Goal: Task Accomplishment & Management: Use online tool/utility

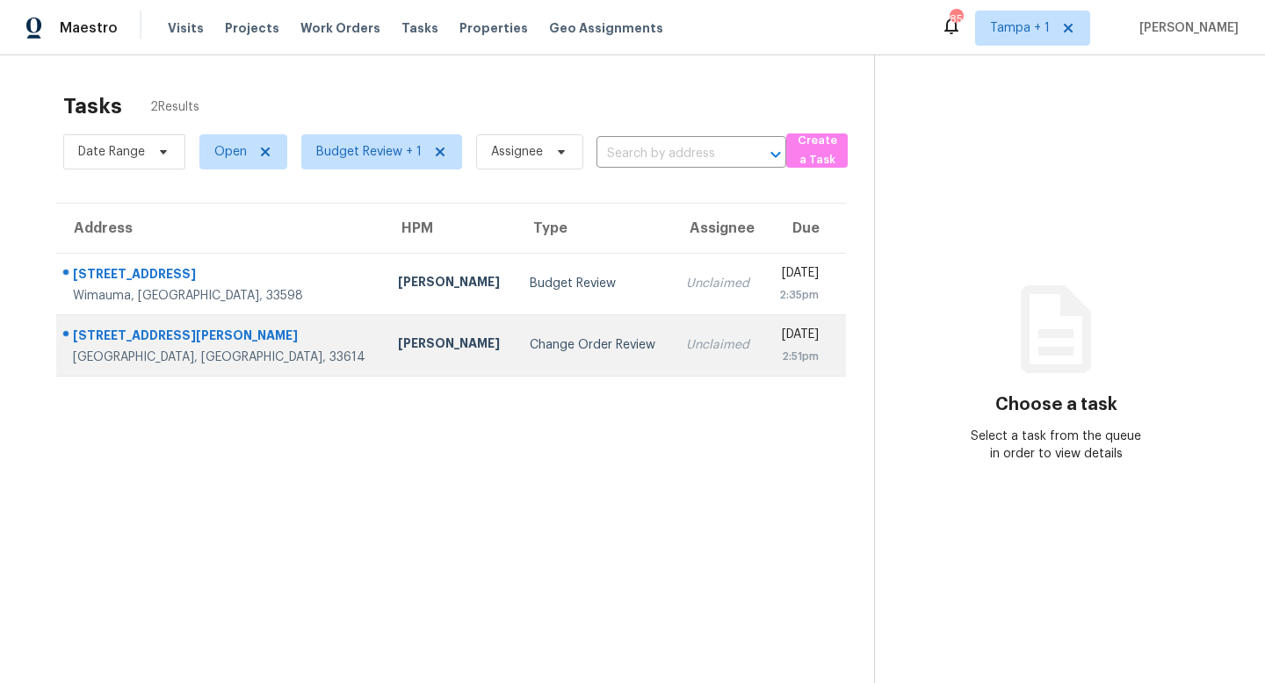
click at [530, 347] on div "Change Order Review" at bounding box center [593, 345] width 127 height 18
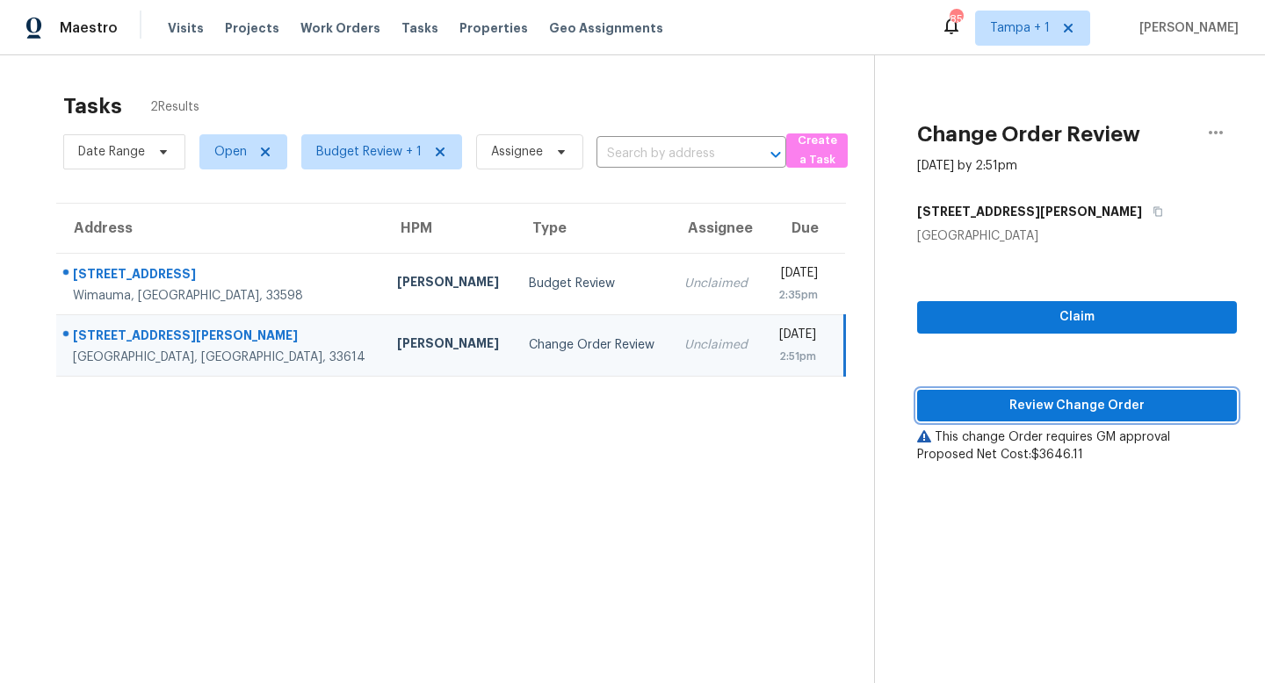
click at [1059, 410] on span "Review Change Order" at bounding box center [1077, 406] width 292 height 22
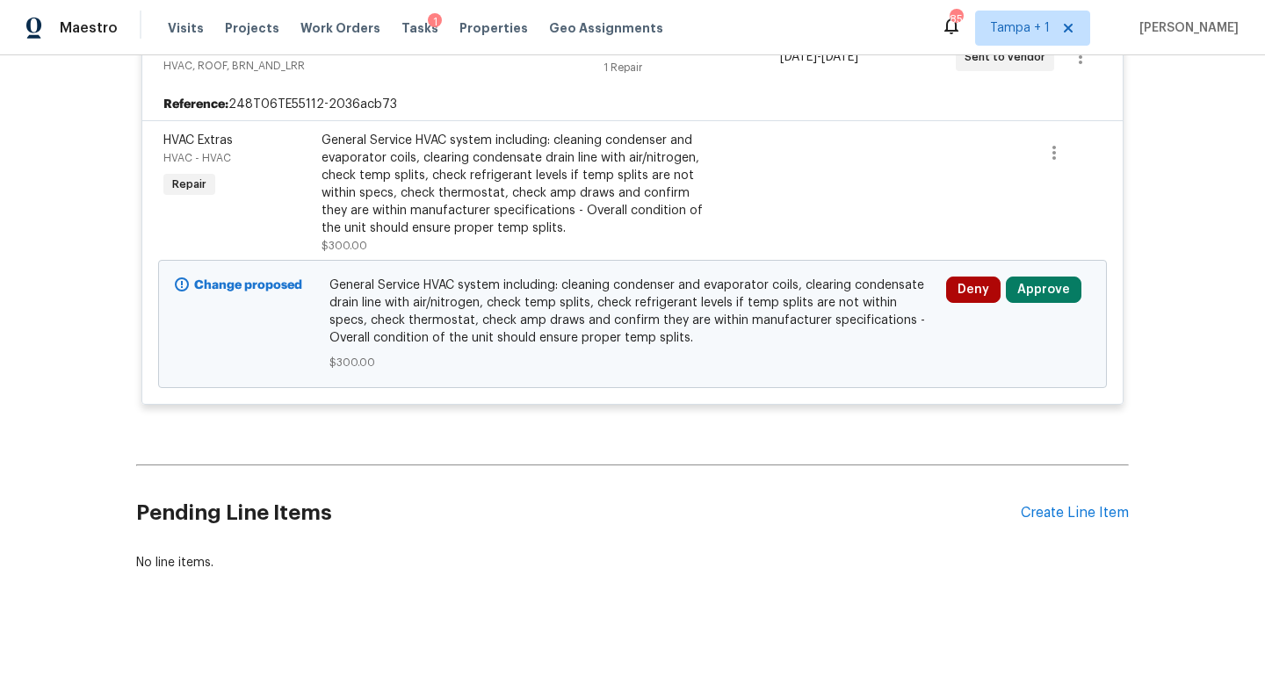
scroll to position [4645, 0]
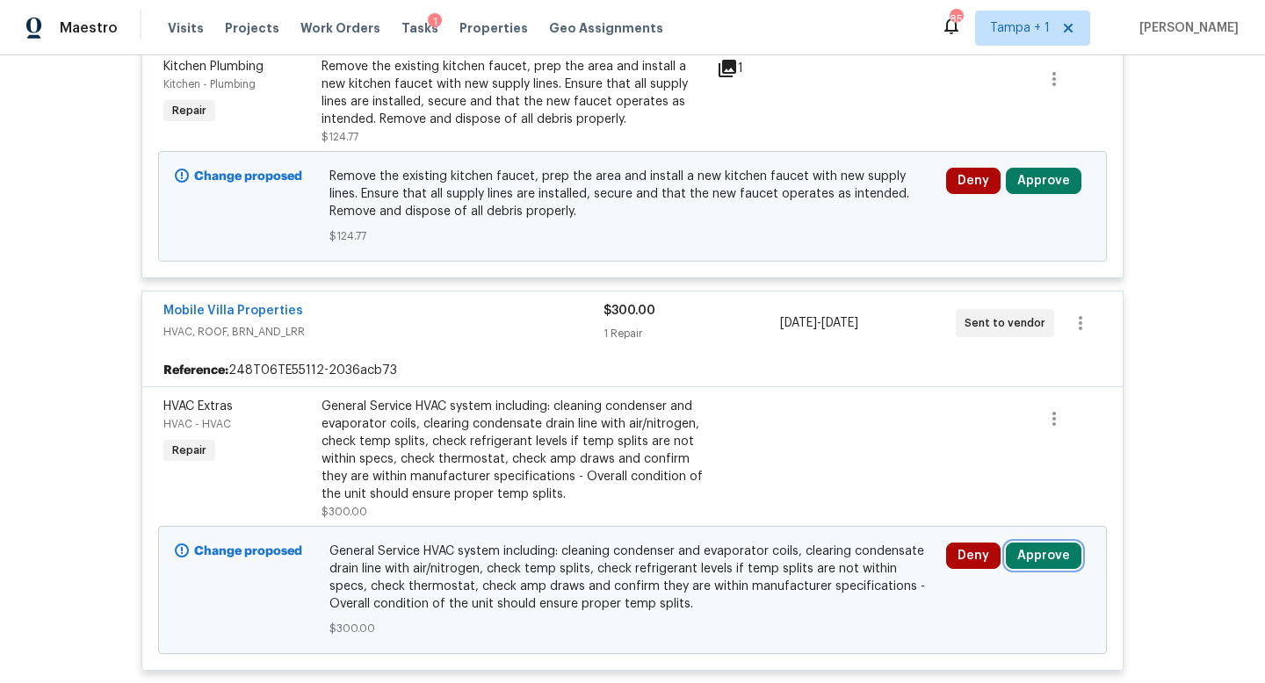
click at [1036, 545] on button "Approve" at bounding box center [1044, 556] width 76 height 26
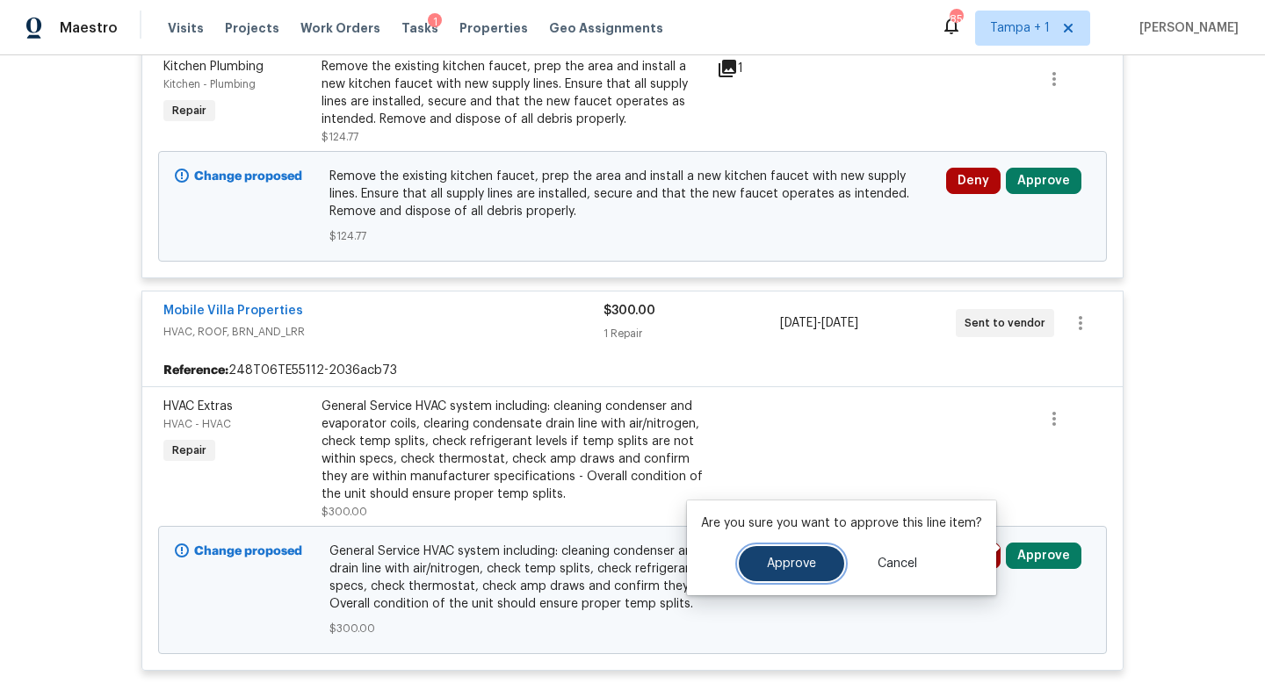
click at [806, 563] on span "Approve" at bounding box center [791, 564] width 49 height 13
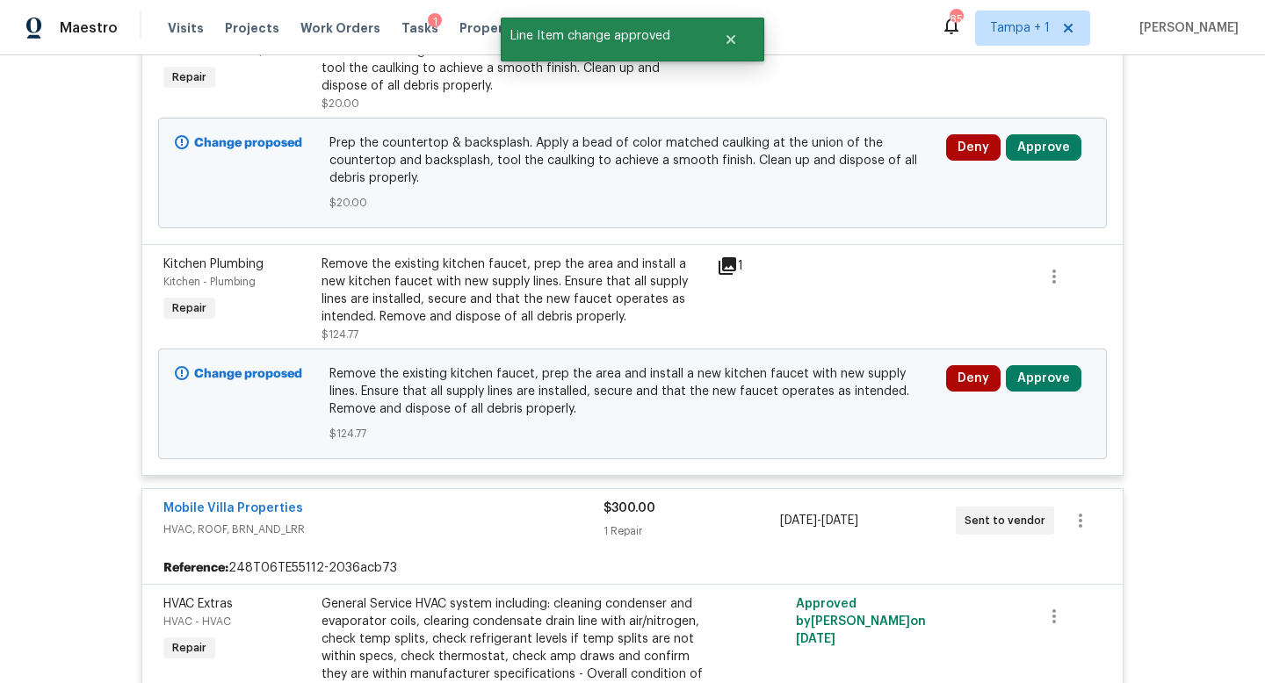
scroll to position [4349, 0]
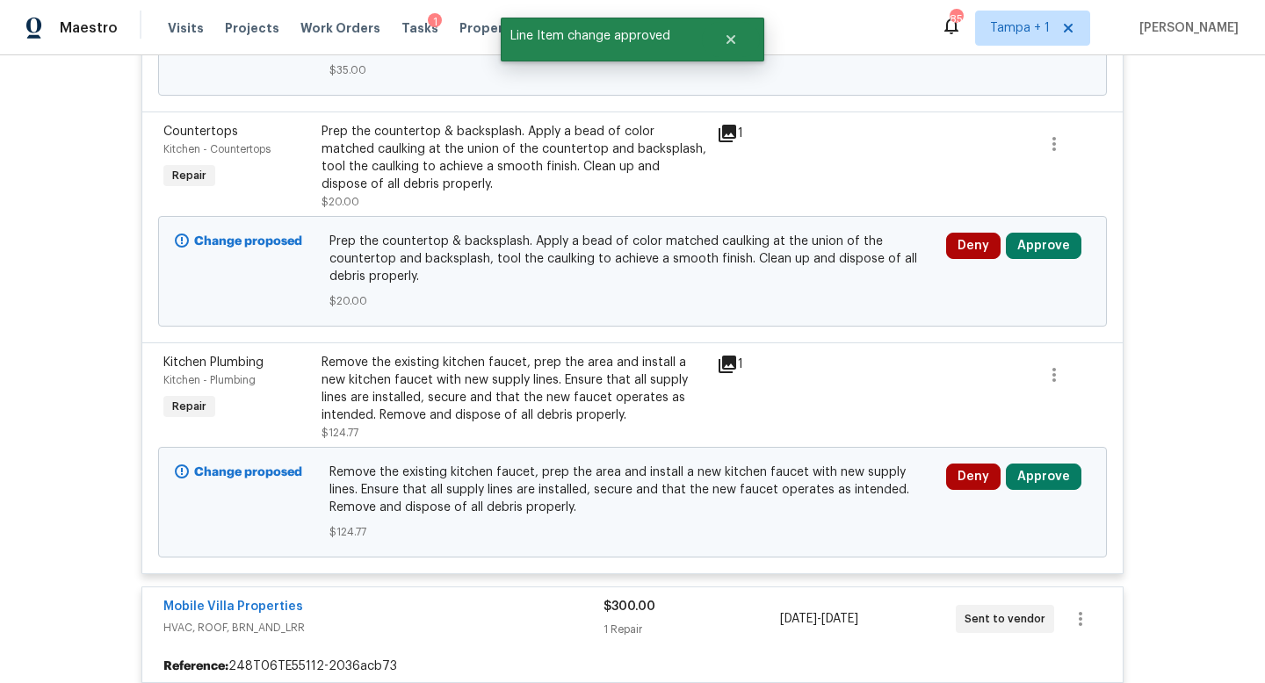
click at [1049, 483] on div "Deny Approve" at bounding box center [1018, 503] width 155 height 88
click at [1051, 465] on button "Approve" at bounding box center [1044, 477] width 76 height 26
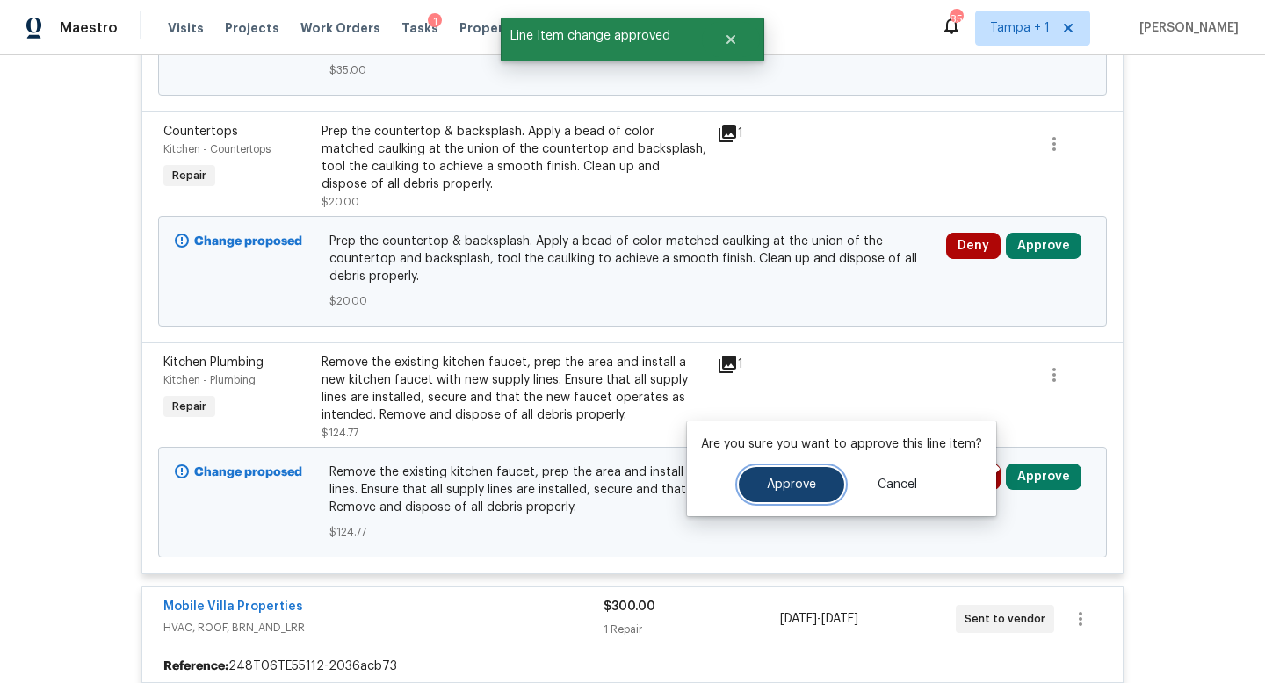
click at [798, 487] on span "Approve" at bounding box center [791, 485] width 49 height 13
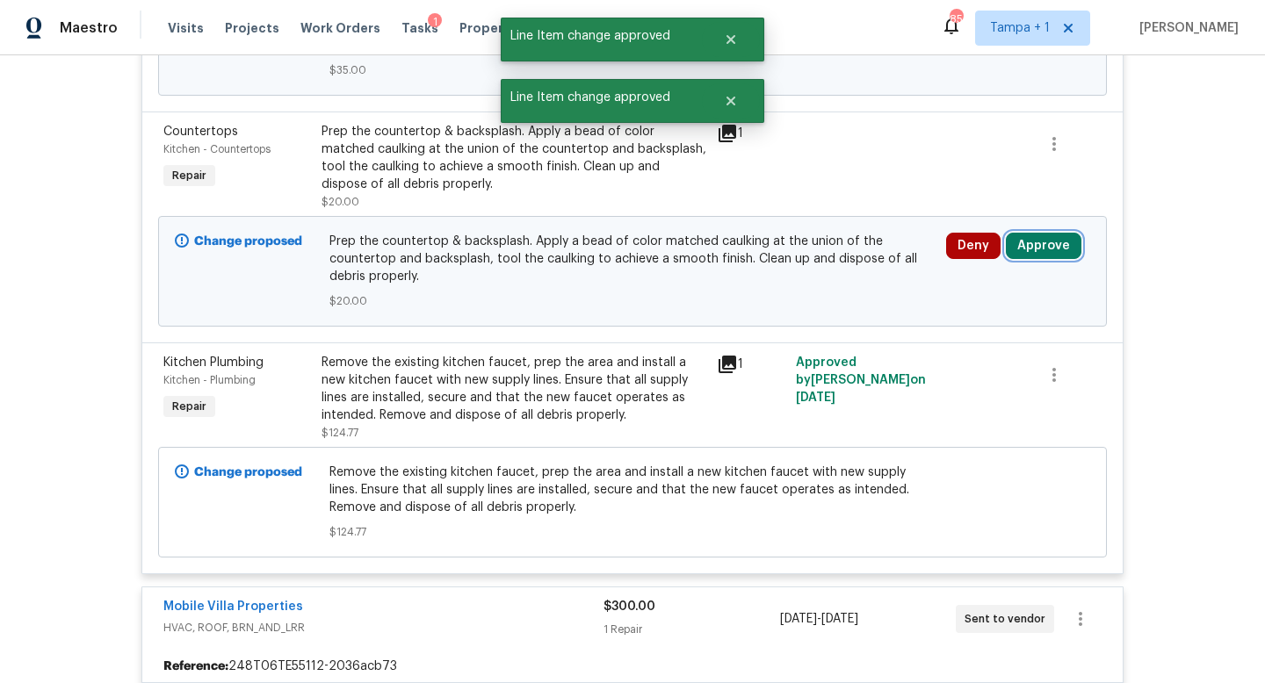
click at [1028, 234] on button "Approve" at bounding box center [1044, 246] width 76 height 26
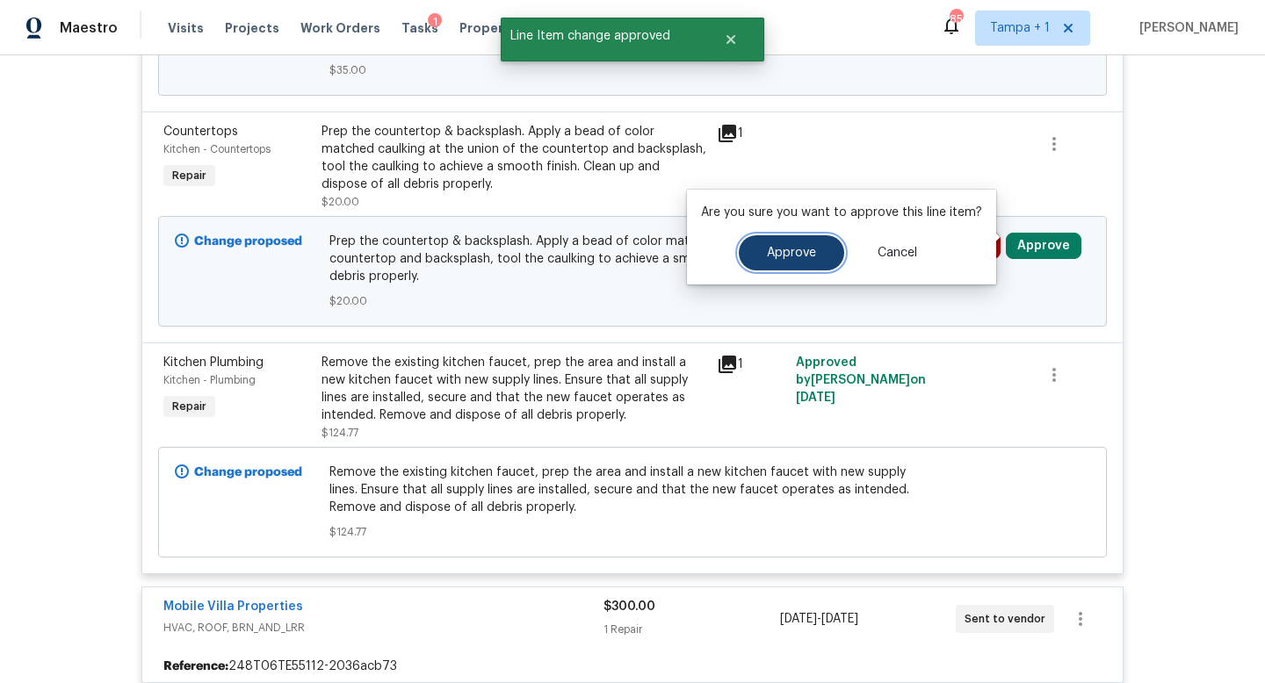
click at [825, 257] on button "Approve" at bounding box center [791, 252] width 105 height 35
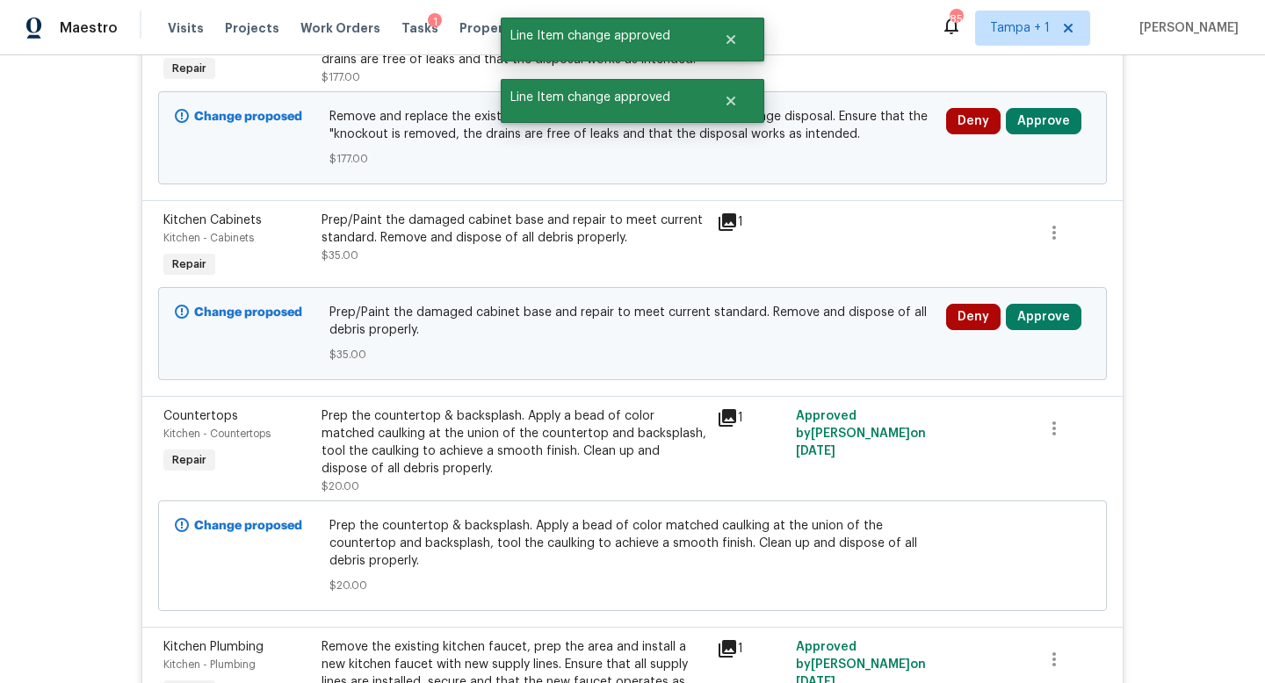
scroll to position [3884, 0]
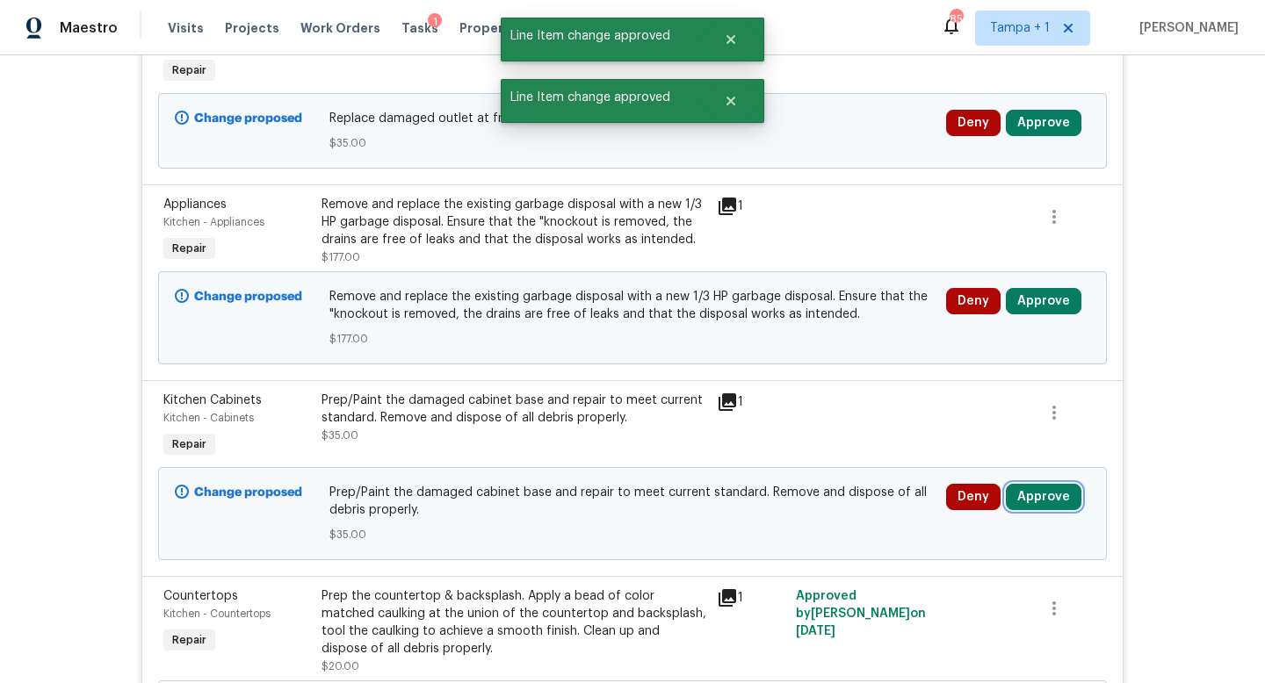
click at [1047, 490] on button "Approve" at bounding box center [1044, 497] width 76 height 26
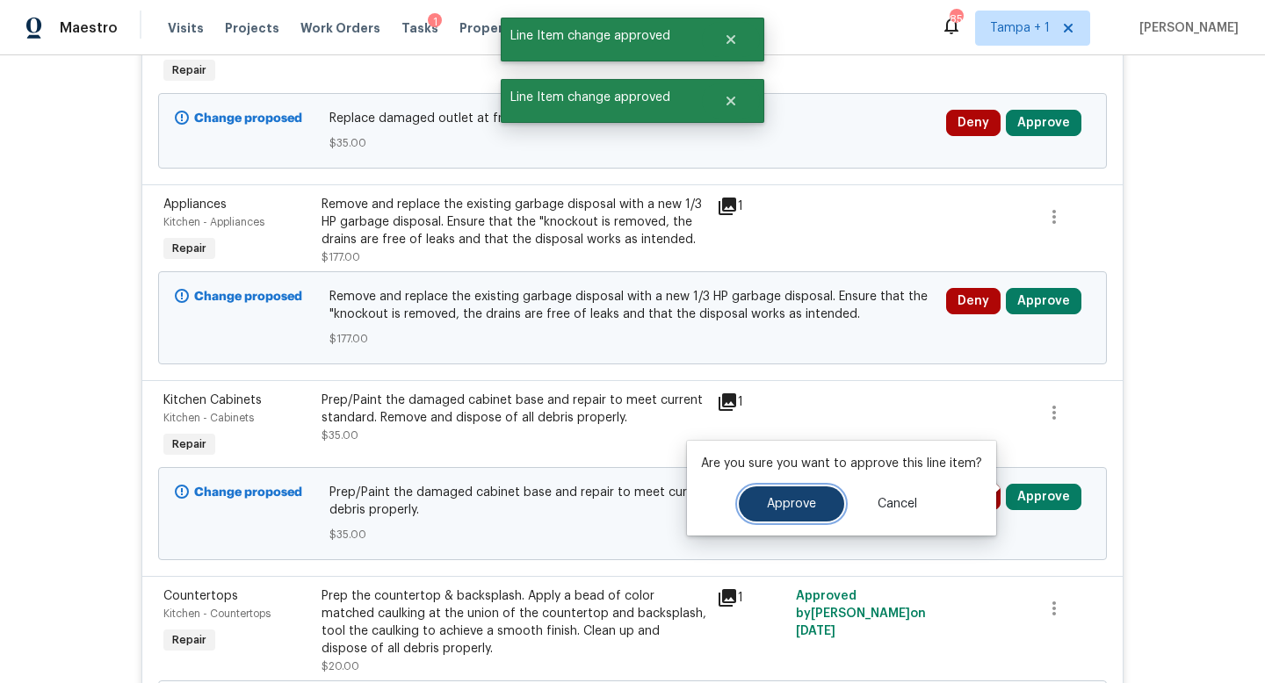
click at [798, 504] on span "Approve" at bounding box center [791, 504] width 49 height 13
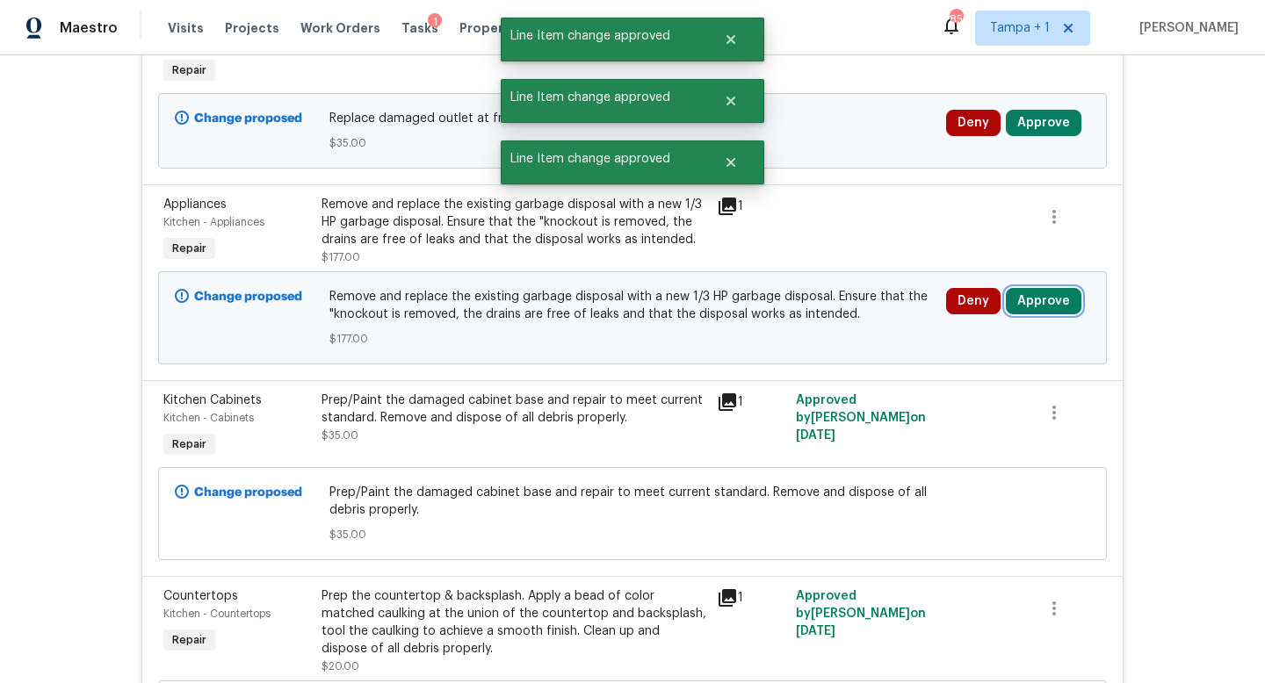
click at [1042, 292] on button "Approve" at bounding box center [1044, 301] width 76 height 26
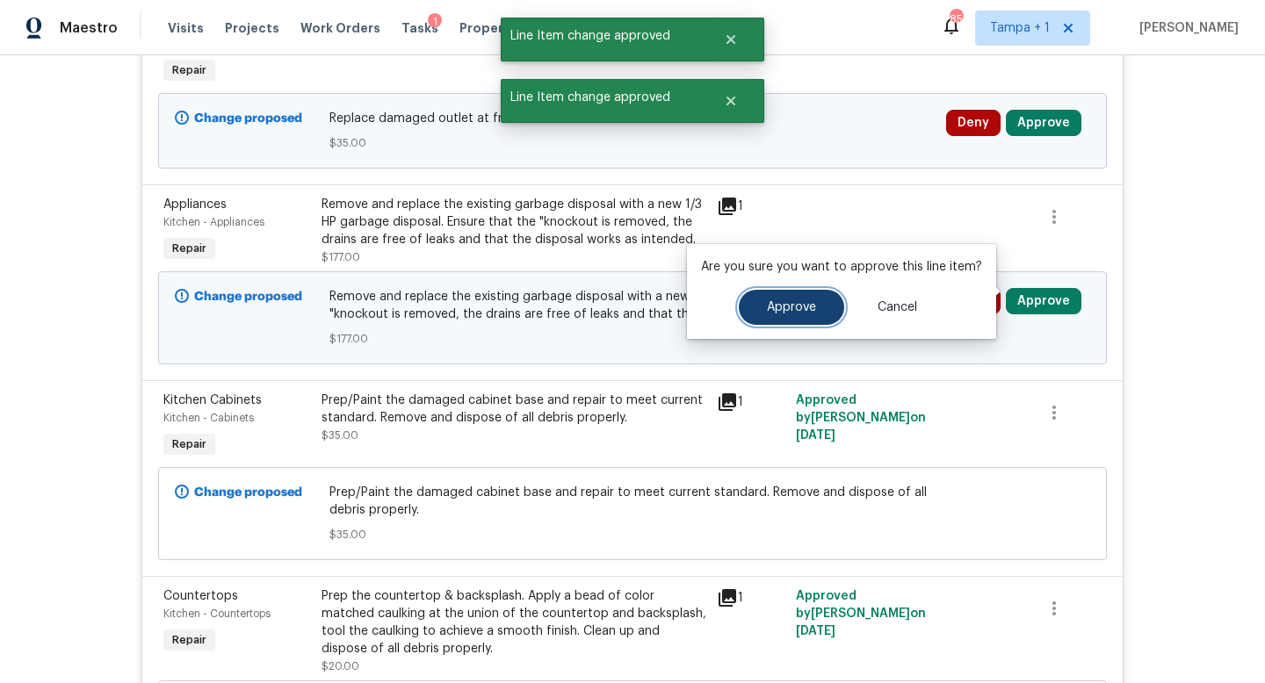
click at [806, 308] on span "Approve" at bounding box center [791, 307] width 49 height 13
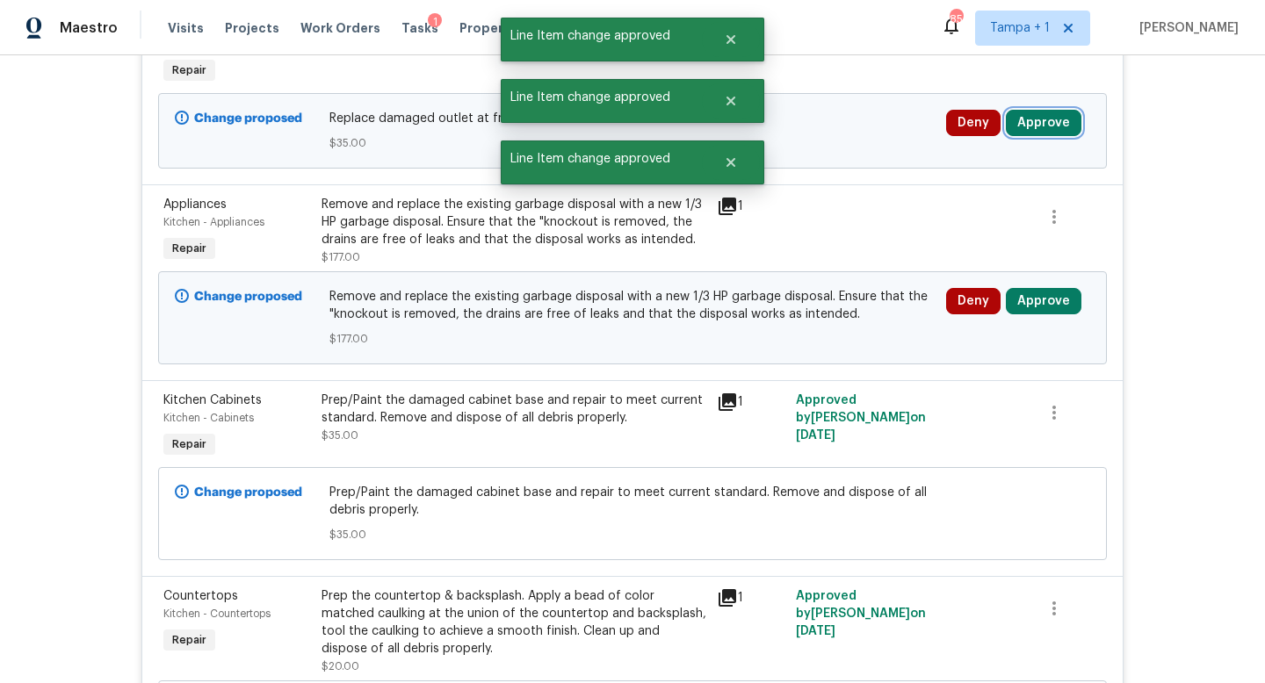
click at [1033, 116] on button "Approve" at bounding box center [1044, 123] width 76 height 26
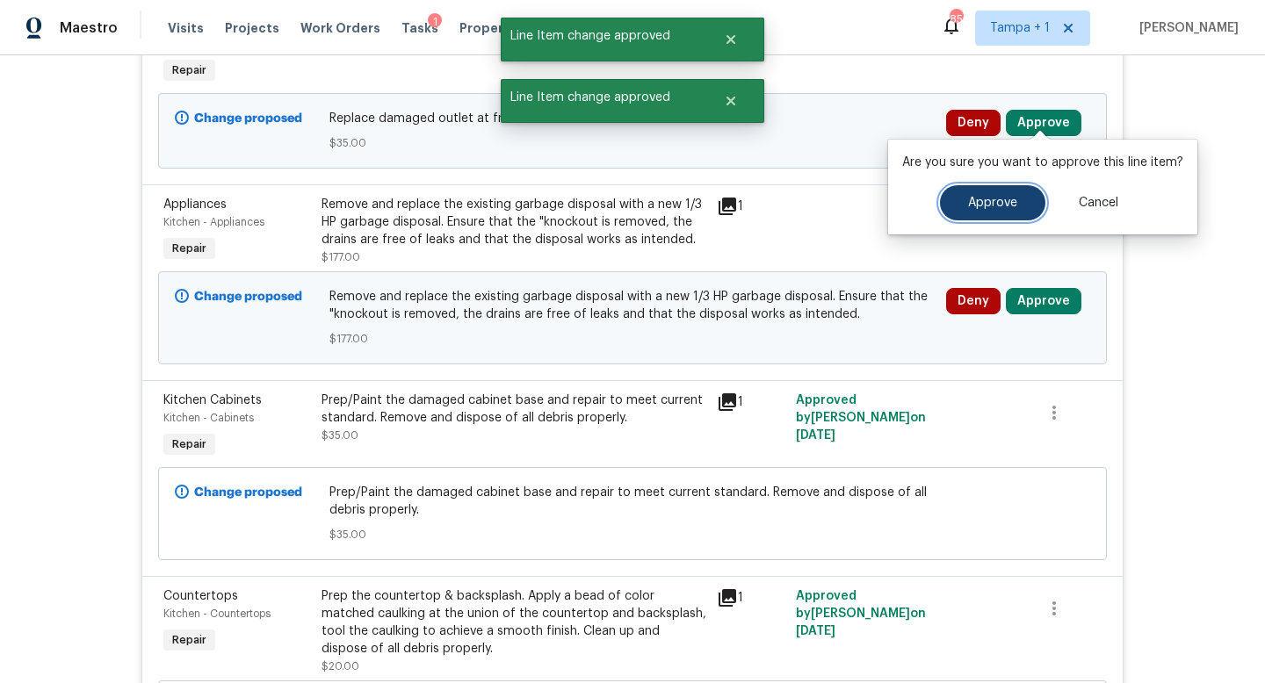
click at [980, 197] on span "Approve" at bounding box center [992, 203] width 49 height 13
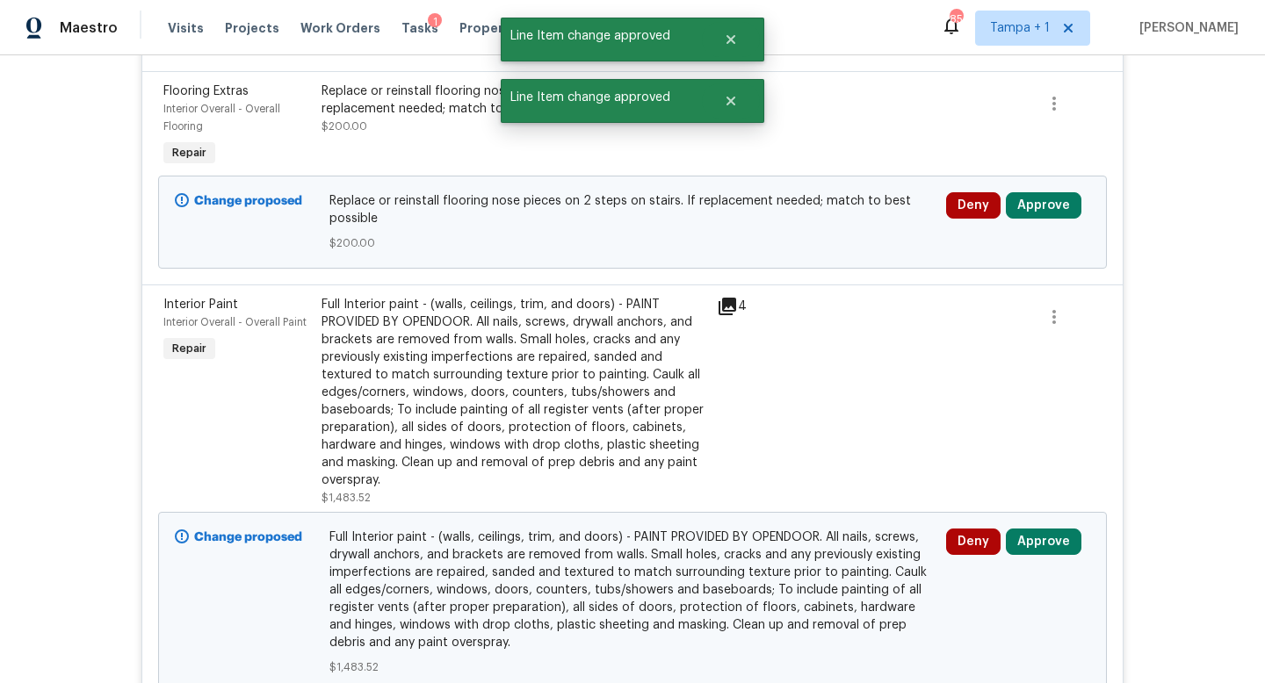
scroll to position [3142, 0]
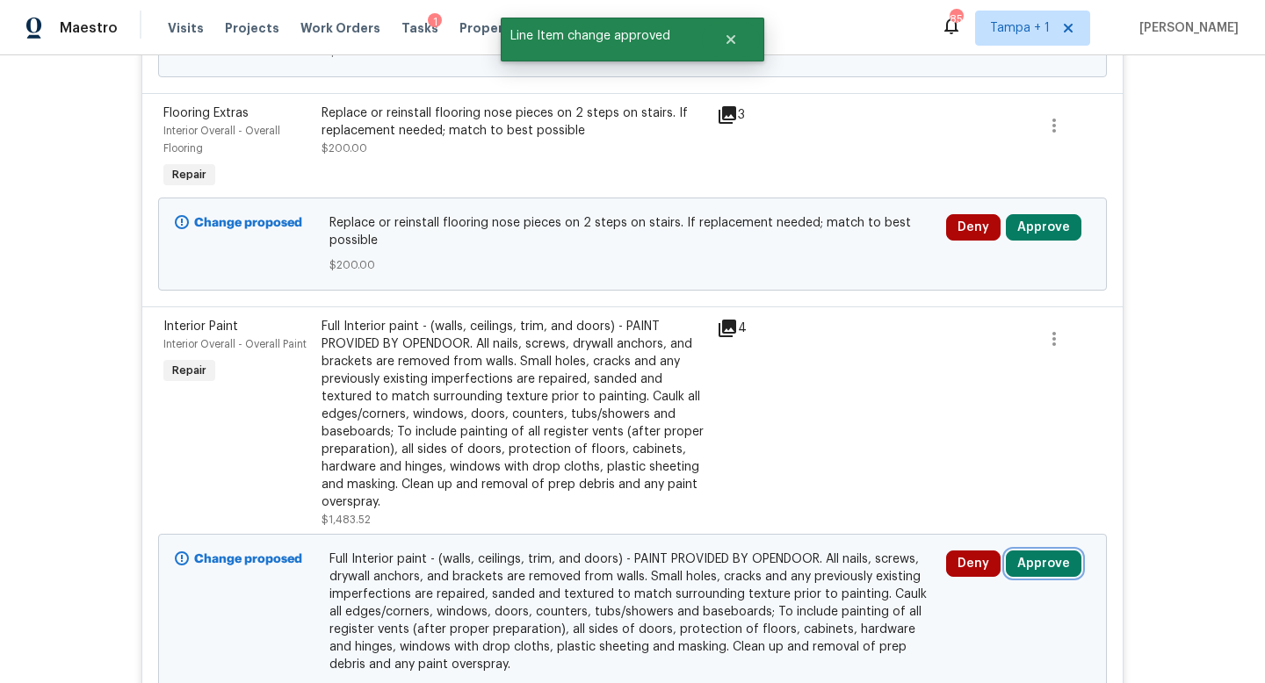
click at [1049, 555] on button "Approve" at bounding box center [1044, 564] width 76 height 26
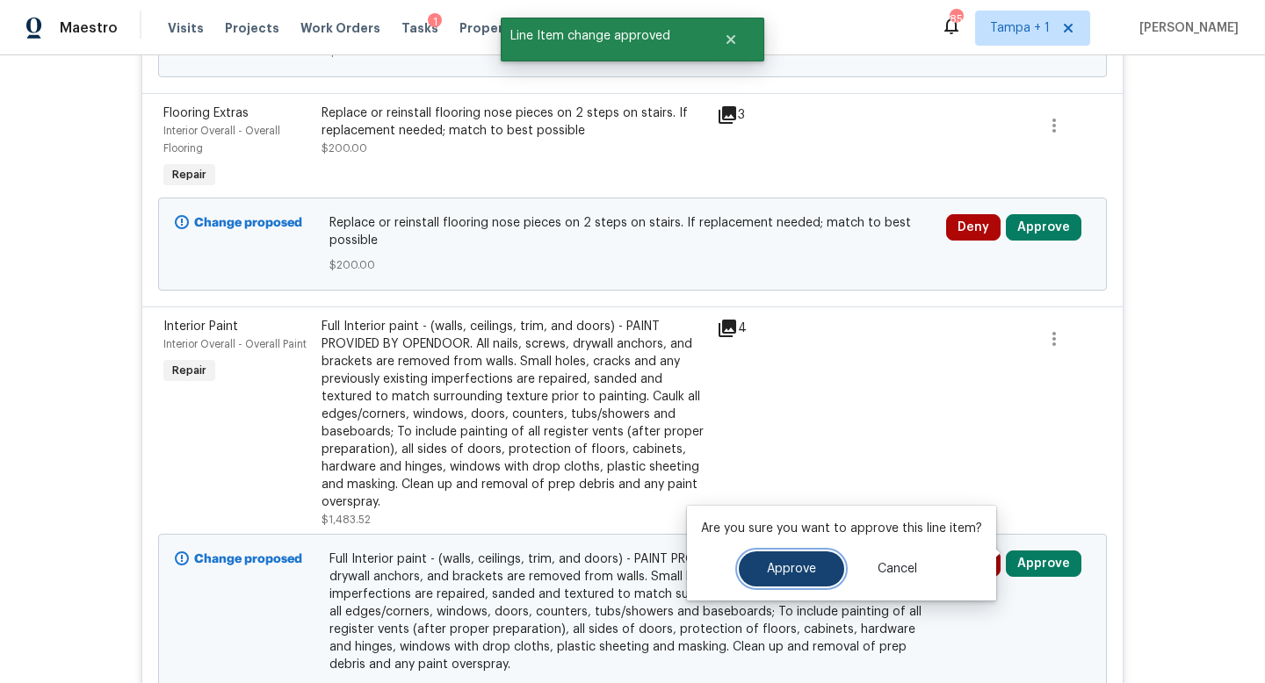
click at [786, 569] on span "Approve" at bounding box center [791, 569] width 49 height 13
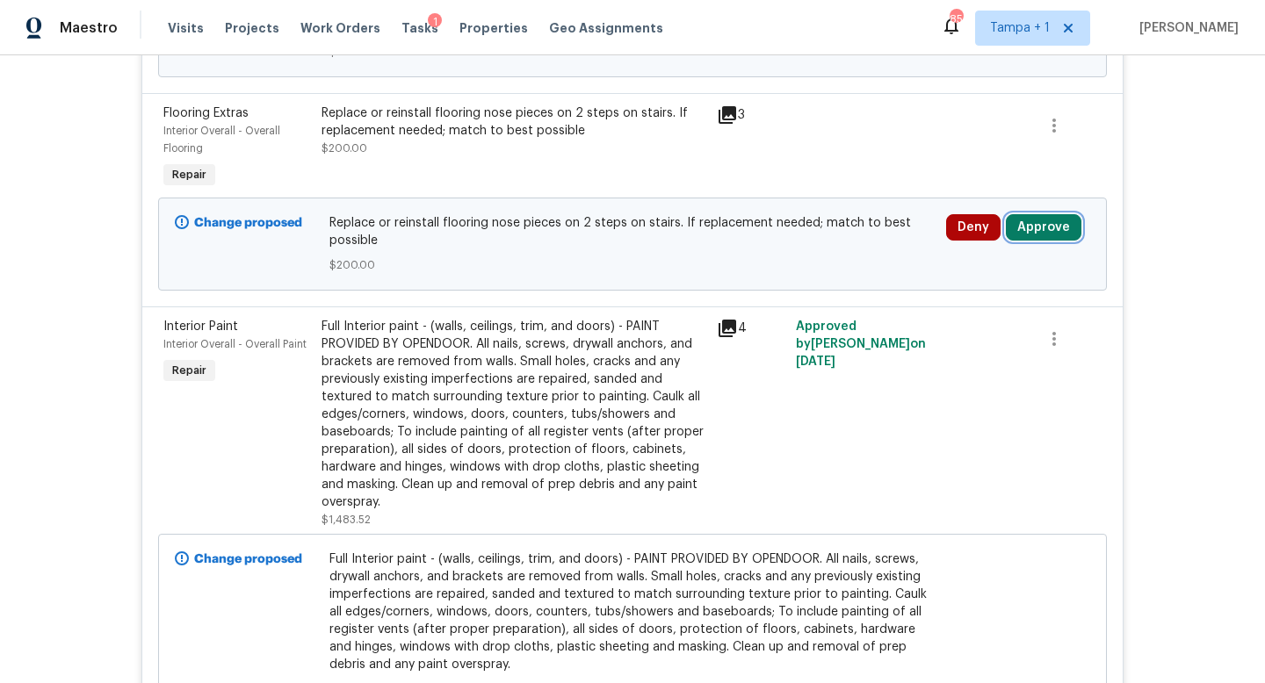
click at [1046, 214] on button "Approve" at bounding box center [1044, 227] width 76 height 26
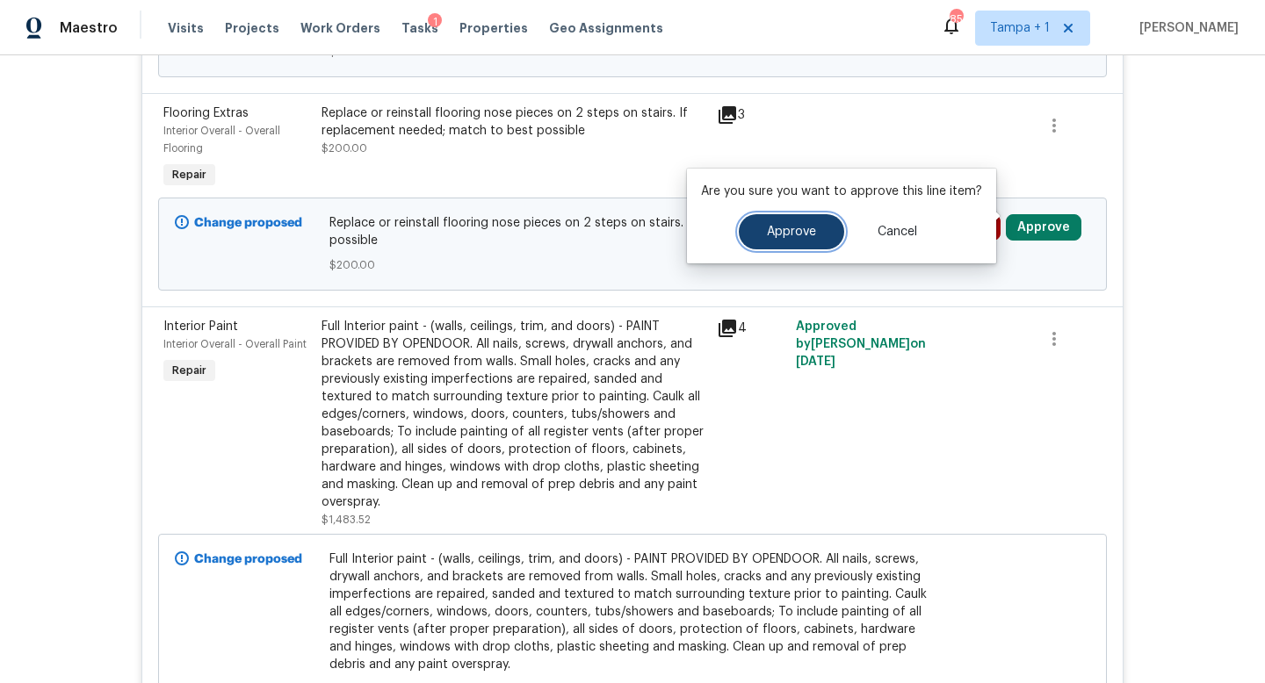
click at [811, 235] on span "Approve" at bounding box center [791, 232] width 49 height 13
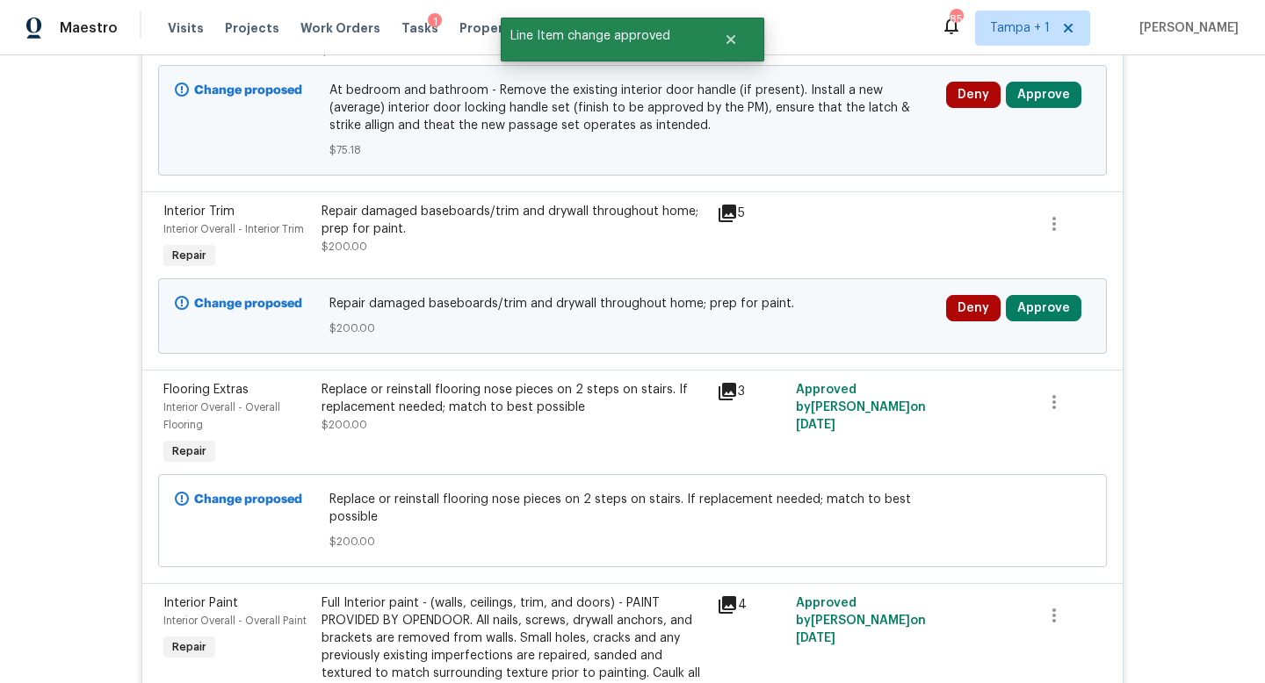
scroll to position [2834, 0]
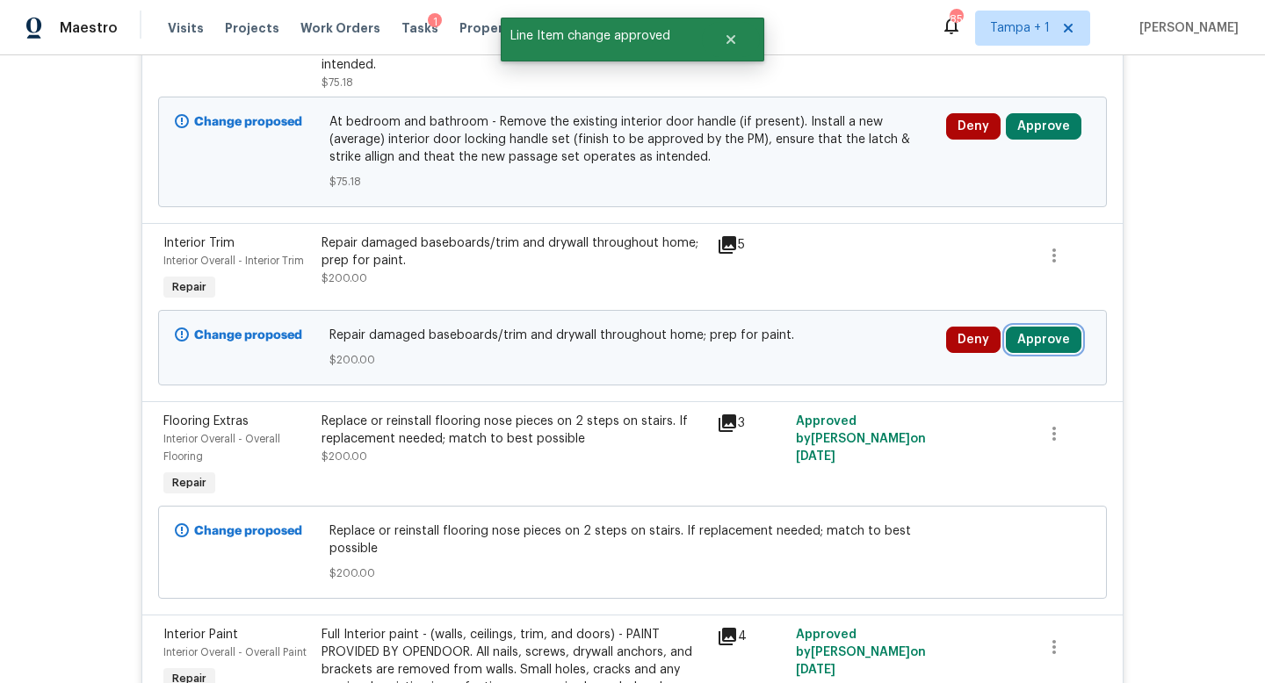
click at [1032, 327] on button "Approve" at bounding box center [1044, 340] width 76 height 26
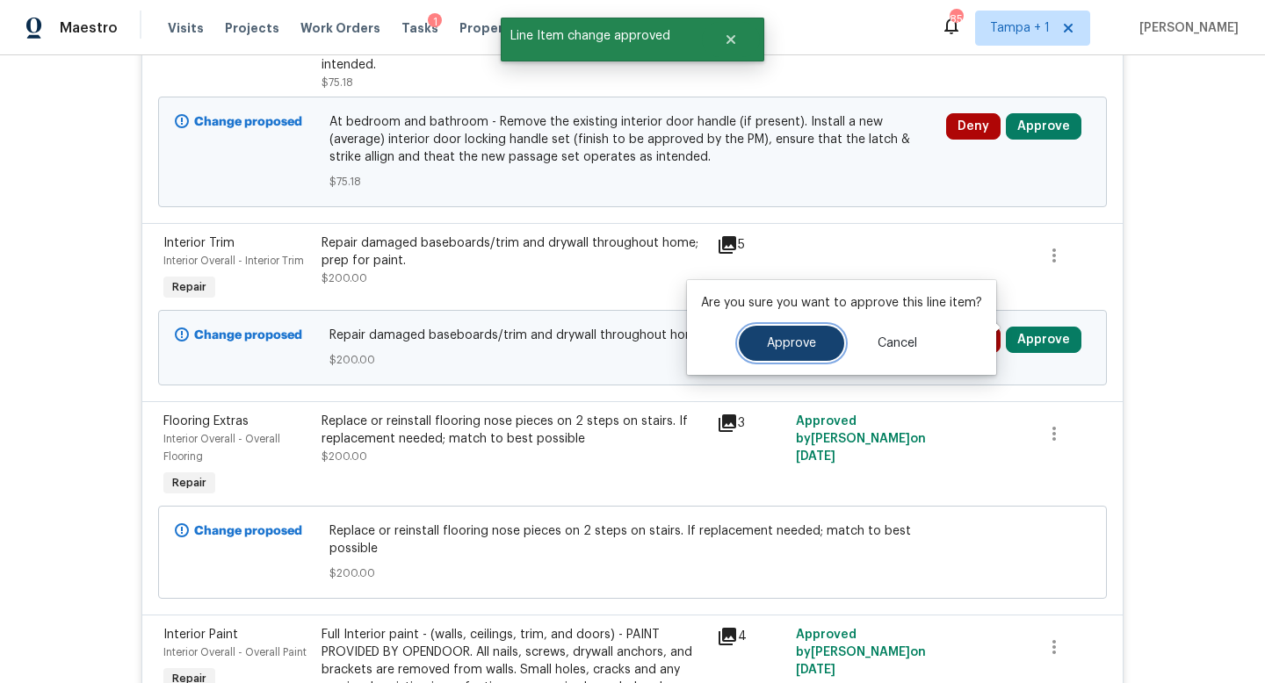
click at [793, 341] on span "Approve" at bounding box center [791, 343] width 49 height 13
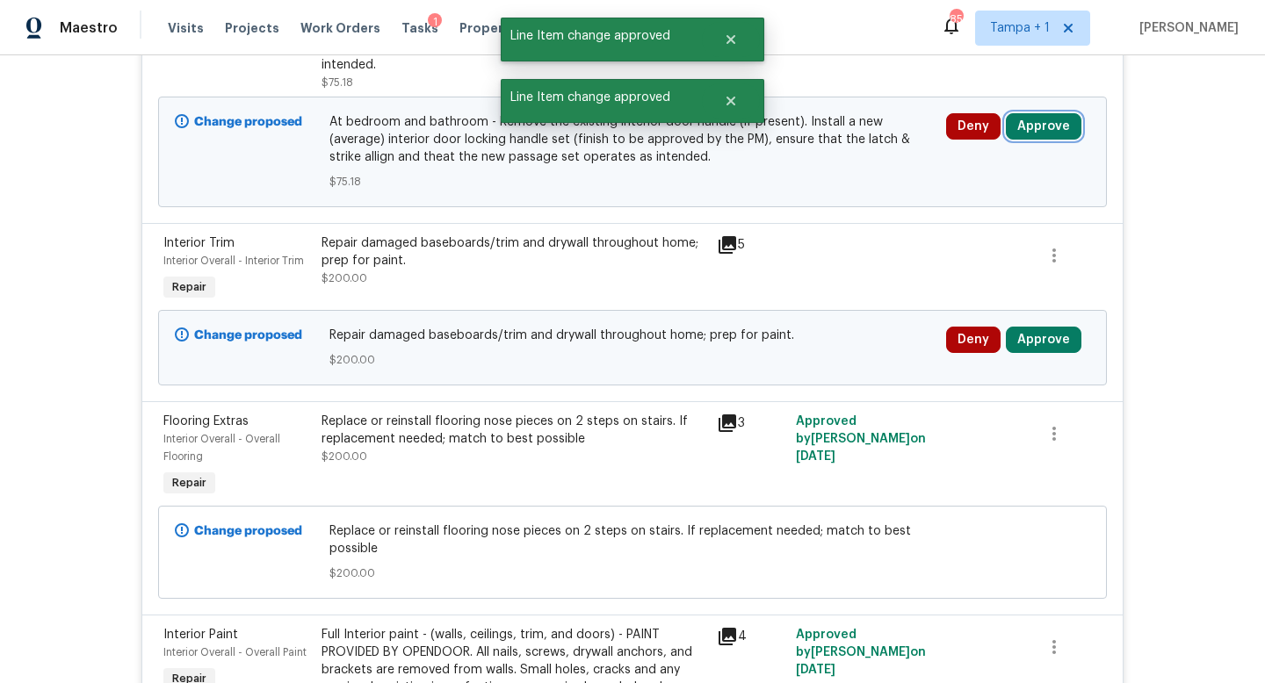
click at [1047, 122] on button "Approve" at bounding box center [1044, 126] width 76 height 26
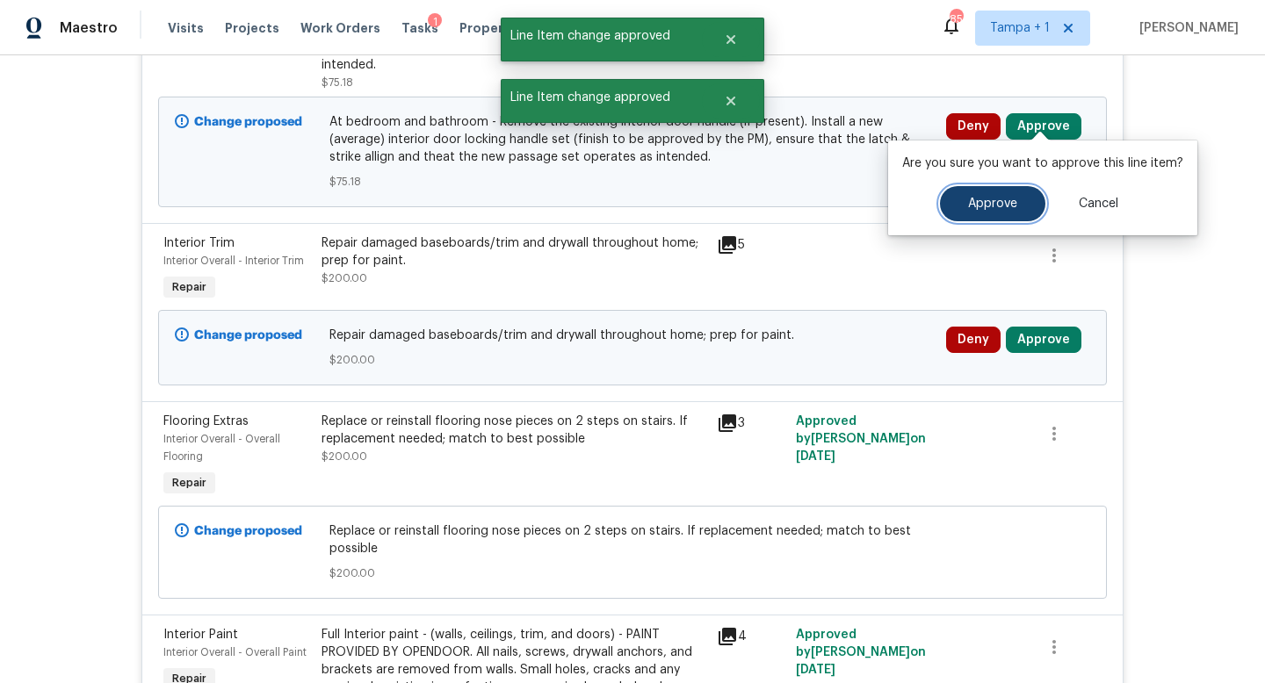
click at [968, 206] on span "Approve" at bounding box center [992, 204] width 49 height 13
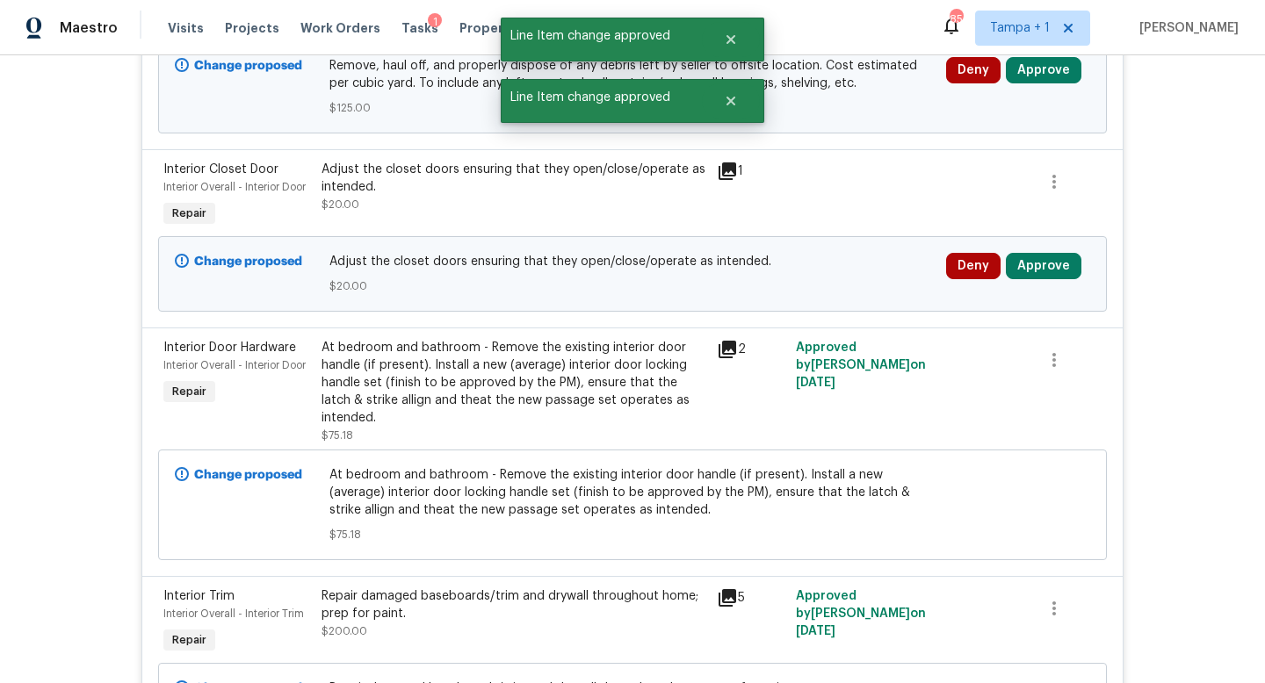
scroll to position [2438, 0]
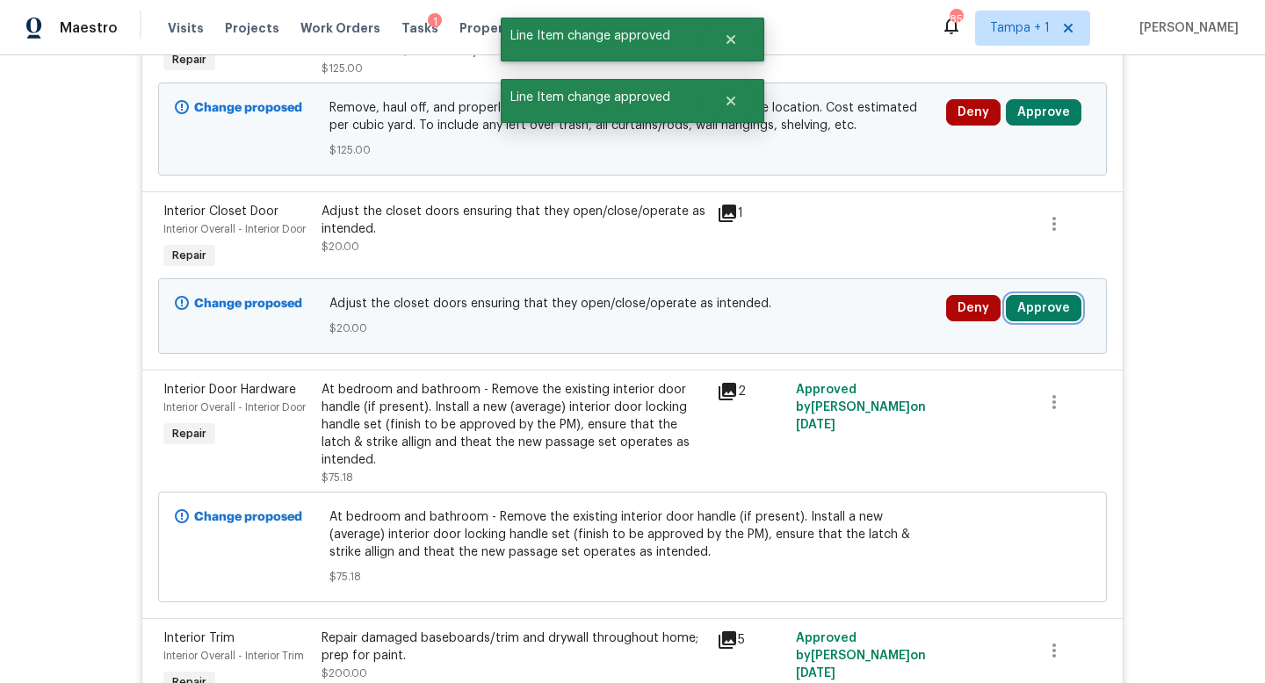
click at [1040, 317] on button "Approve" at bounding box center [1044, 308] width 76 height 26
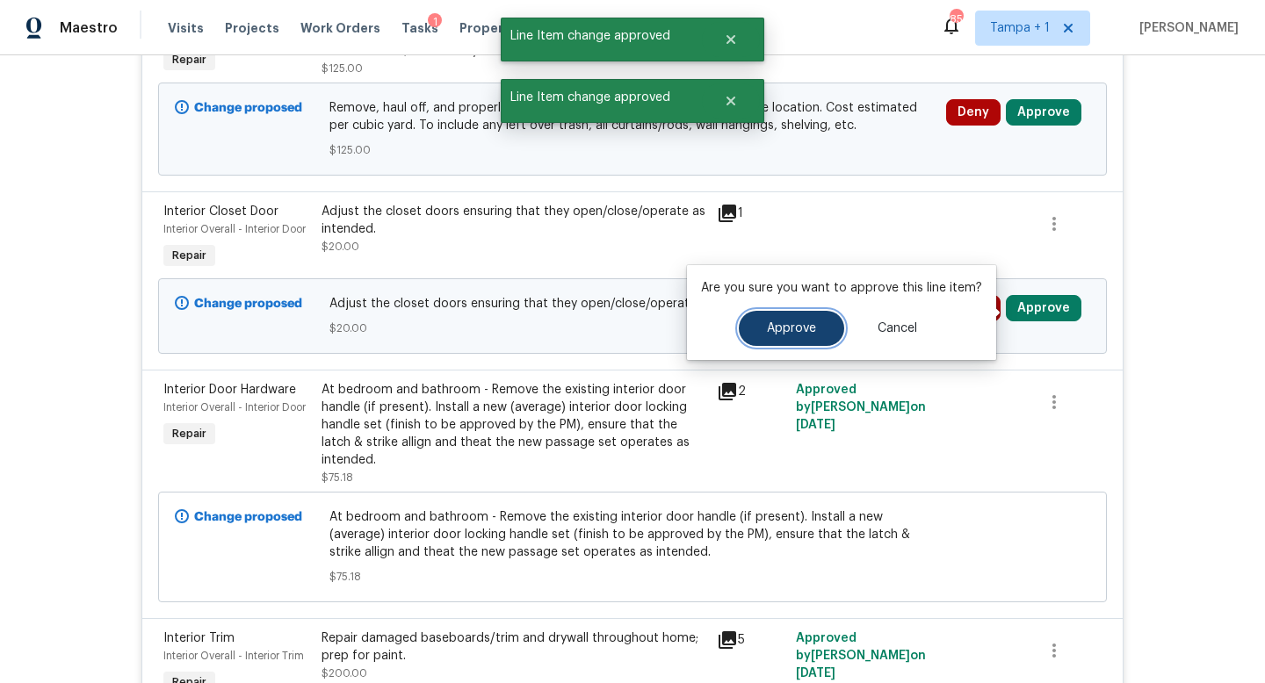
click at [771, 334] on span "Approve" at bounding box center [791, 328] width 49 height 13
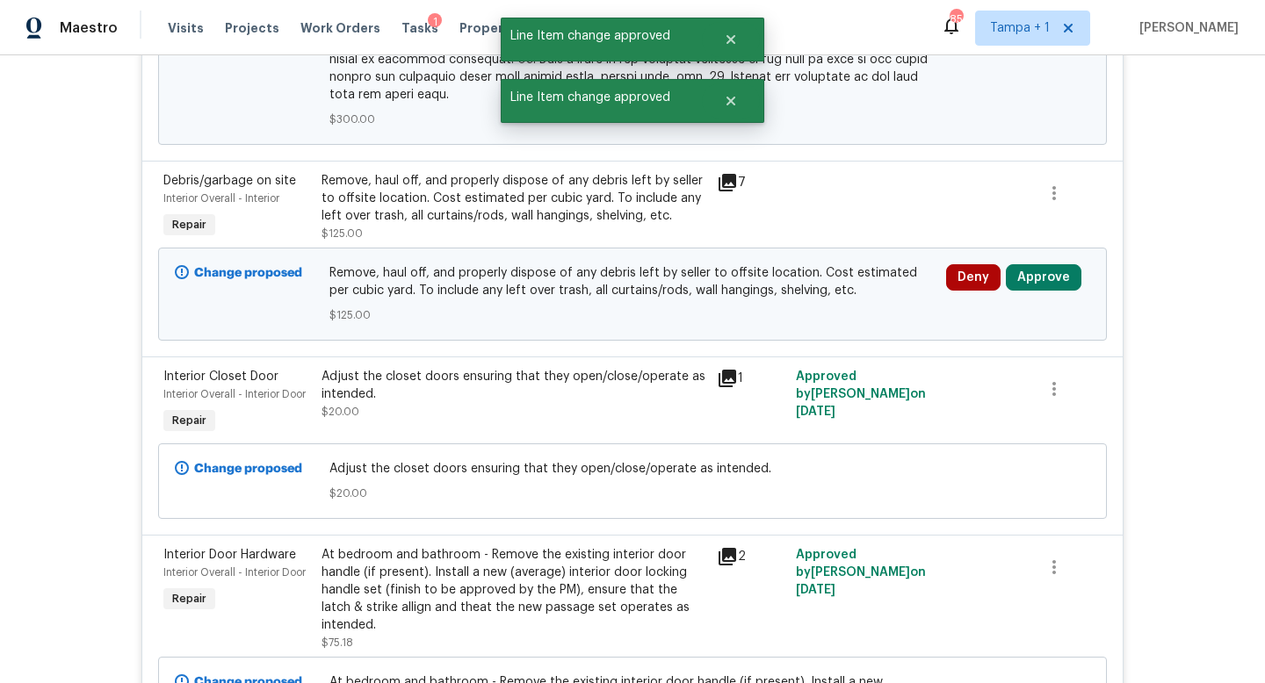
scroll to position [2164, 0]
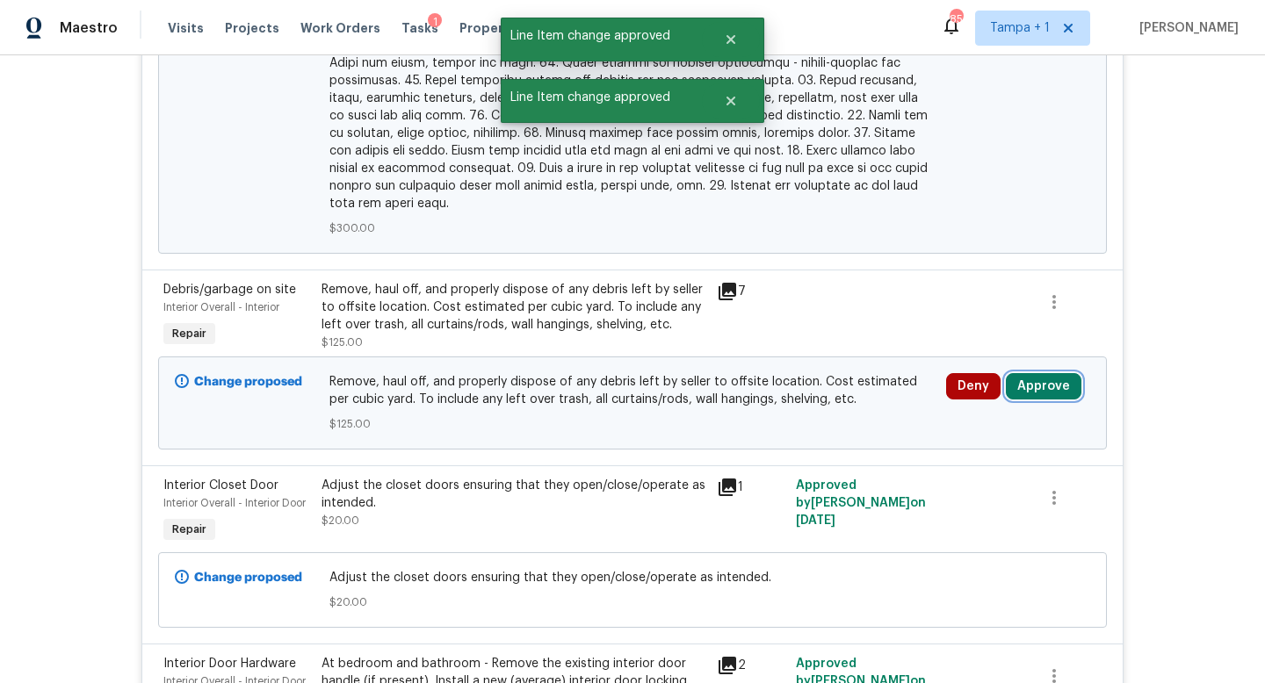
click at [1044, 393] on button "Approve" at bounding box center [1044, 386] width 76 height 26
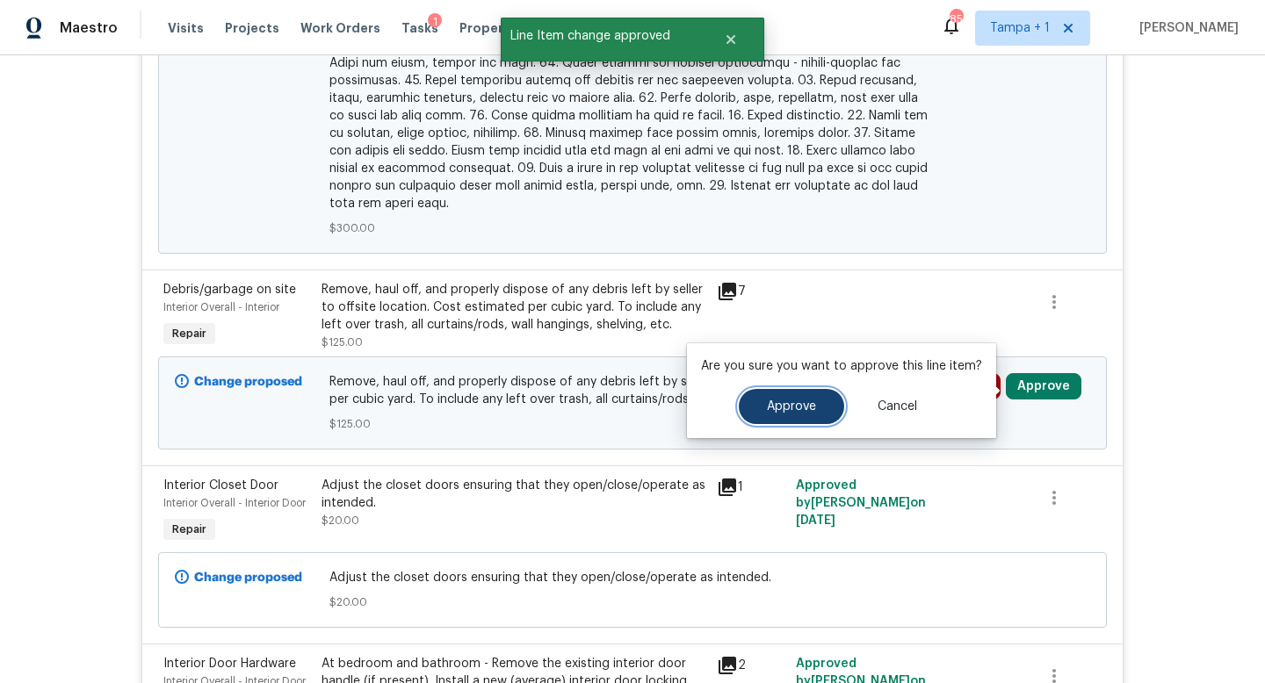
click at [767, 407] on span "Approve" at bounding box center [791, 407] width 49 height 13
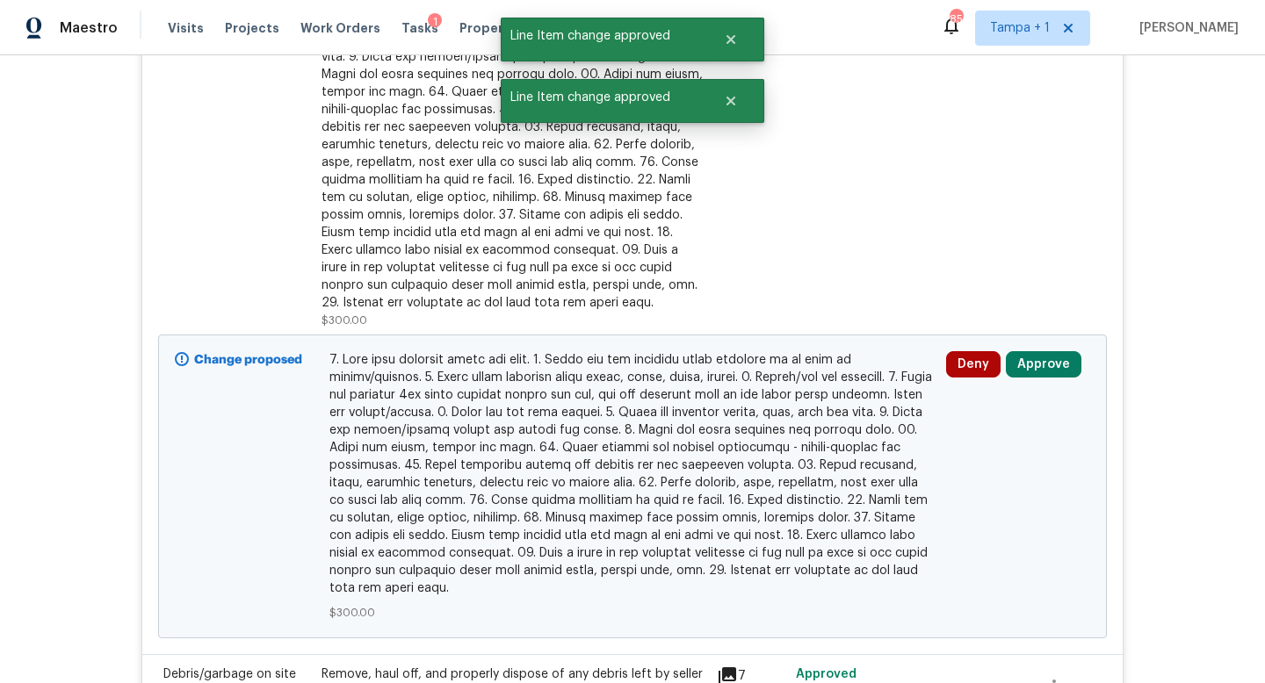
scroll to position [1755, 0]
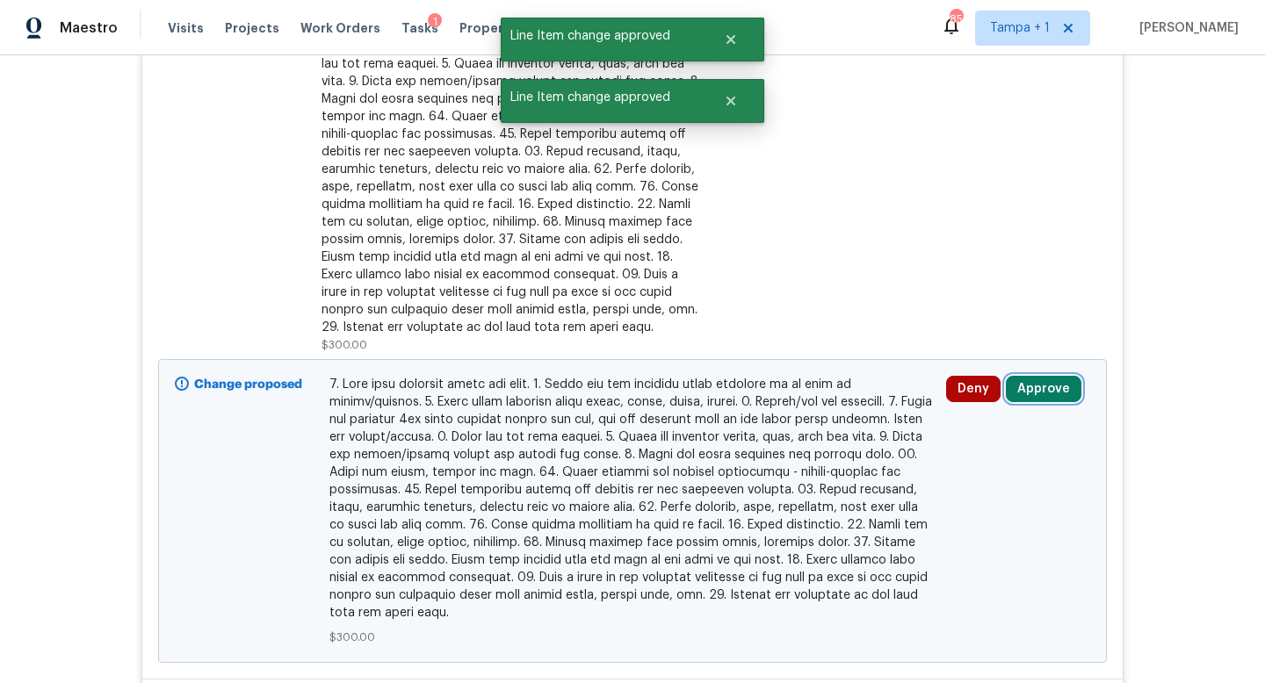
click at [1044, 394] on button "Approve" at bounding box center [1044, 389] width 76 height 26
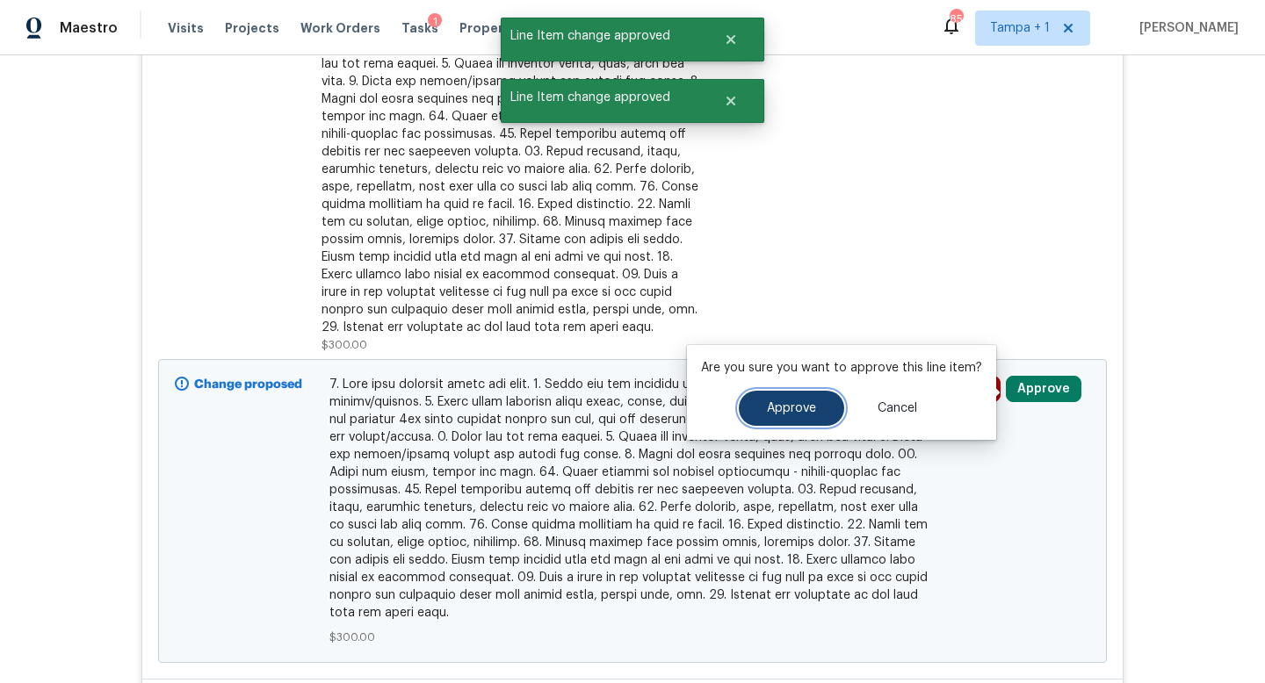
click at [788, 405] on span "Approve" at bounding box center [791, 408] width 49 height 13
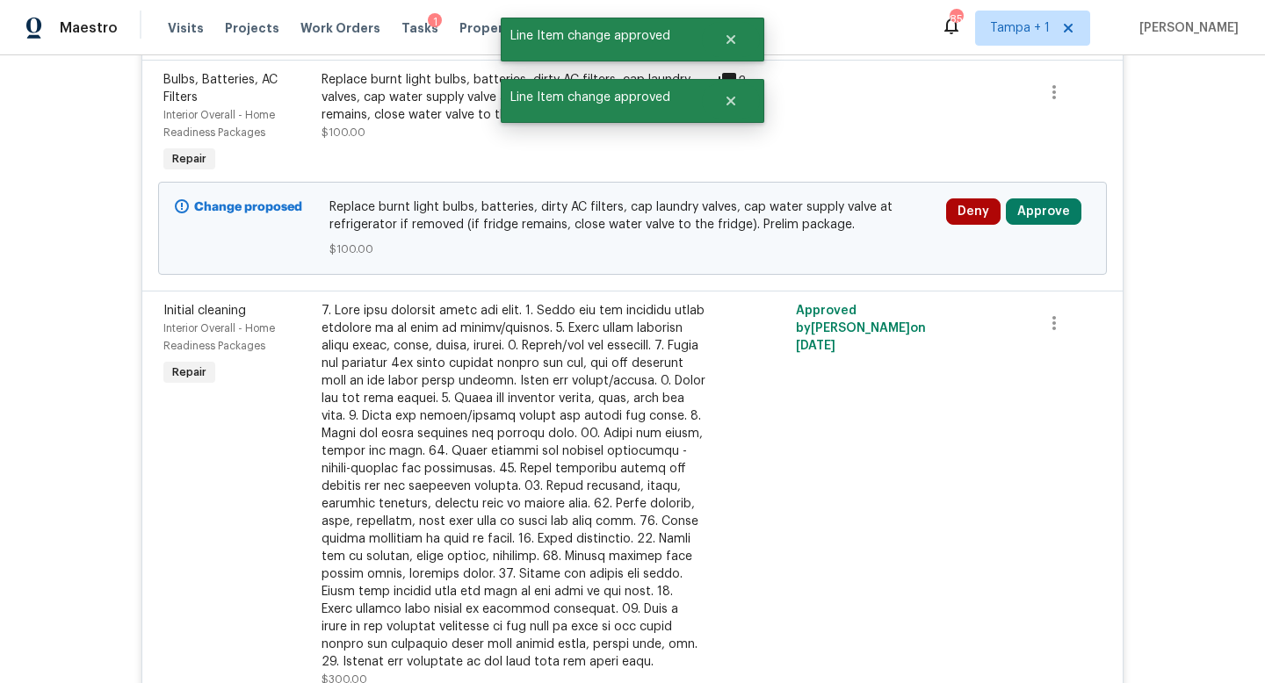
scroll to position [1340, 0]
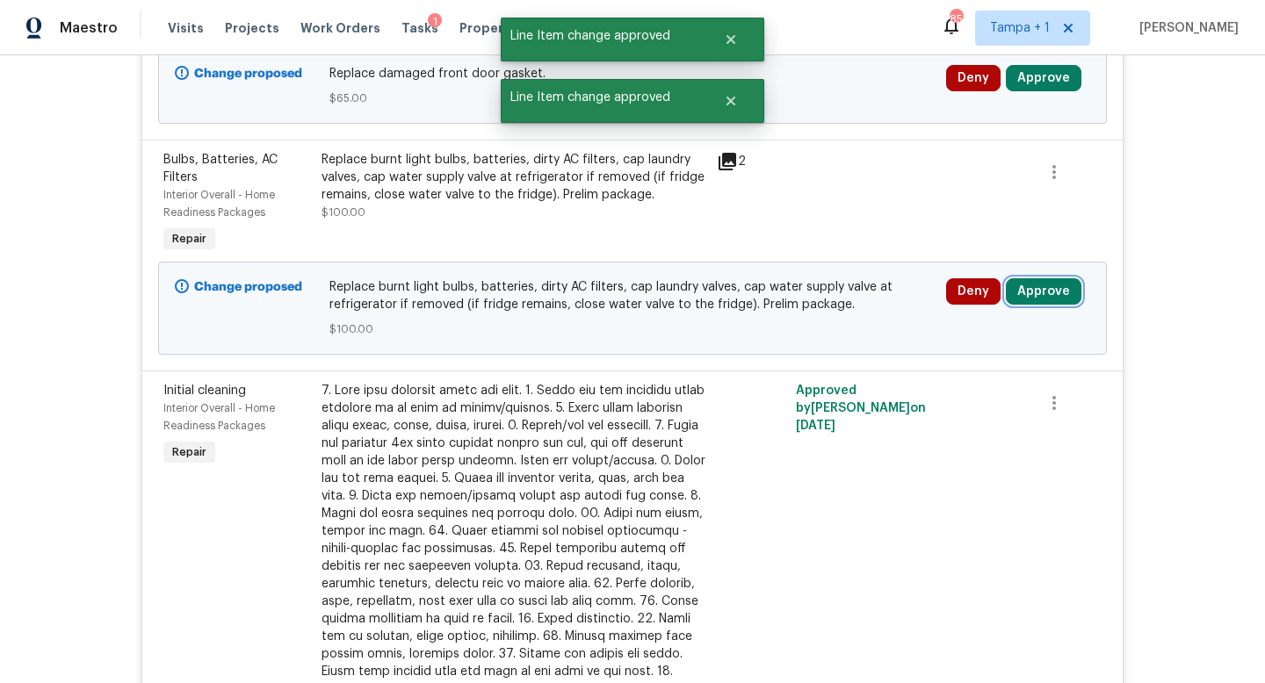
click at [1052, 292] on button "Approve" at bounding box center [1044, 291] width 76 height 26
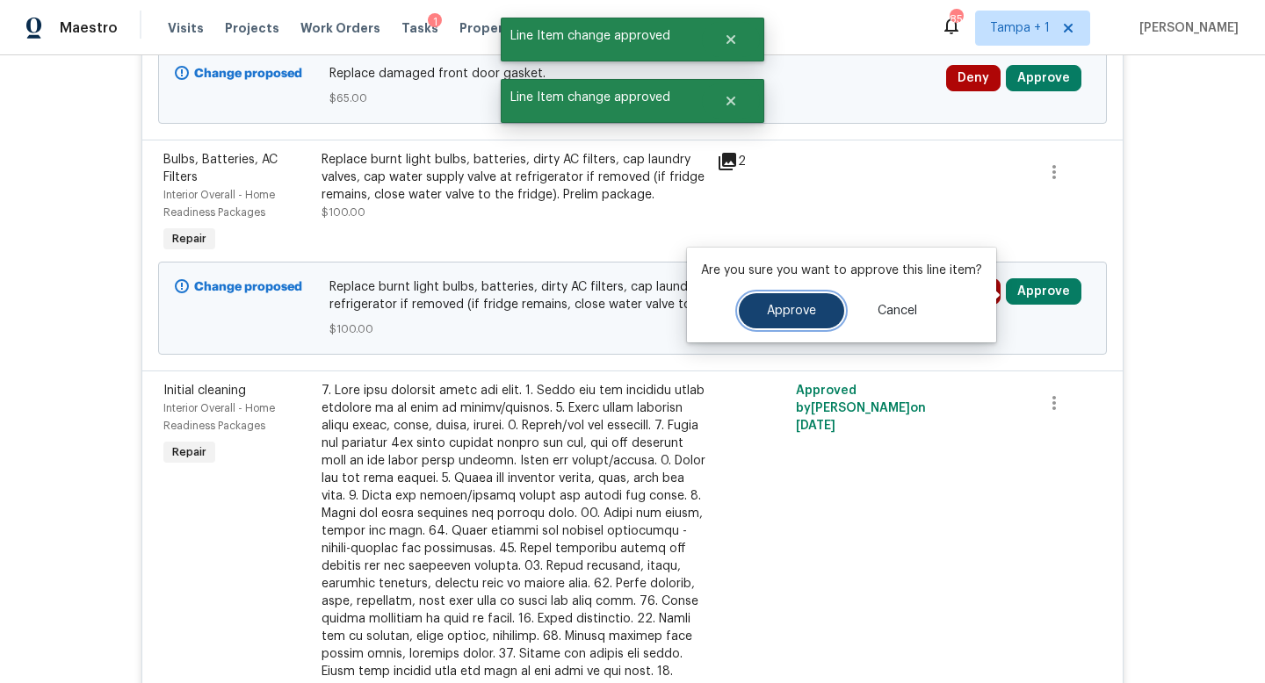
click at [798, 321] on button "Approve" at bounding box center [791, 310] width 105 height 35
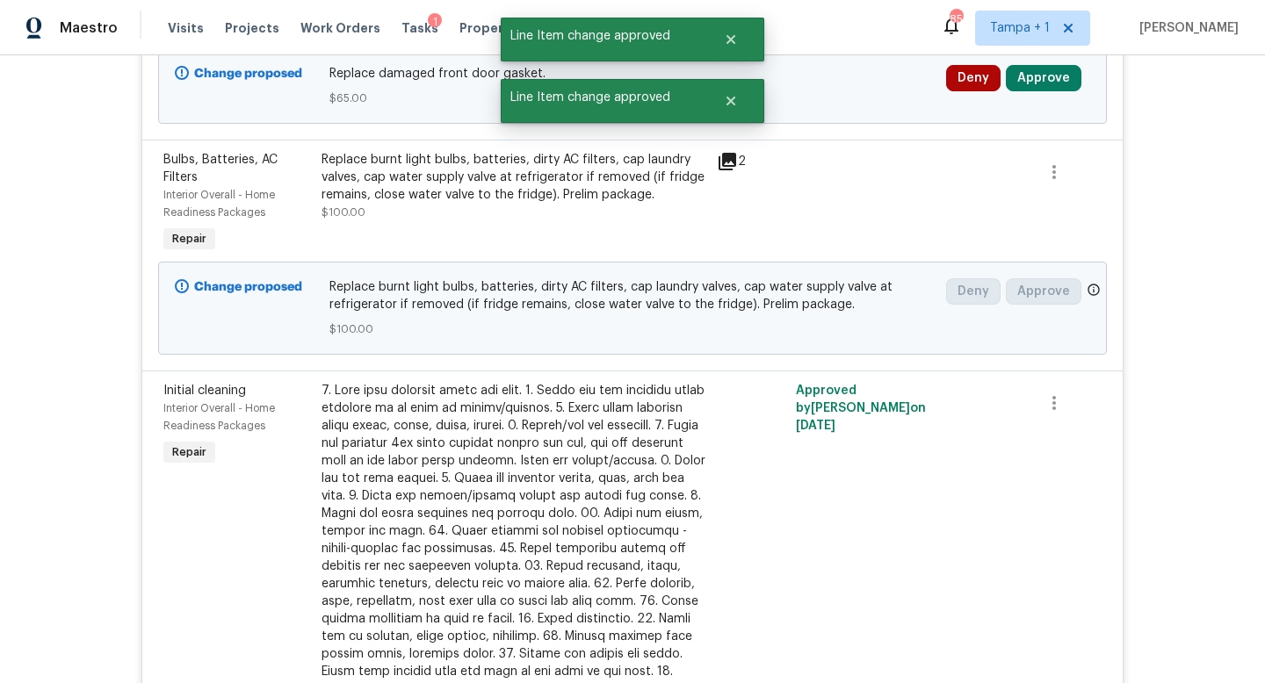
scroll to position [1086, 0]
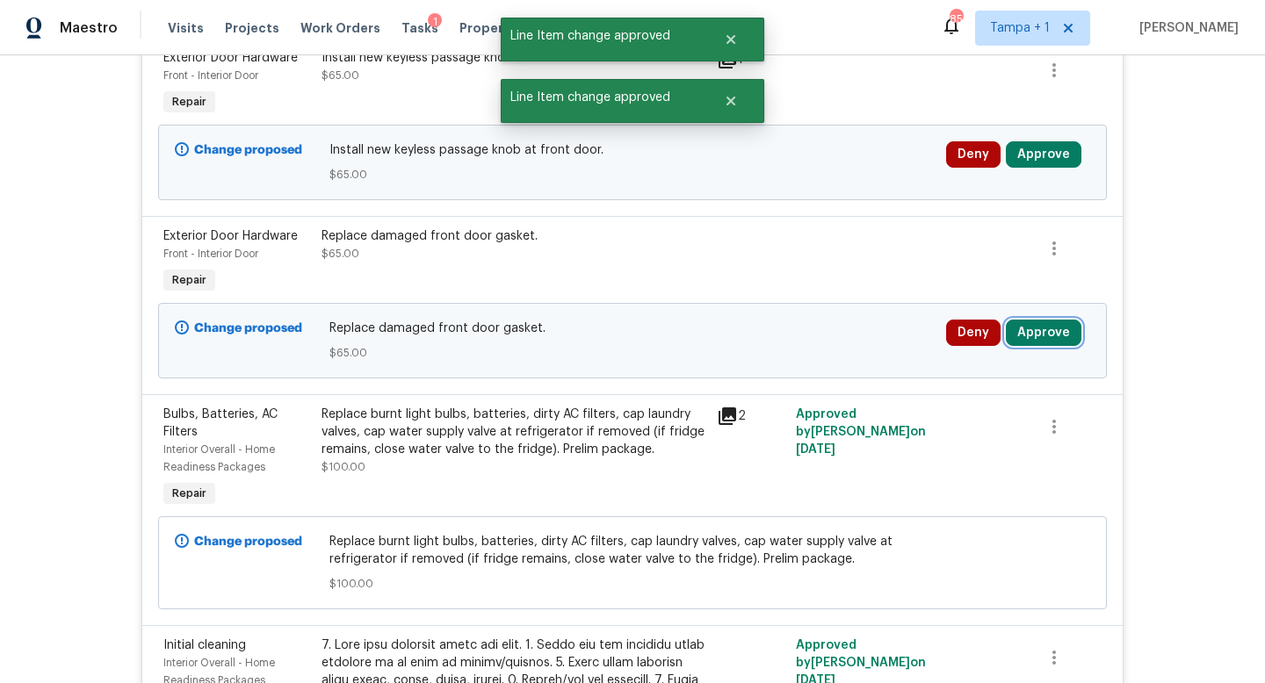
click at [1043, 330] on button "Approve" at bounding box center [1044, 333] width 76 height 26
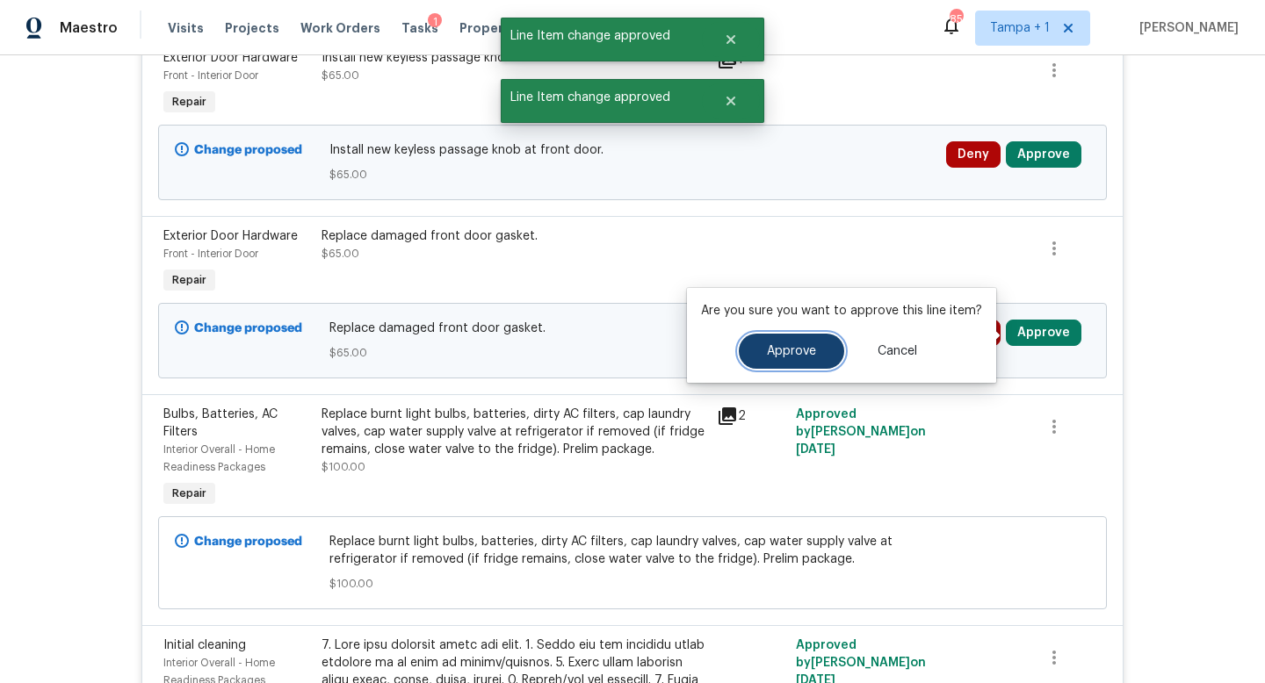
click at [784, 353] on span "Approve" at bounding box center [791, 351] width 49 height 13
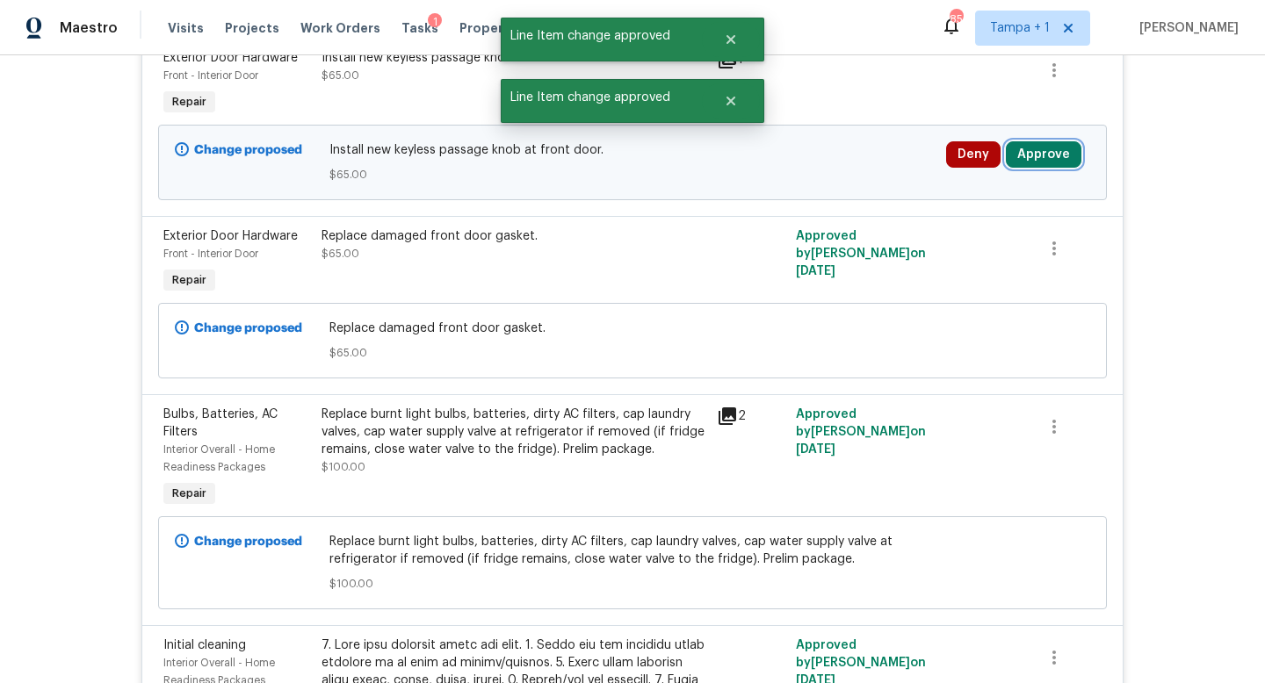
click at [1043, 152] on button "Approve" at bounding box center [1044, 154] width 76 height 26
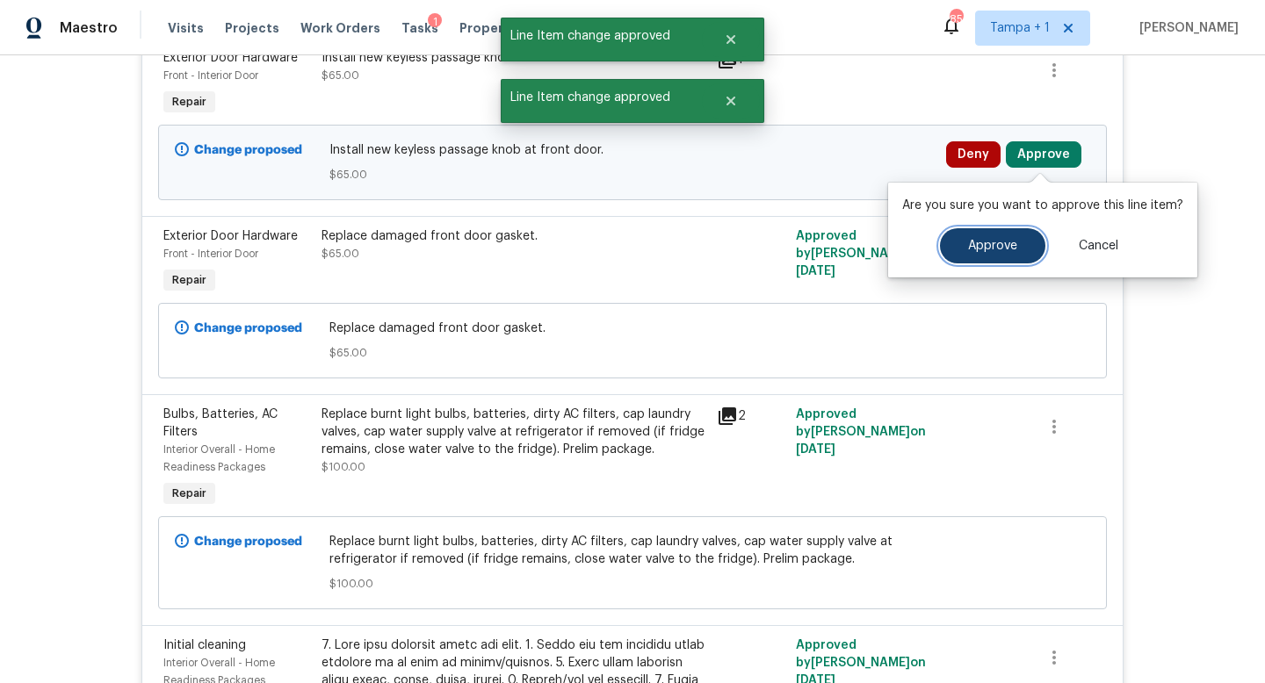
click at [992, 241] on span "Approve" at bounding box center [992, 246] width 49 height 13
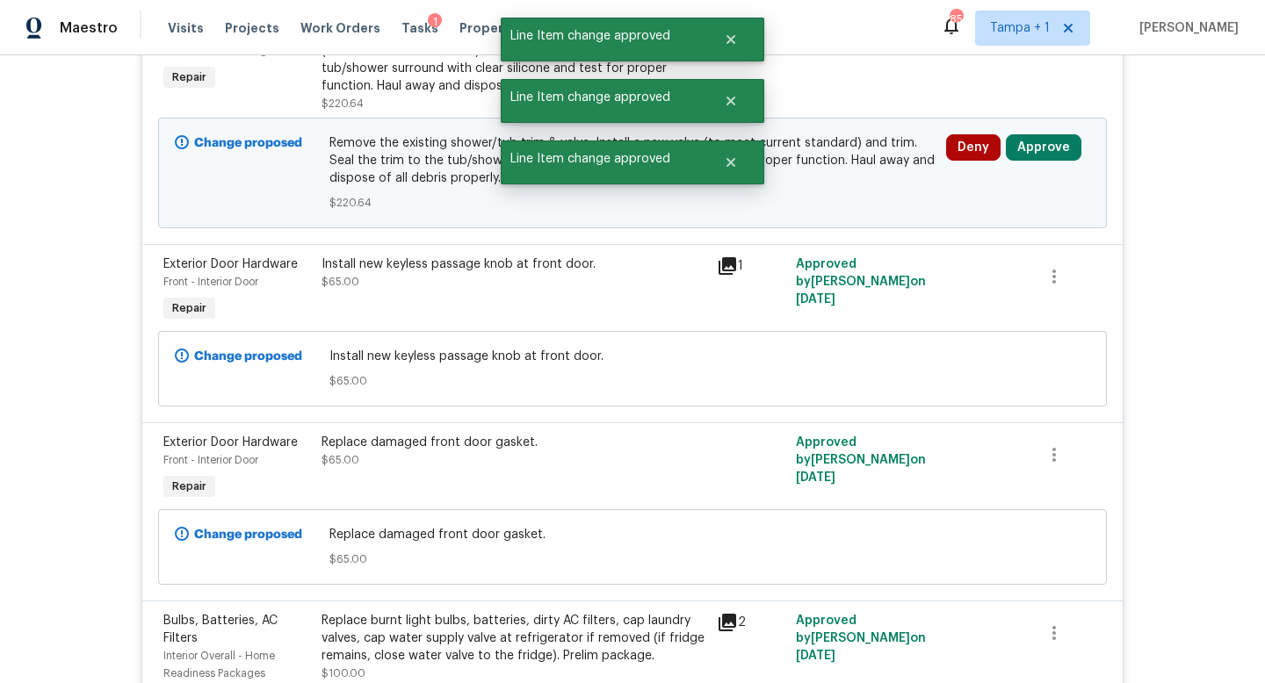
scroll to position [763, 0]
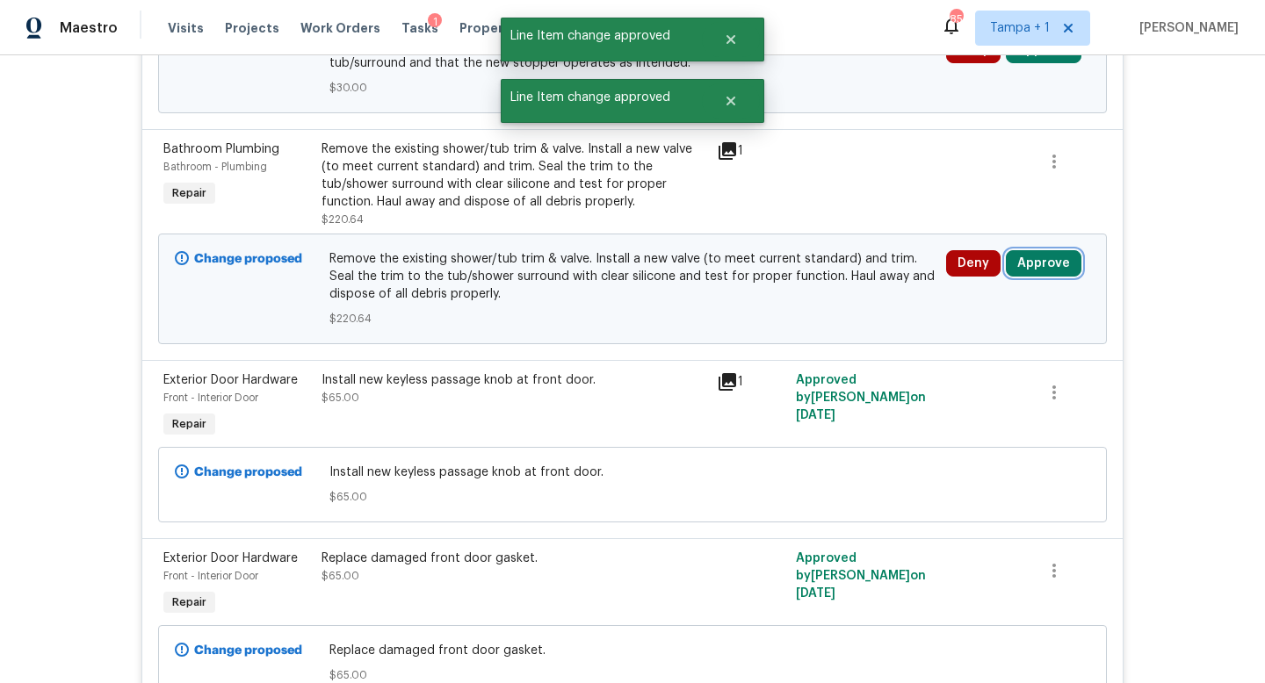
click at [1035, 264] on button "Approve" at bounding box center [1044, 263] width 76 height 26
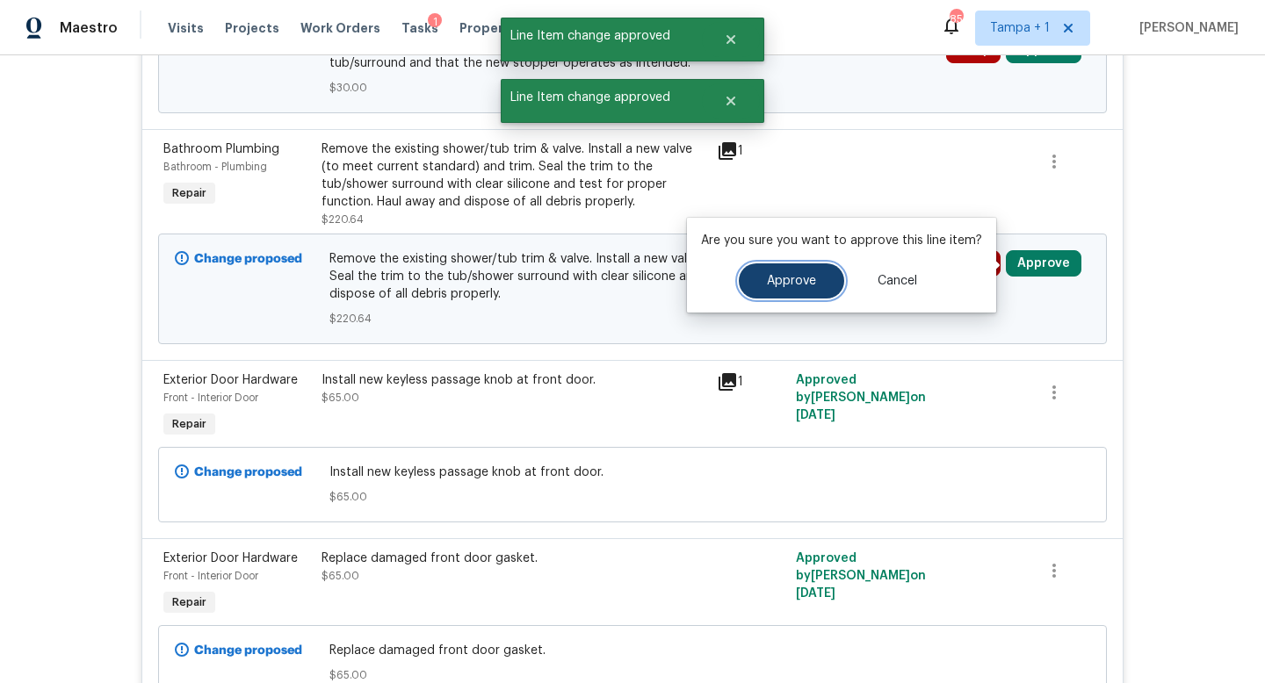
click at [785, 289] on button "Approve" at bounding box center [791, 281] width 105 height 35
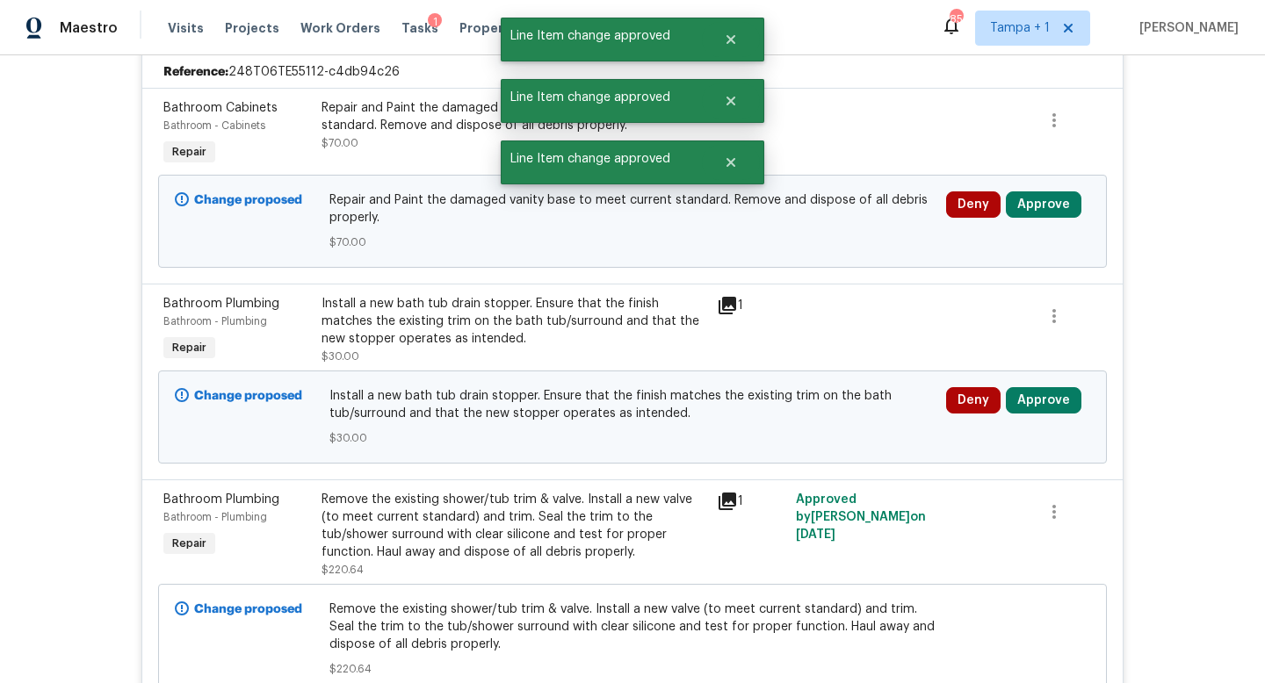
scroll to position [372, 0]
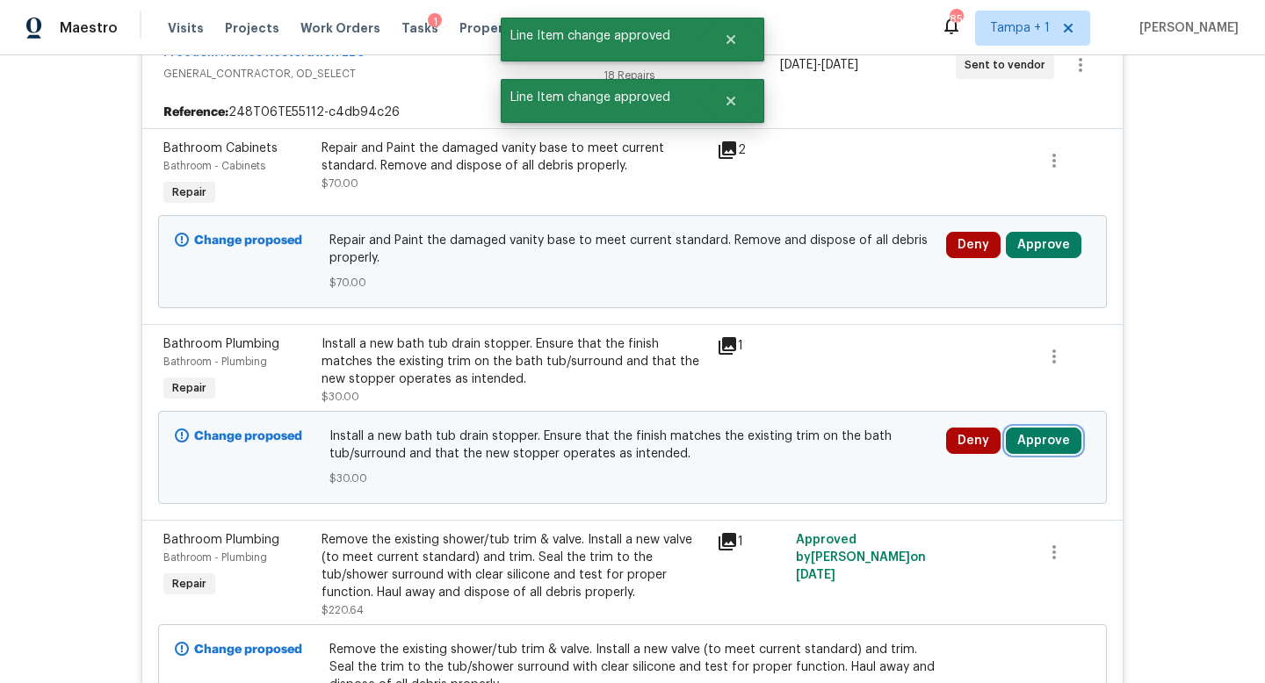
click at [1044, 444] on button "Approve" at bounding box center [1044, 441] width 76 height 26
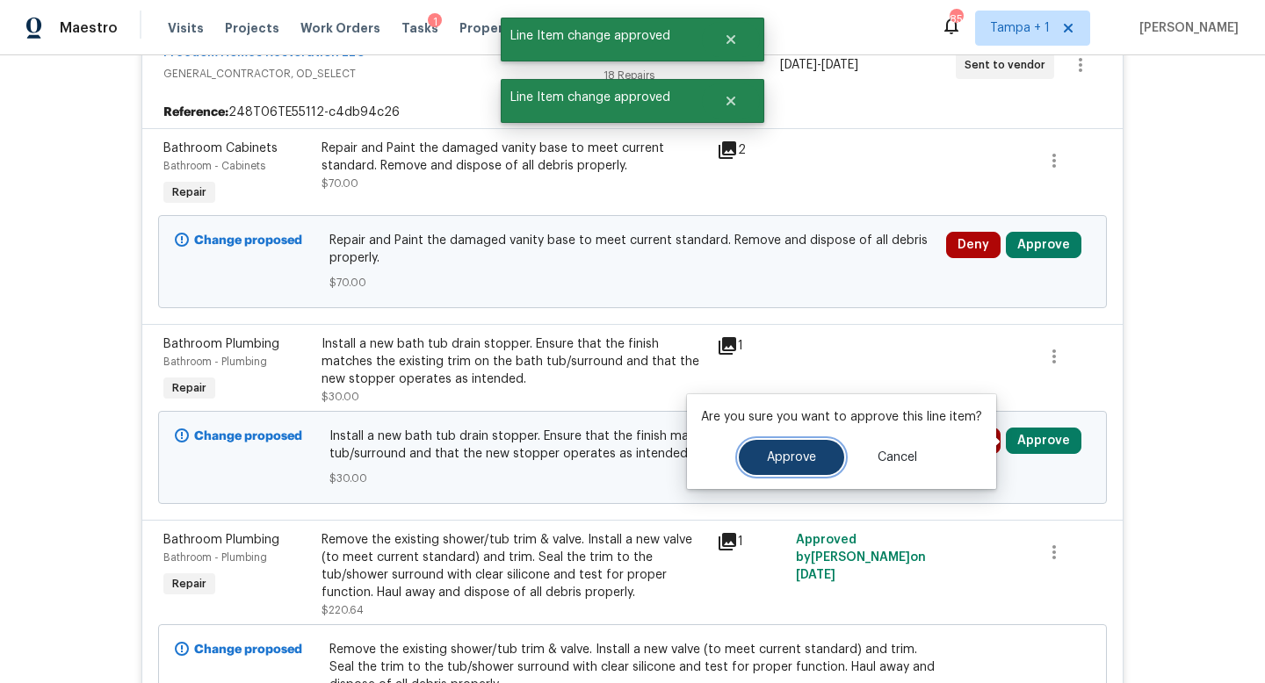
click at [805, 457] on span "Approve" at bounding box center [791, 457] width 49 height 13
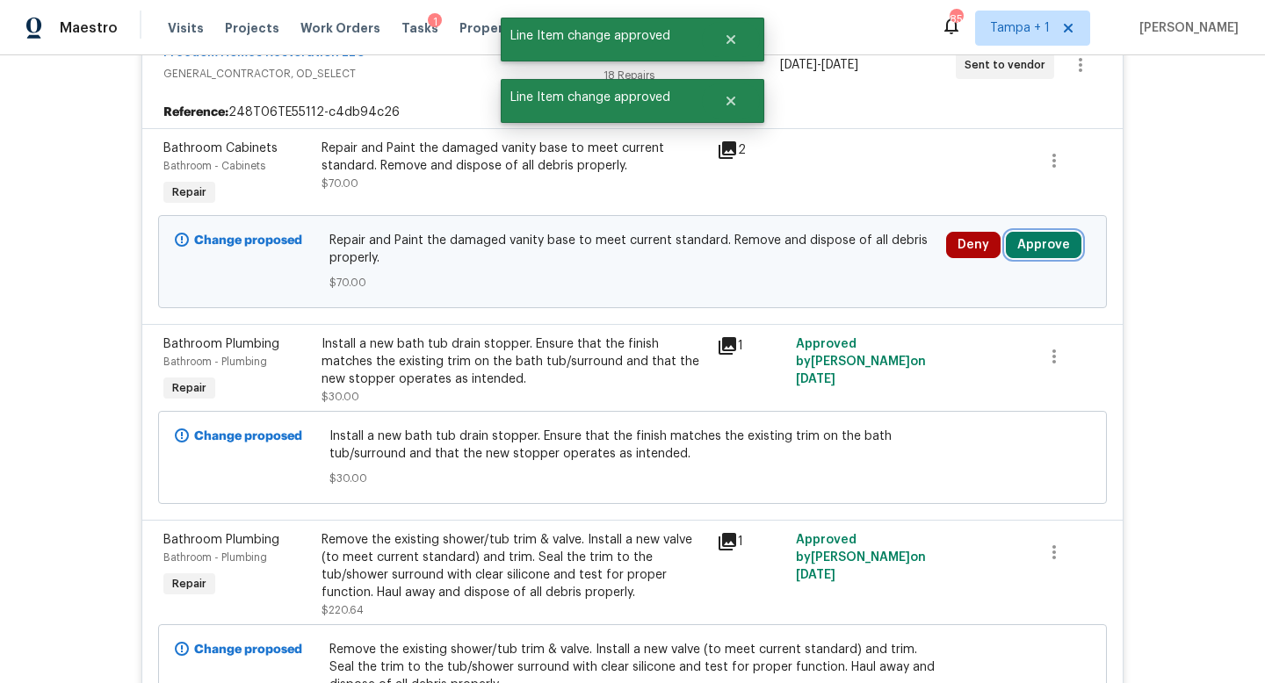
click at [1045, 247] on button "Approve" at bounding box center [1044, 245] width 76 height 26
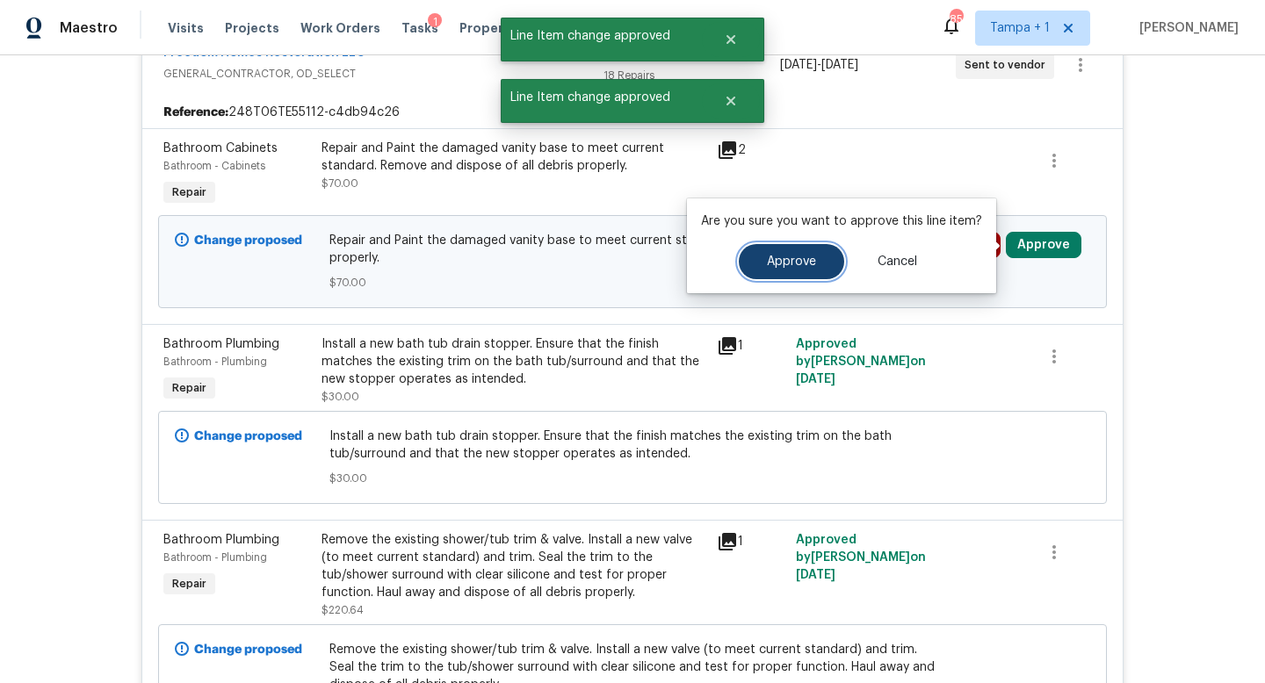
click at [800, 265] on span "Approve" at bounding box center [791, 262] width 49 height 13
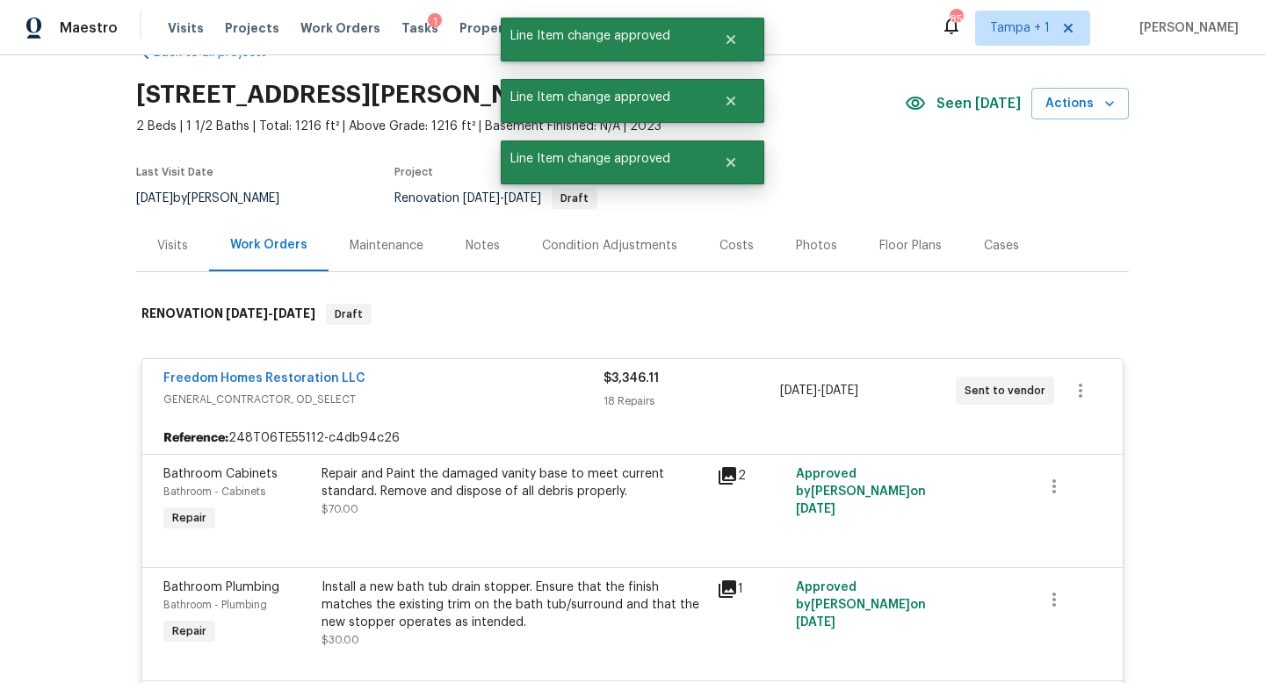
scroll to position [0, 0]
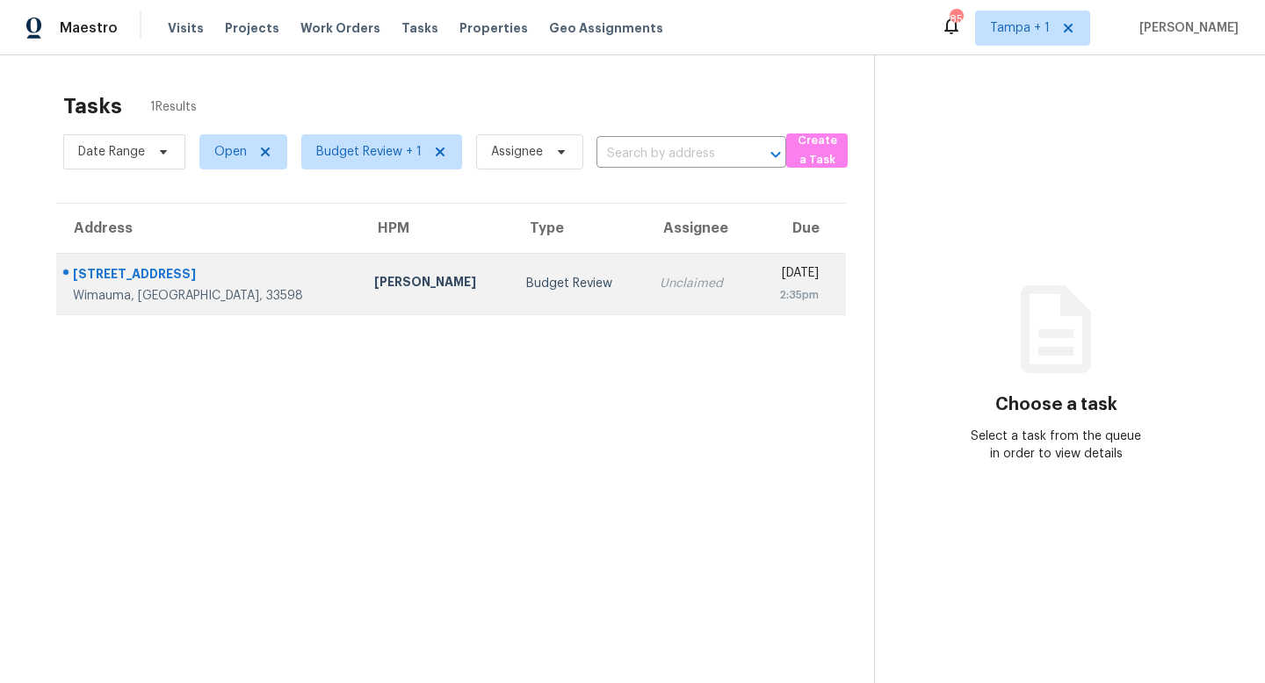
click at [646, 294] on td "Unclaimed" at bounding box center [699, 283] width 106 height 61
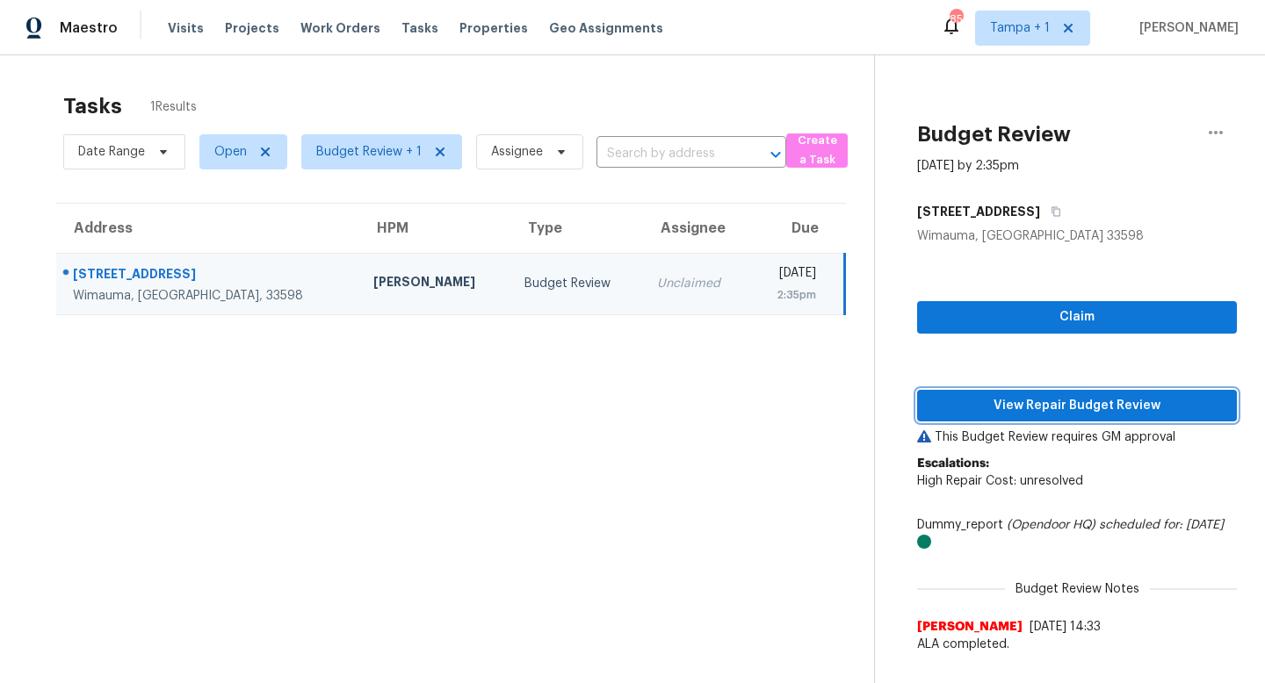
click at [1072, 405] on span "View Repair Budget Review" at bounding box center [1077, 406] width 292 height 22
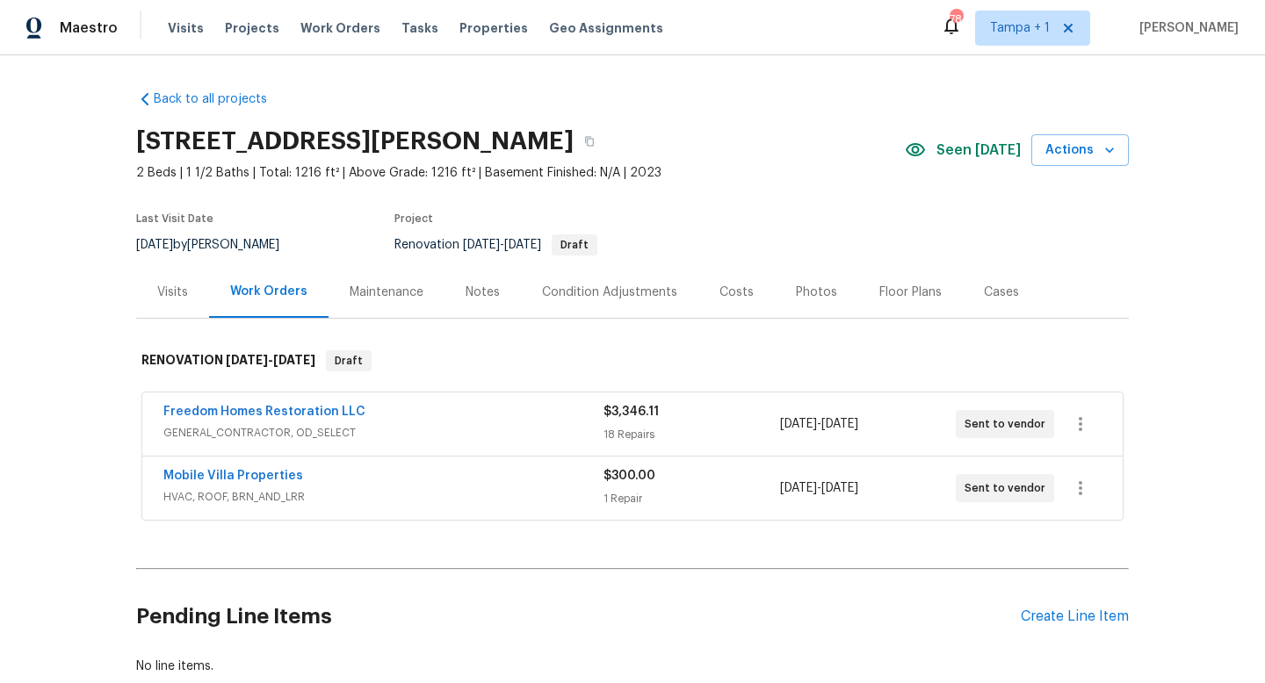
click at [538, 424] on span "GENERAL_CONTRACTOR, OD_SELECT" at bounding box center [383, 433] width 440 height 18
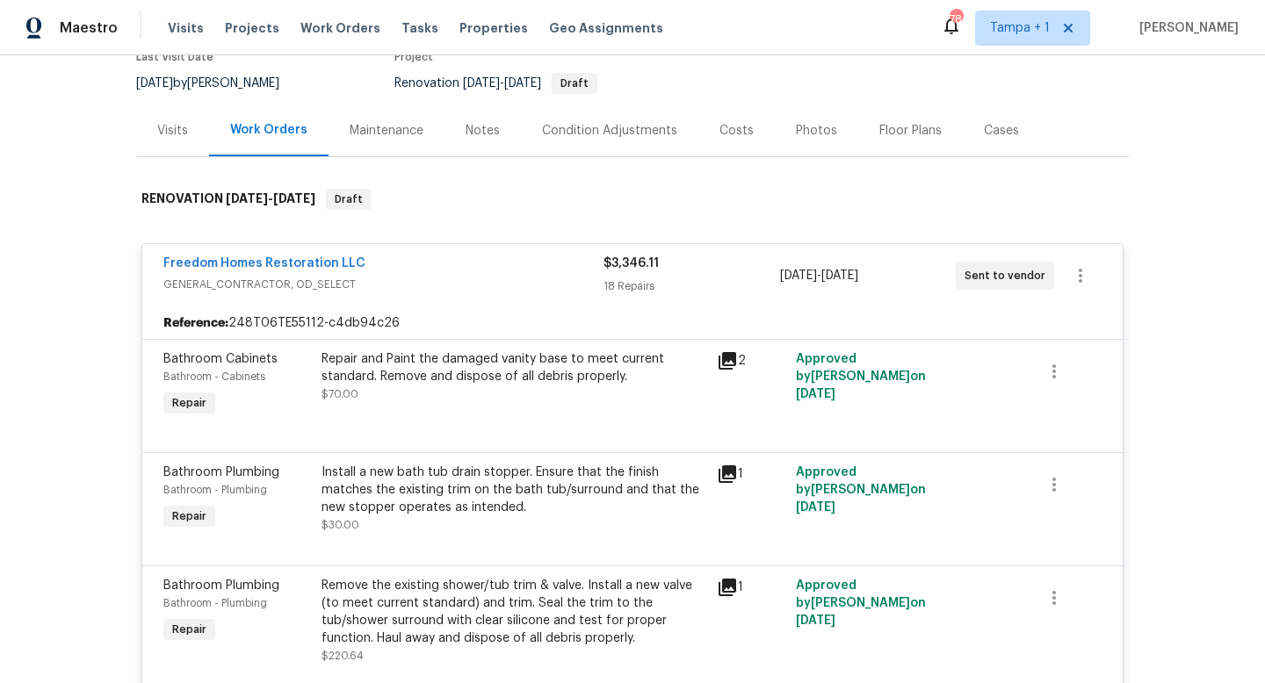
scroll to position [234, 0]
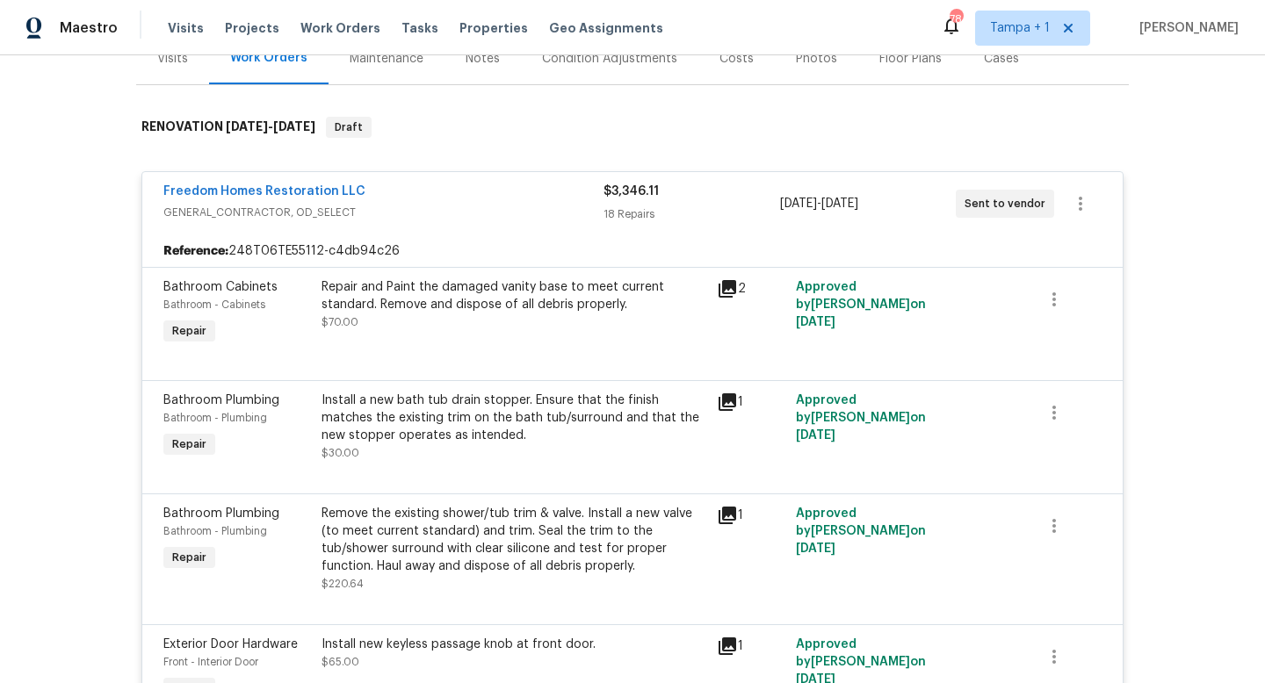
click at [727, 289] on icon at bounding box center [728, 289] width 18 height 18
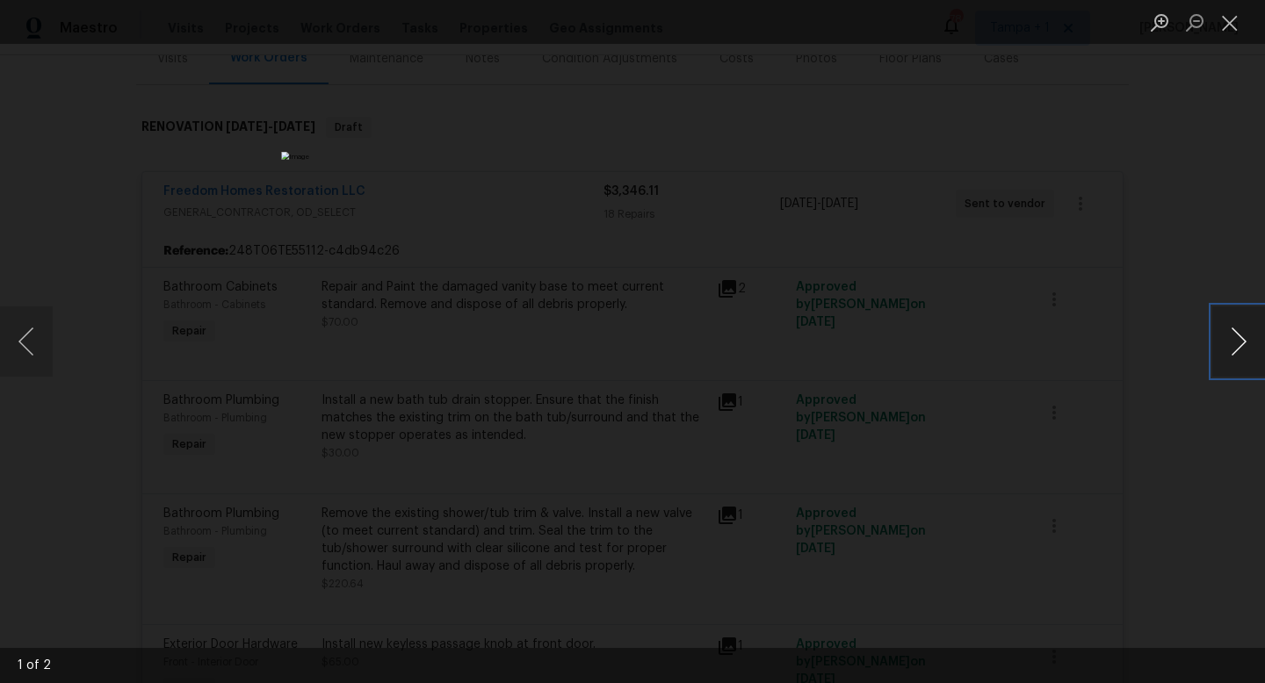
click at [1241, 337] on button "Next image" at bounding box center [1238, 342] width 53 height 70
click at [1180, 243] on div "Lightbox" at bounding box center [632, 341] width 1265 height 683
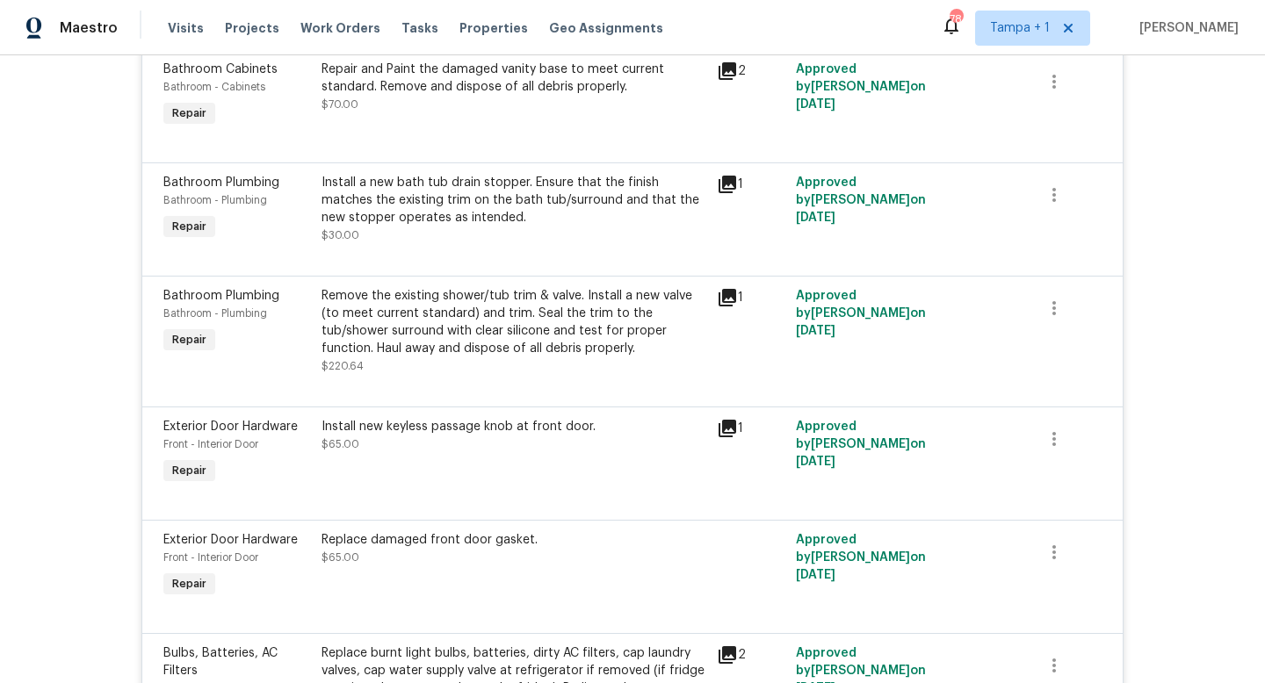
scroll to position [505, 0]
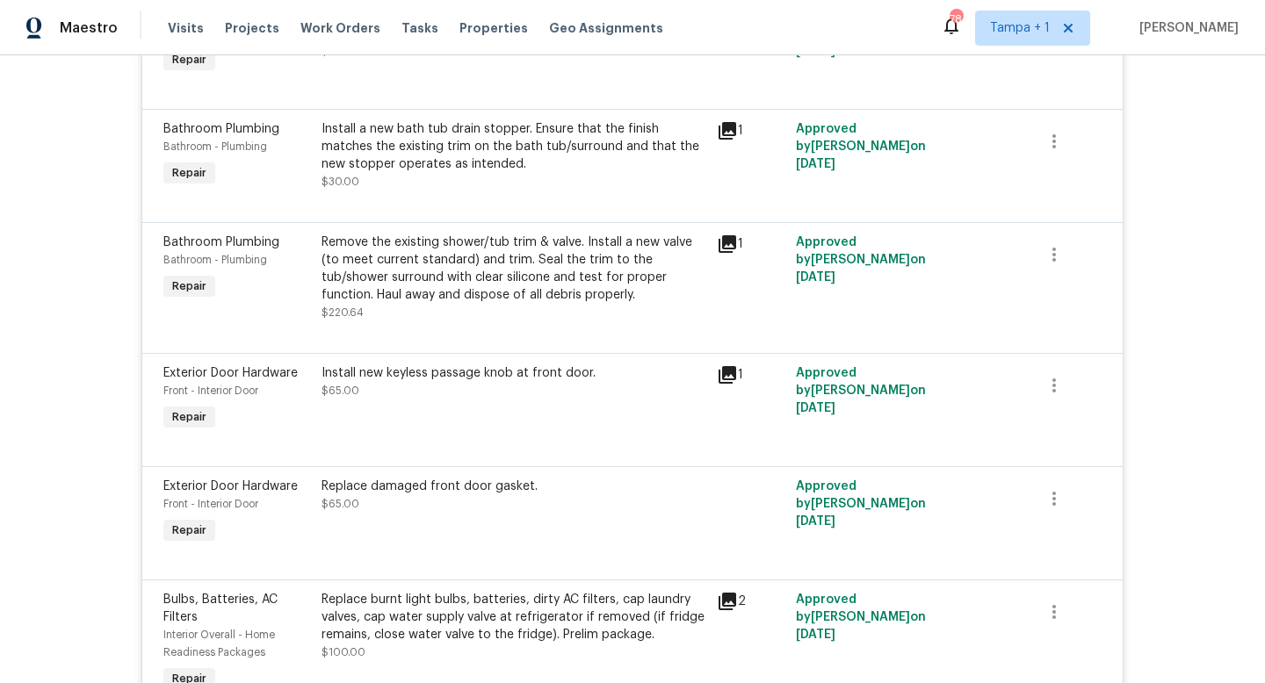
click at [731, 244] on icon at bounding box center [727, 244] width 21 height 21
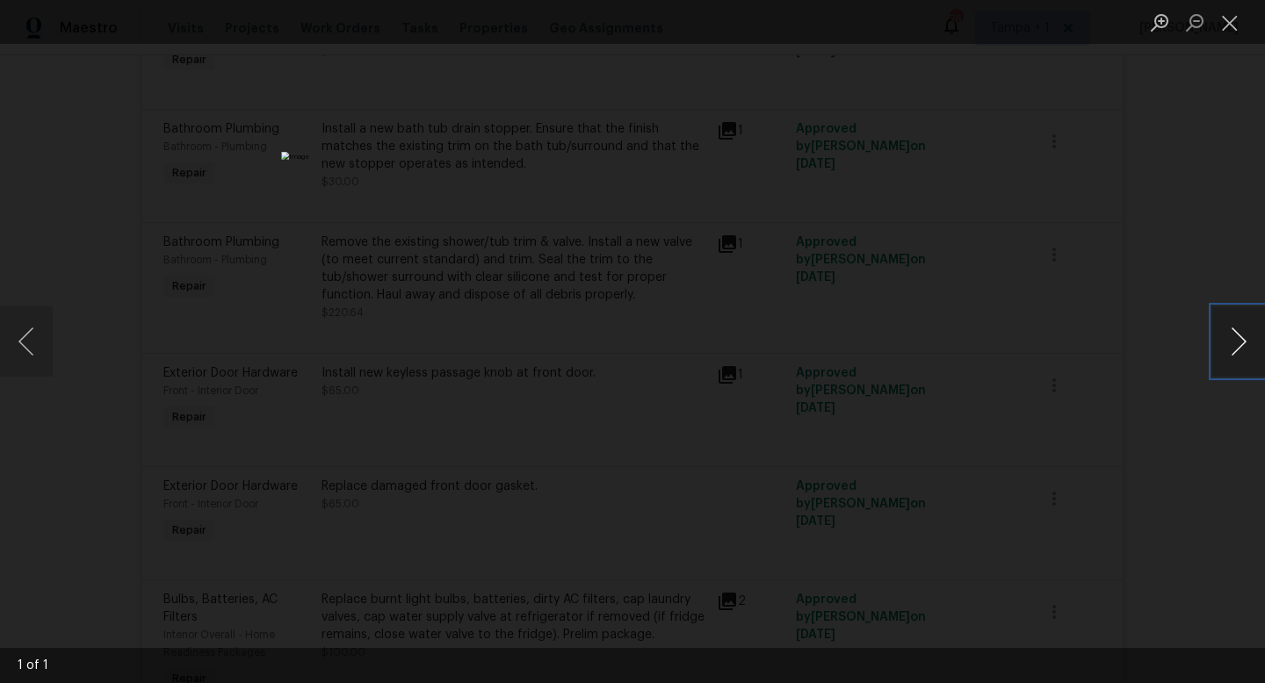
click at [1236, 344] on button "Next image" at bounding box center [1238, 342] width 53 height 70
click at [1176, 199] on div "Lightbox" at bounding box center [632, 341] width 1265 height 683
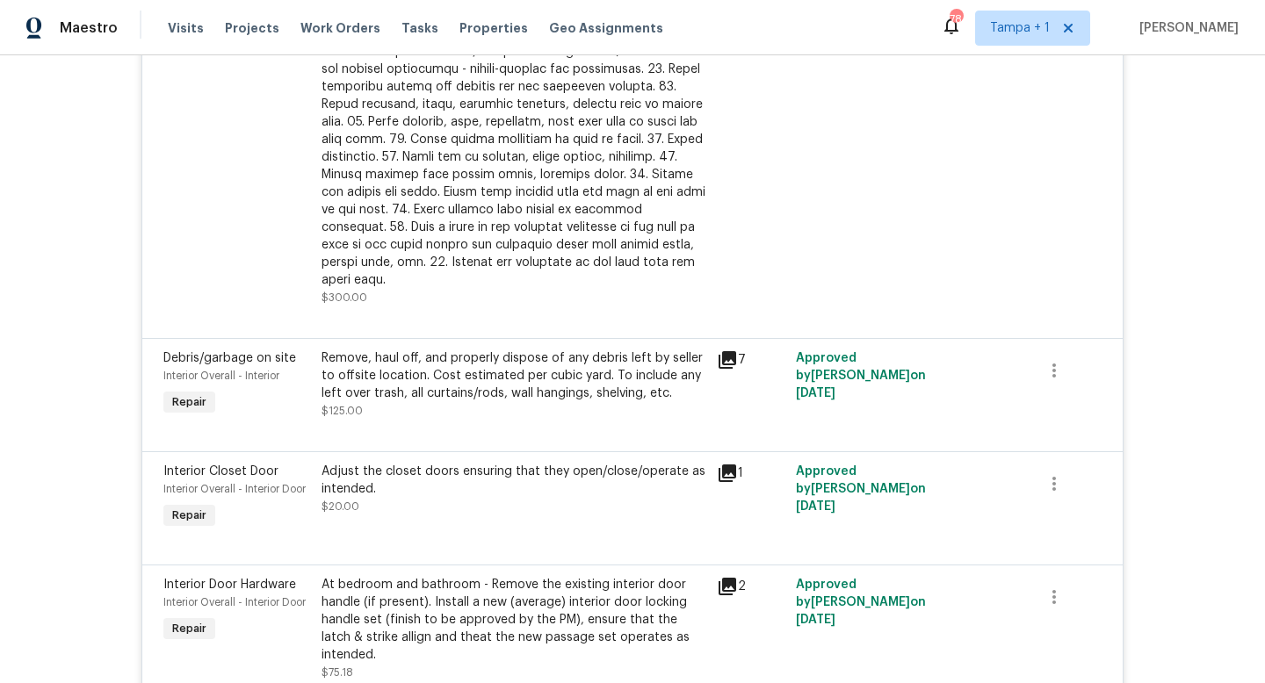
scroll to position [1350, 0]
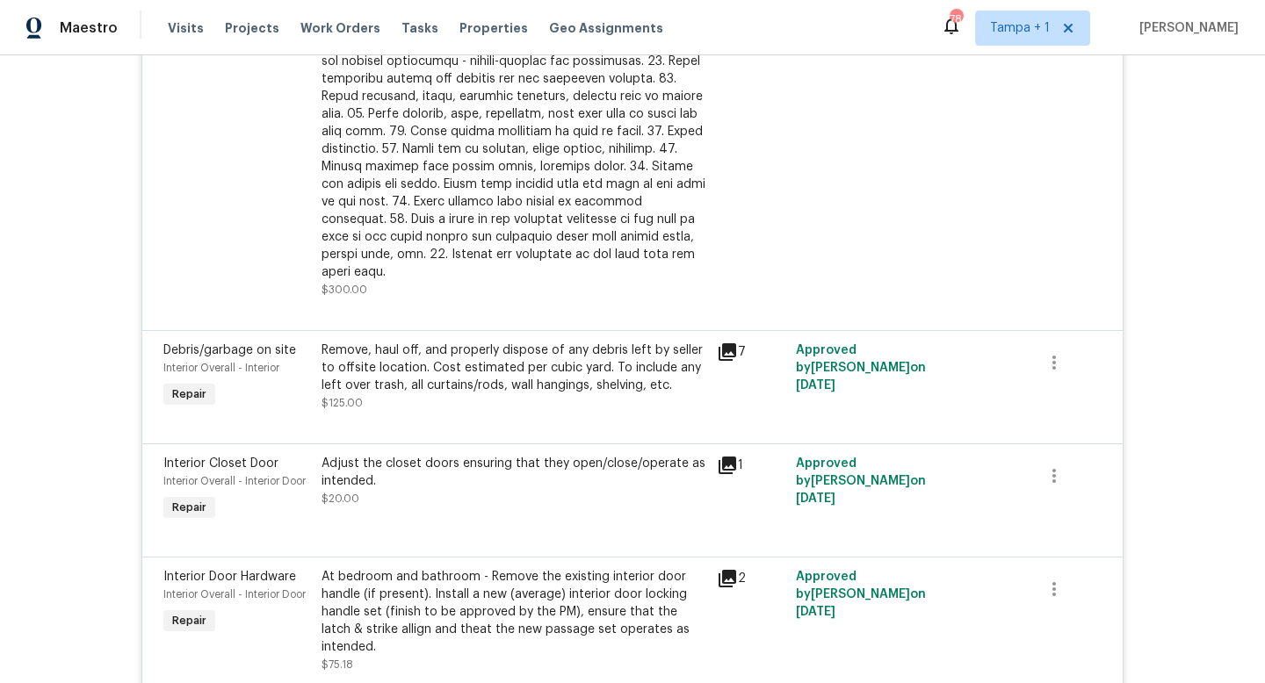
click at [724, 343] on icon at bounding box center [728, 352] width 18 height 18
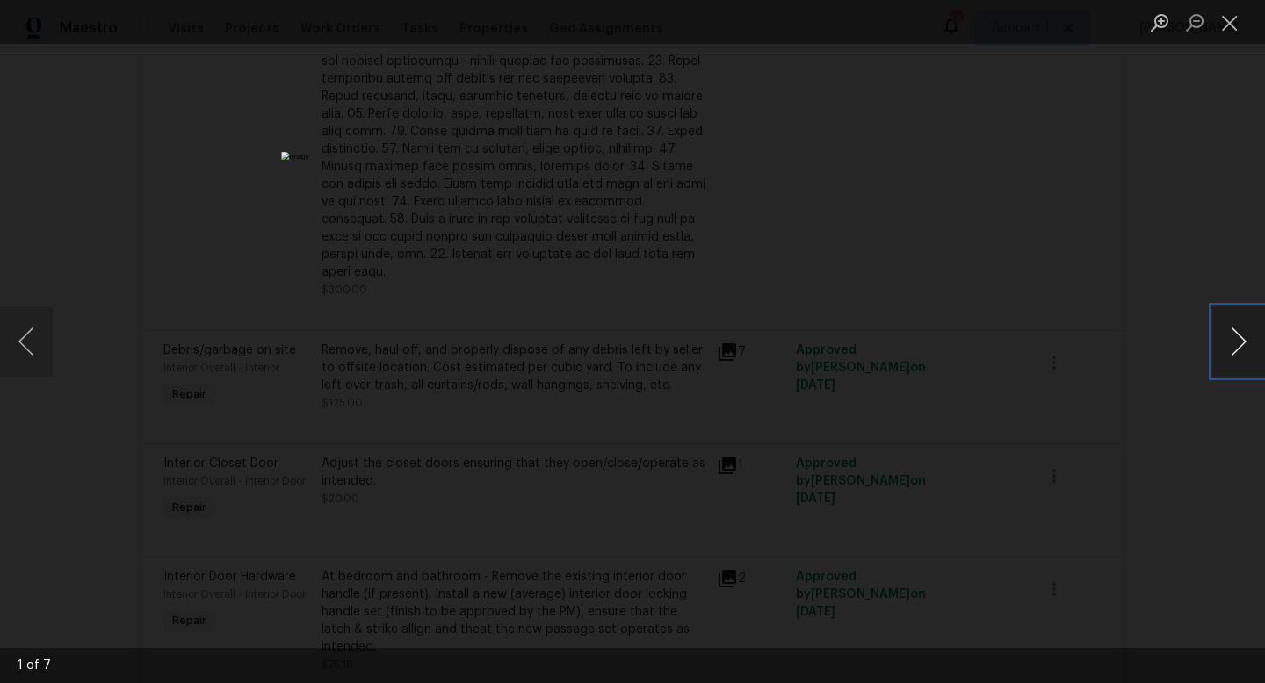
click at [1238, 343] on button "Next image" at bounding box center [1238, 342] width 53 height 70
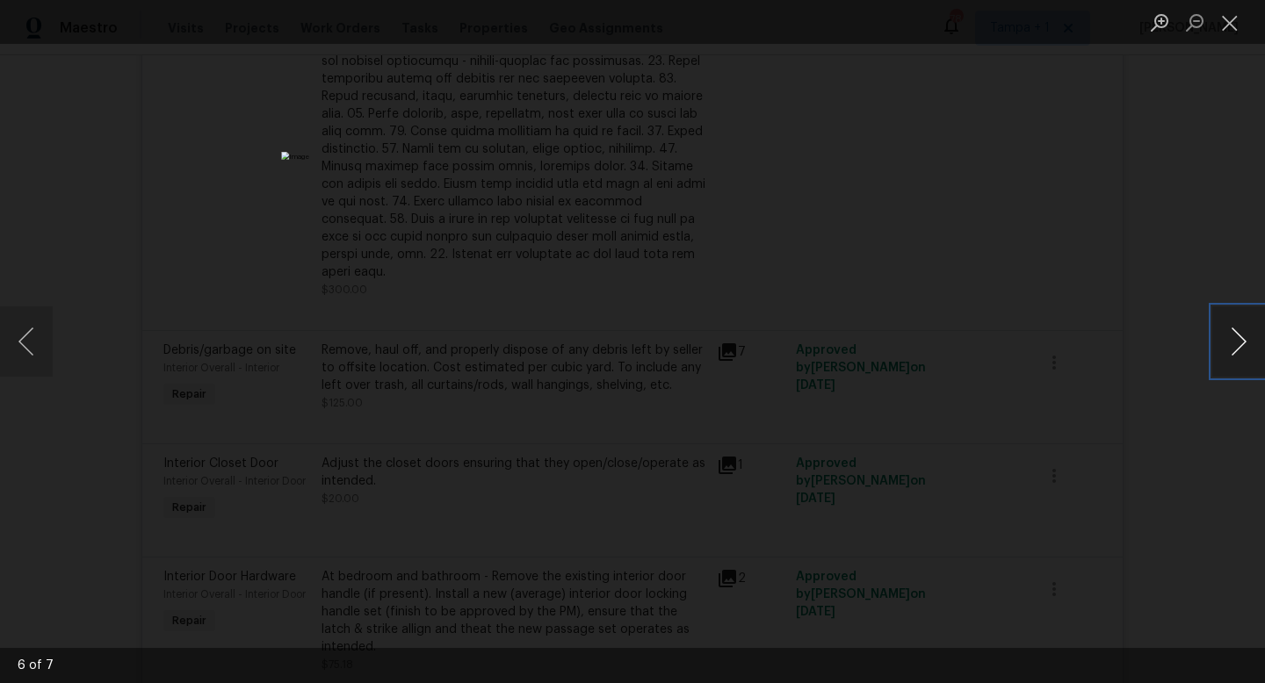
click at [1238, 343] on button "Next image" at bounding box center [1238, 342] width 53 height 70
click at [1187, 213] on div "Lightbox" at bounding box center [632, 341] width 1265 height 683
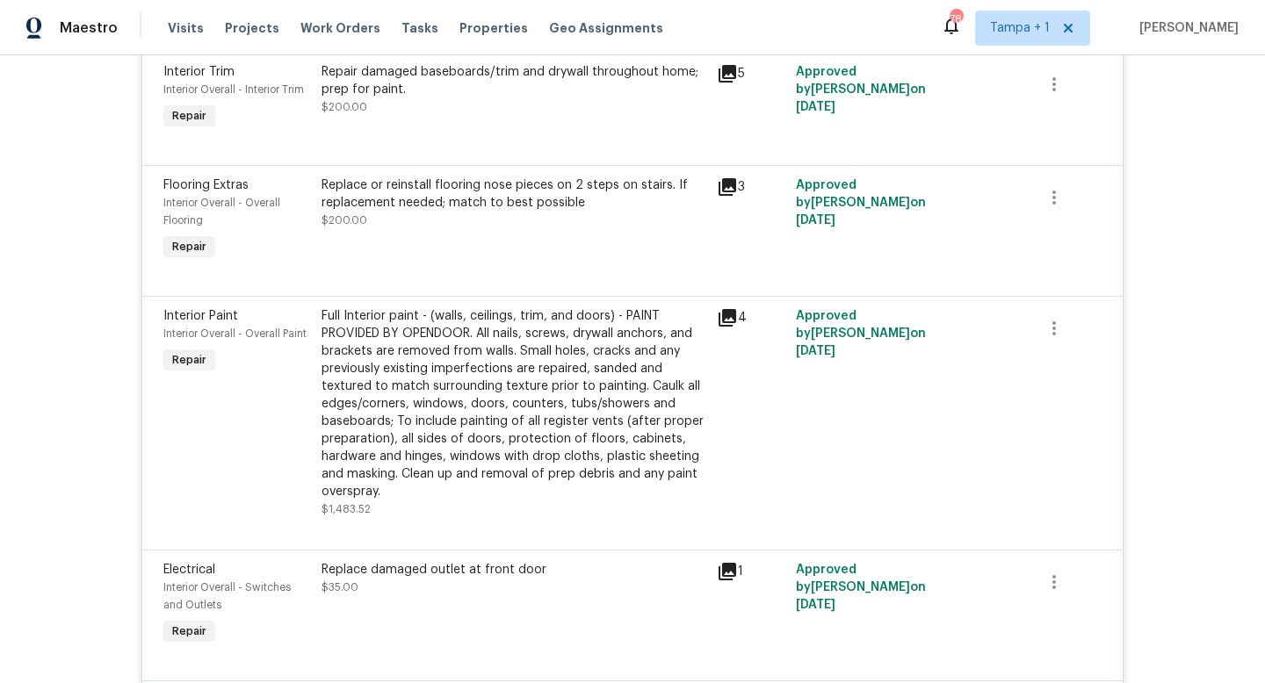
scroll to position [2039, 0]
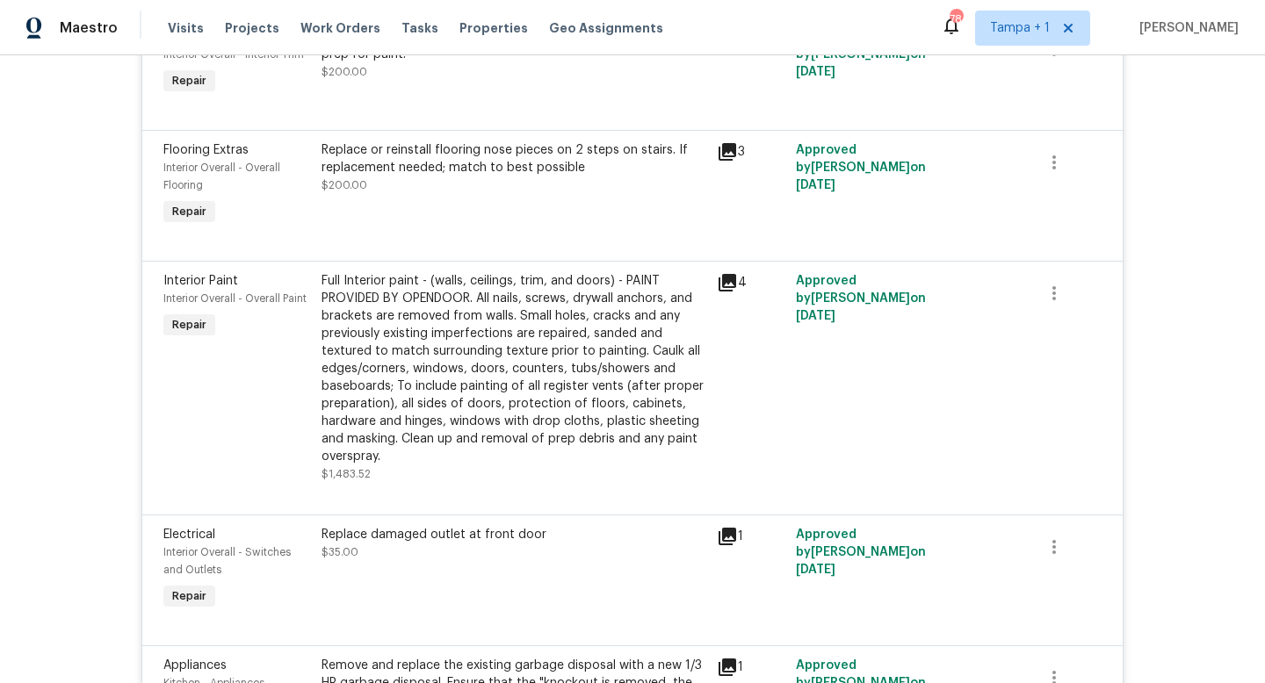
click at [731, 272] on icon at bounding box center [727, 282] width 21 height 21
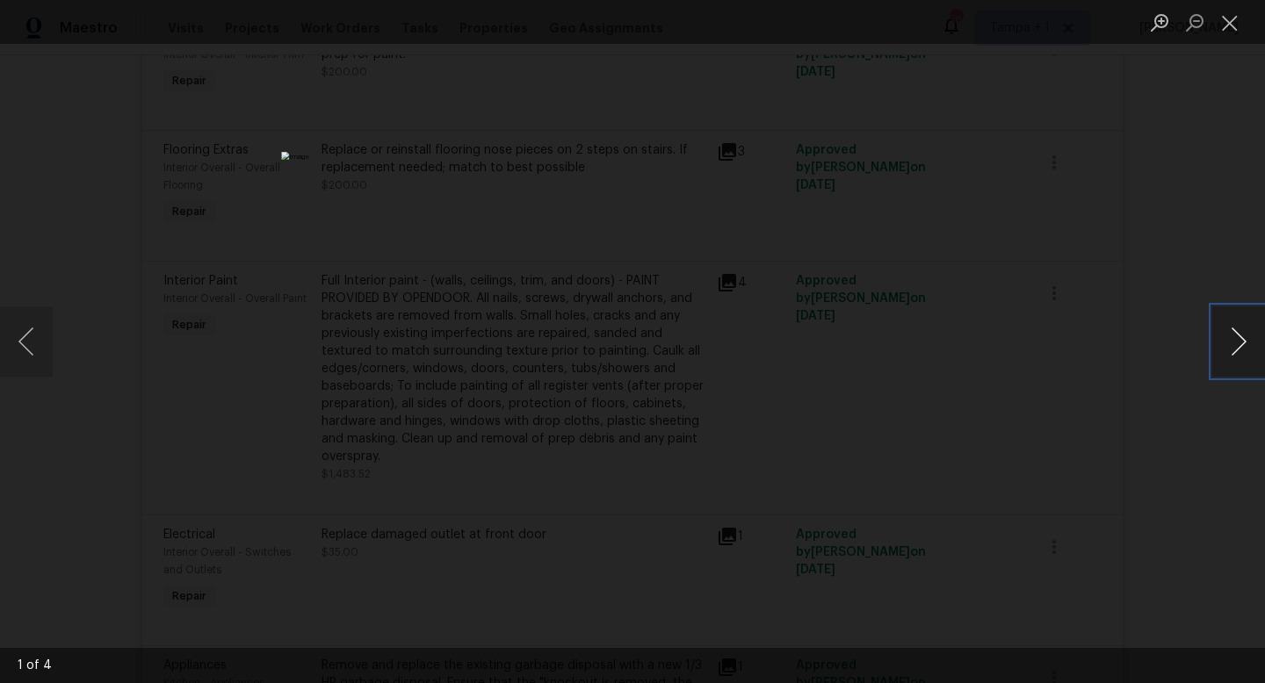
click at [1242, 340] on button "Next image" at bounding box center [1238, 342] width 53 height 70
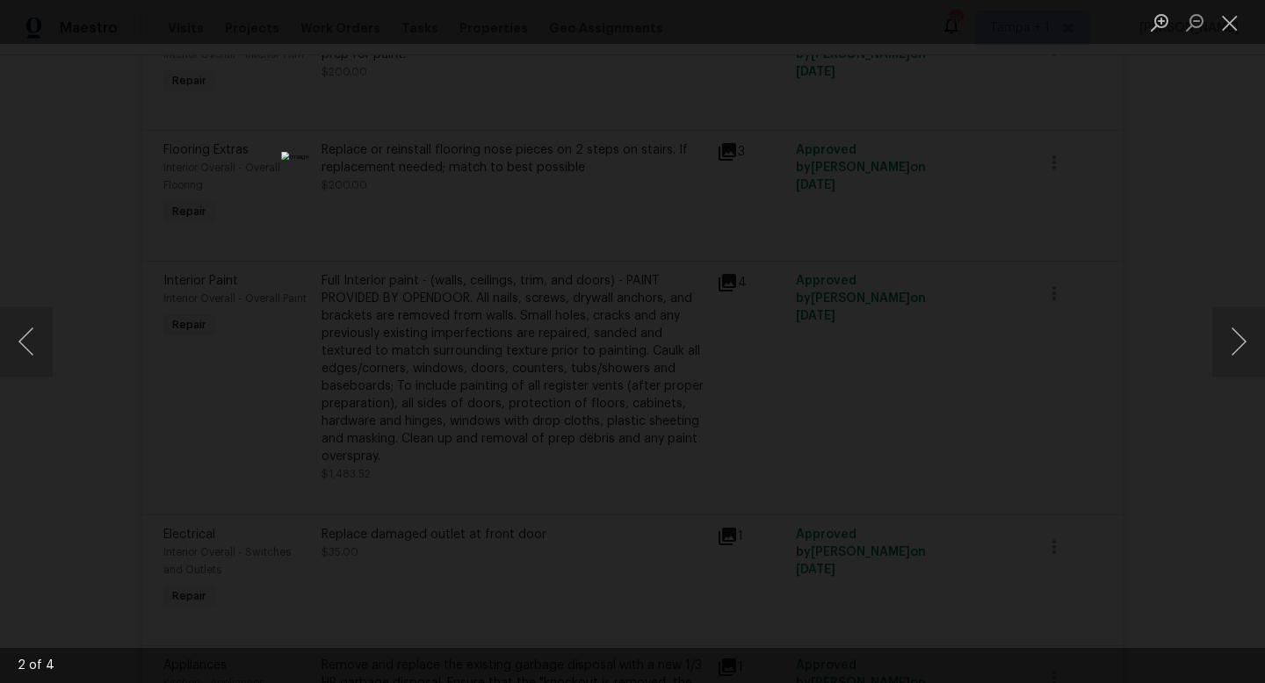
click at [1183, 229] on div "Lightbox" at bounding box center [632, 341] width 1265 height 683
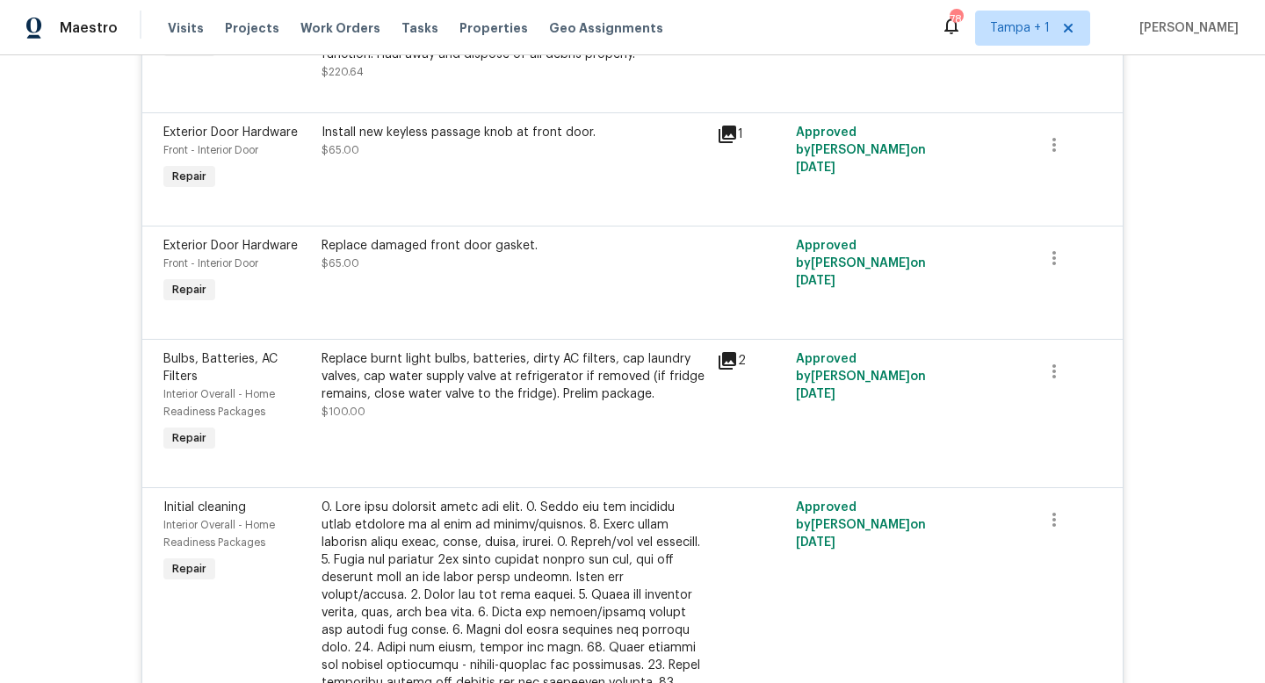
scroll to position [0, 0]
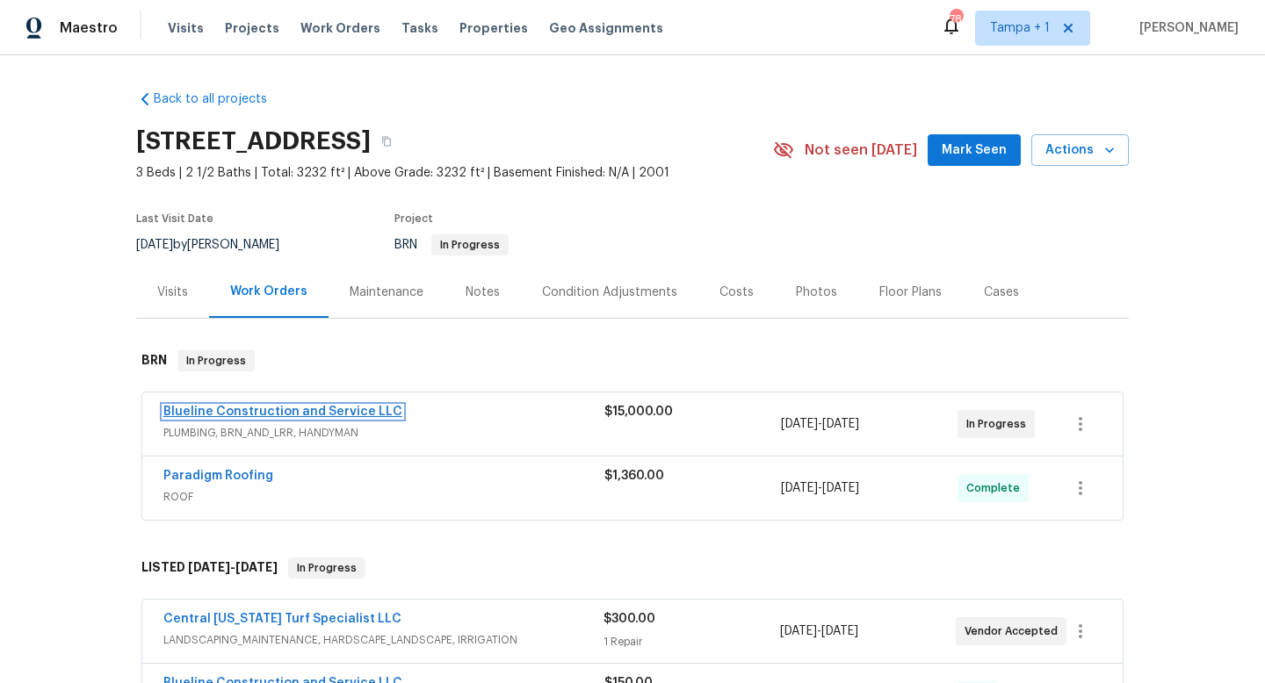
click at [288, 411] on link "Blueline Construction and Service LLC" at bounding box center [282, 412] width 239 height 12
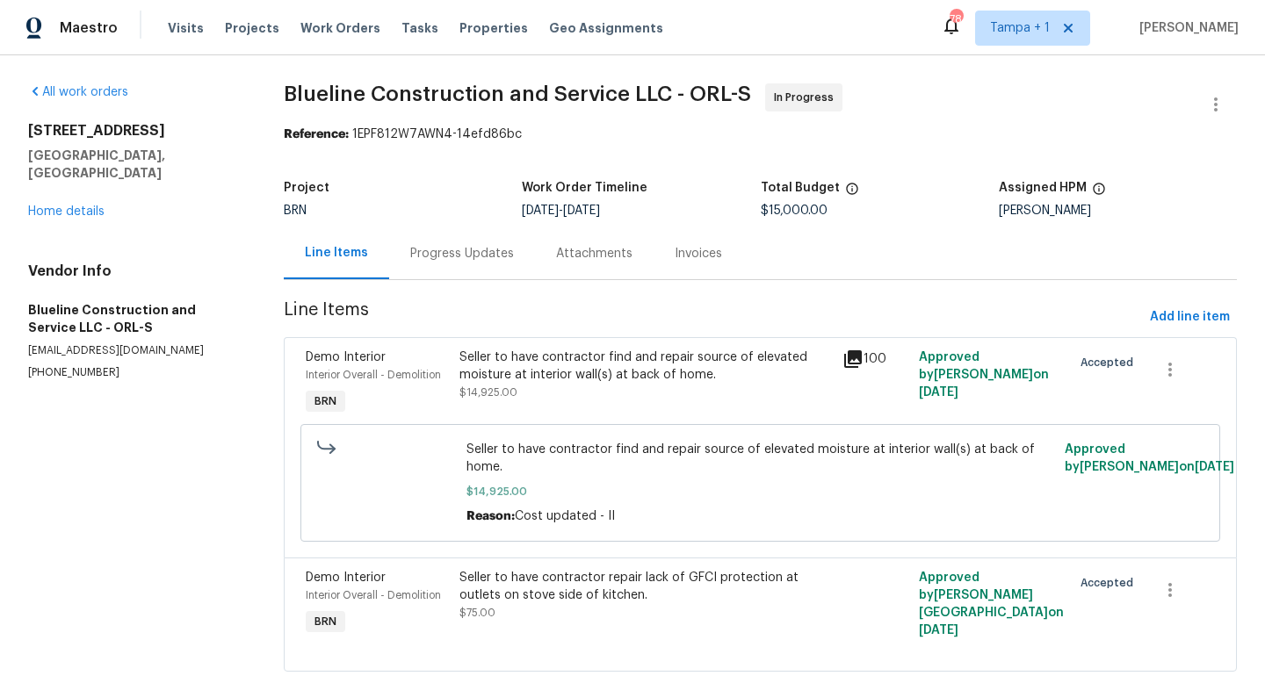
click at [855, 354] on icon at bounding box center [853, 359] width 18 height 18
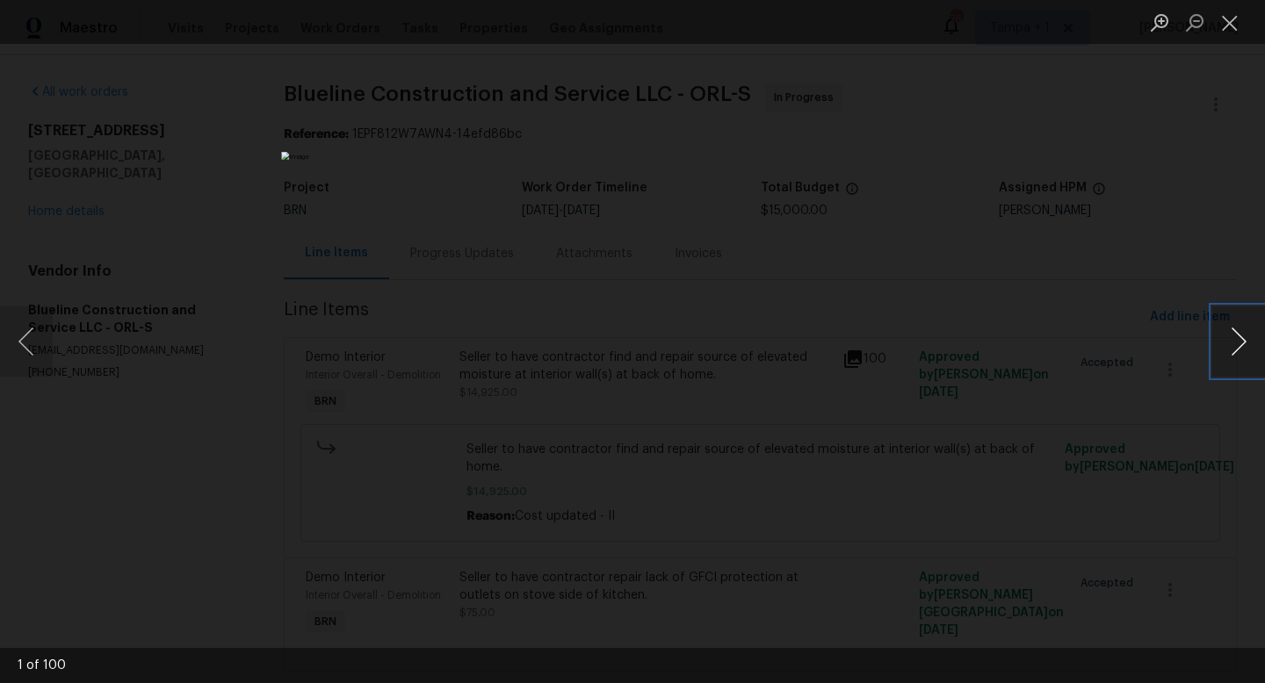
click at [1237, 341] on button "Next image" at bounding box center [1238, 342] width 53 height 70
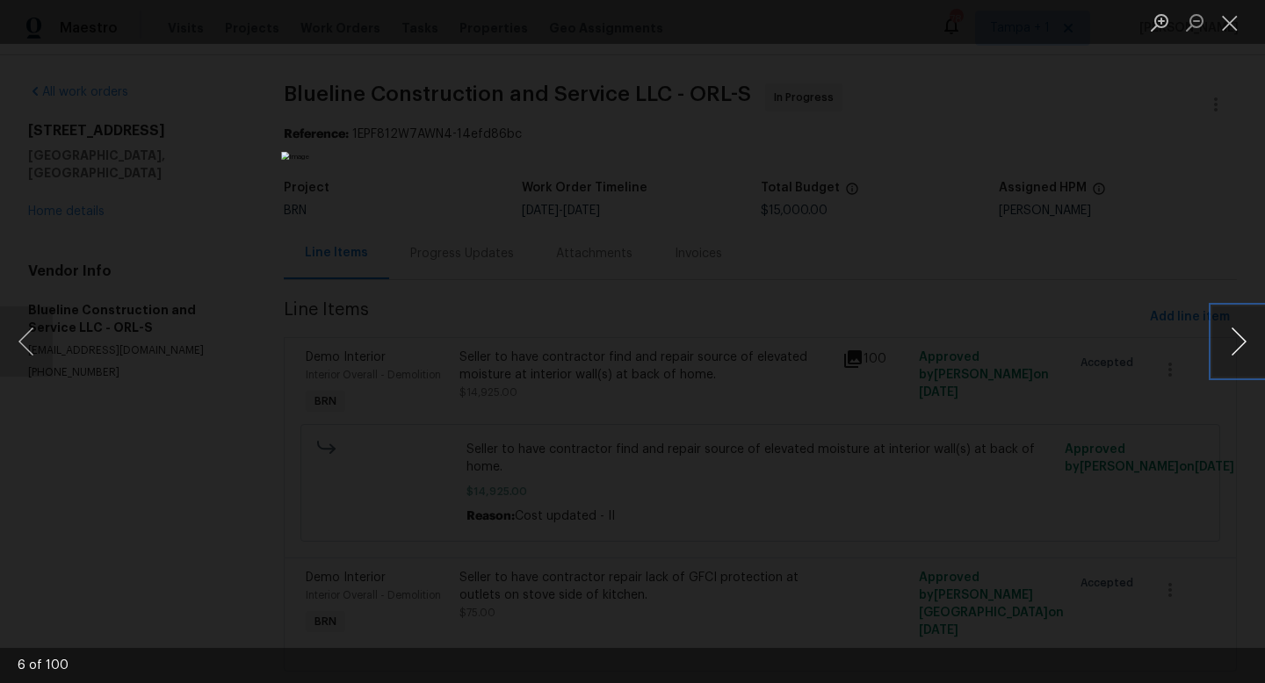
click at [1237, 341] on button "Next image" at bounding box center [1238, 342] width 53 height 70
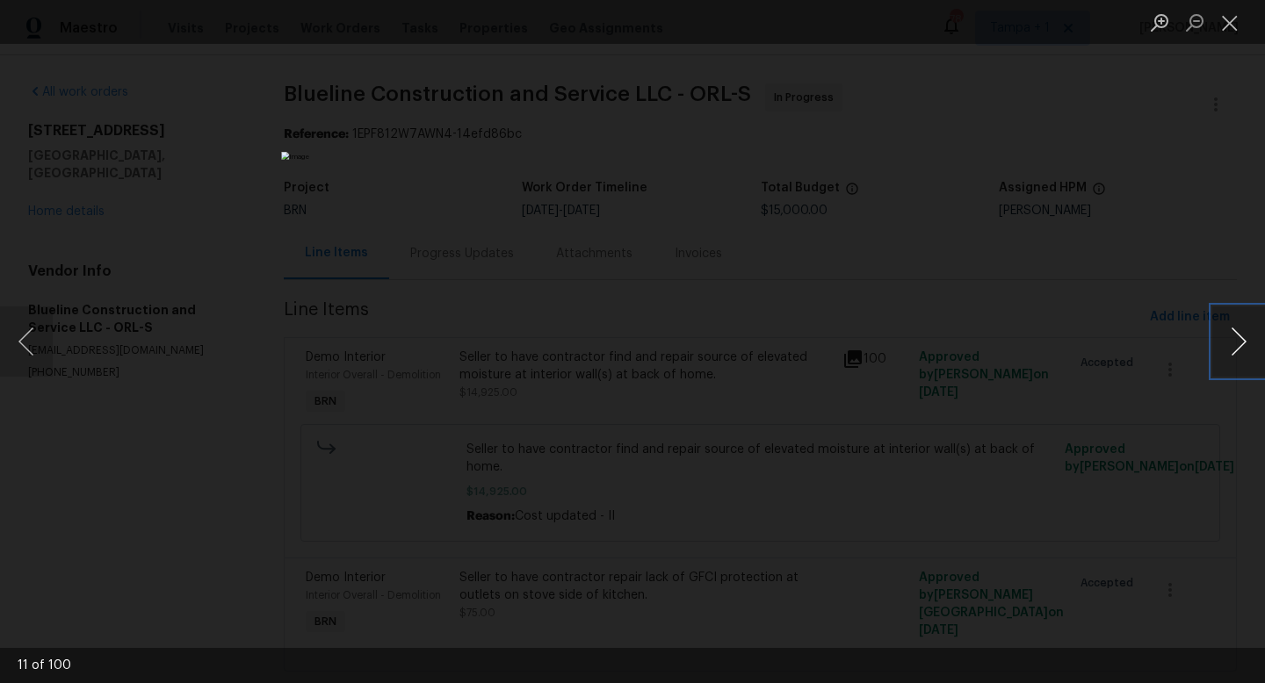
click at [1237, 341] on button "Next image" at bounding box center [1238, 342] width 53 height 70
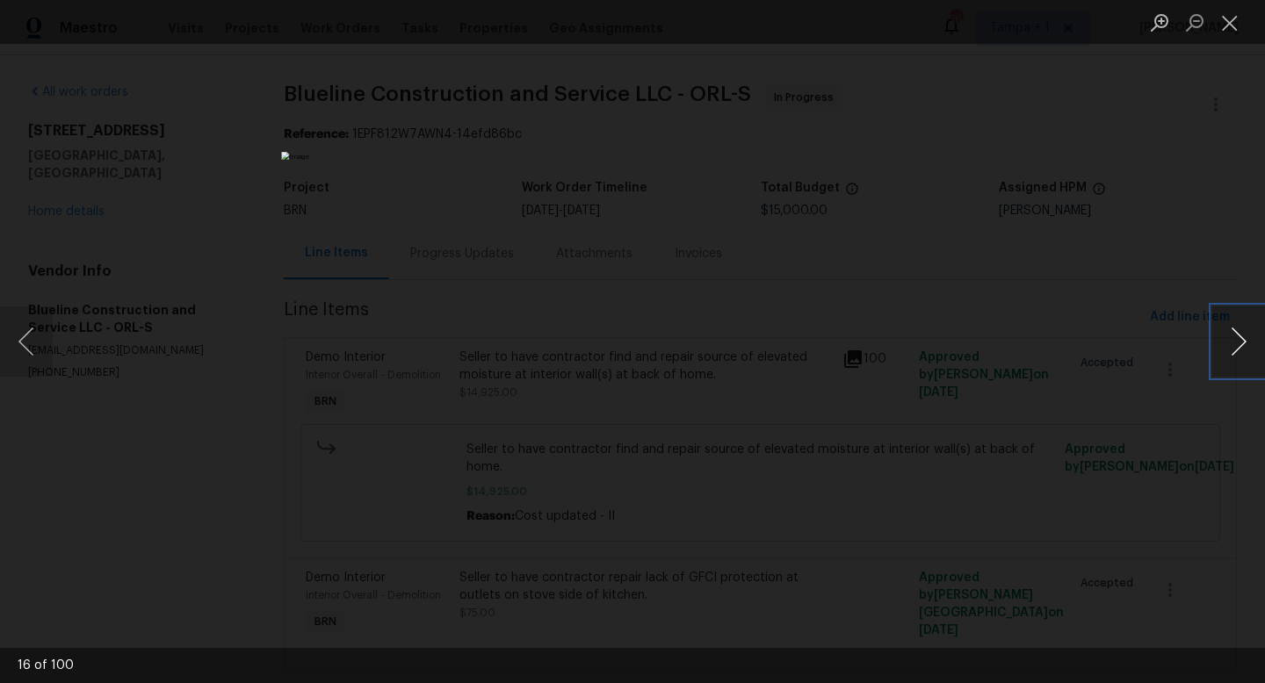
click at [1237, 341] on button "Next image" at bounding box center [1238, 342] width 53 height 70
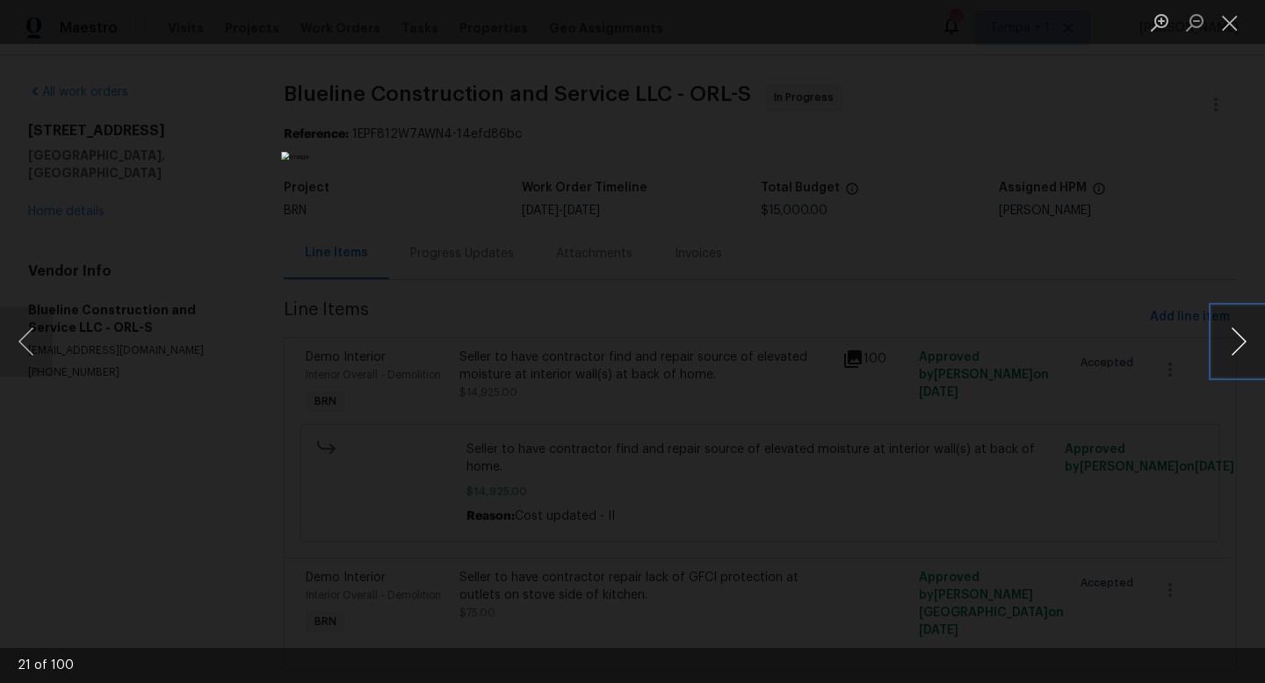
click at [1237, 341] on button "Next image" at bounding box center [1238, 342] width 53 height 70
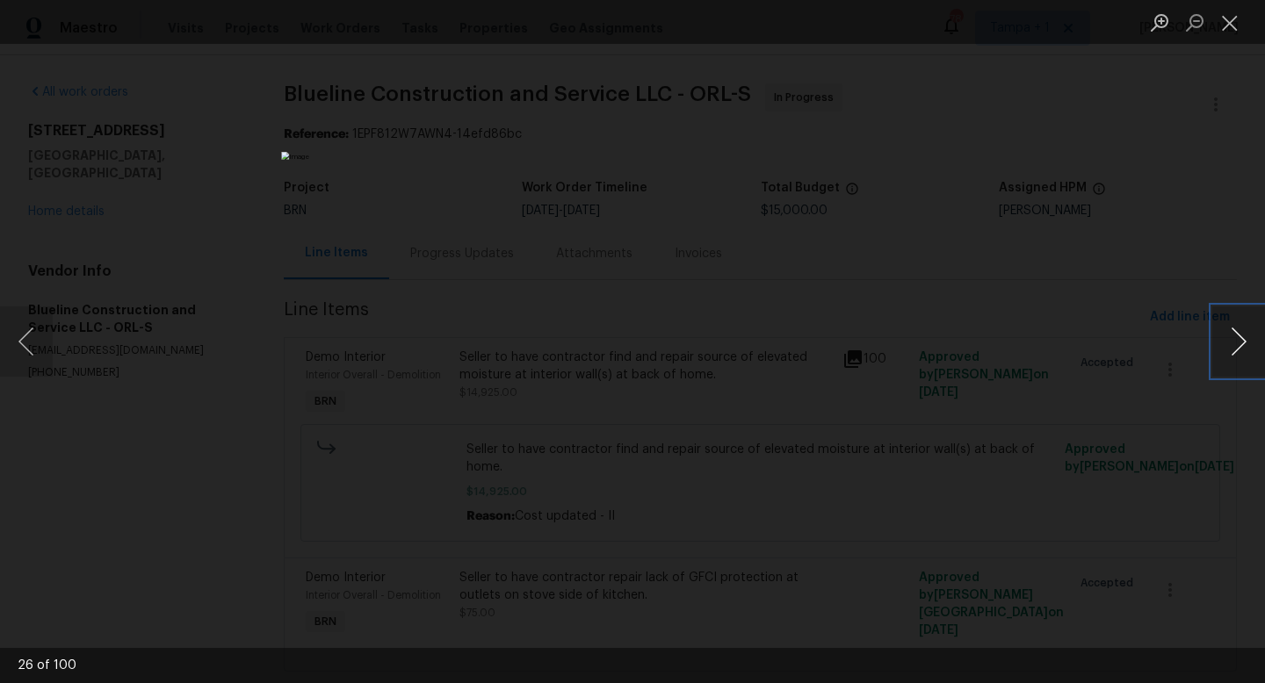
click at [1237, 341] on button "Next image" at bounding box center [1238, 342] width 53 height 70
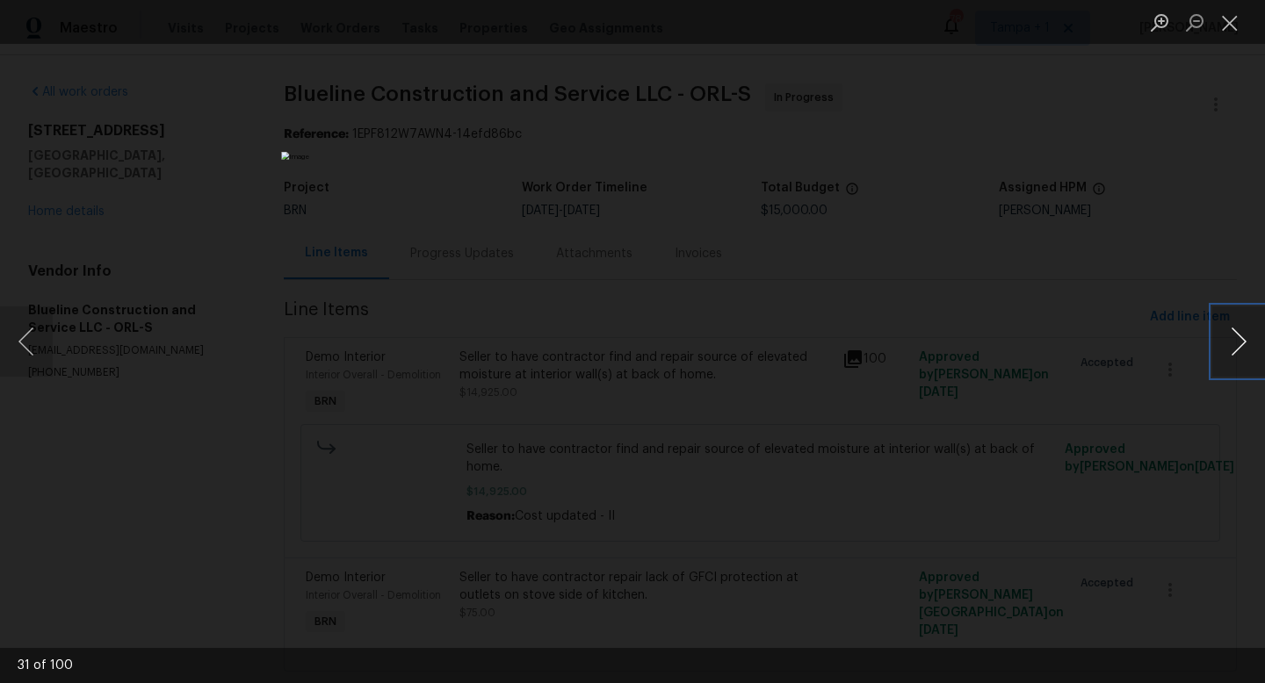
click at [1237, 341] on button "Next image" at bounding box center [1238, 342] width 53 height 70
click at [1081, 284] on div "Lightbox" at bounding box center [632, 341] width 1265 height 683
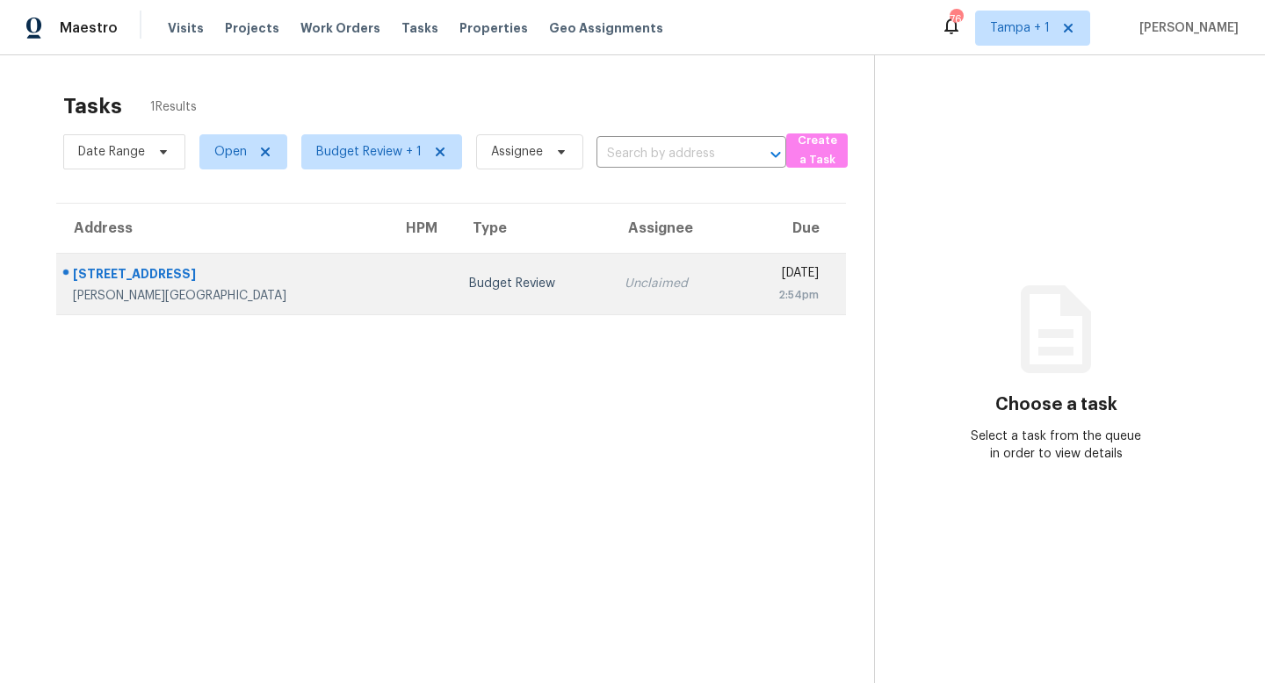
click at [469, 281] on div "Budget Review" at bounding box center [532, 284] width 127 height 18
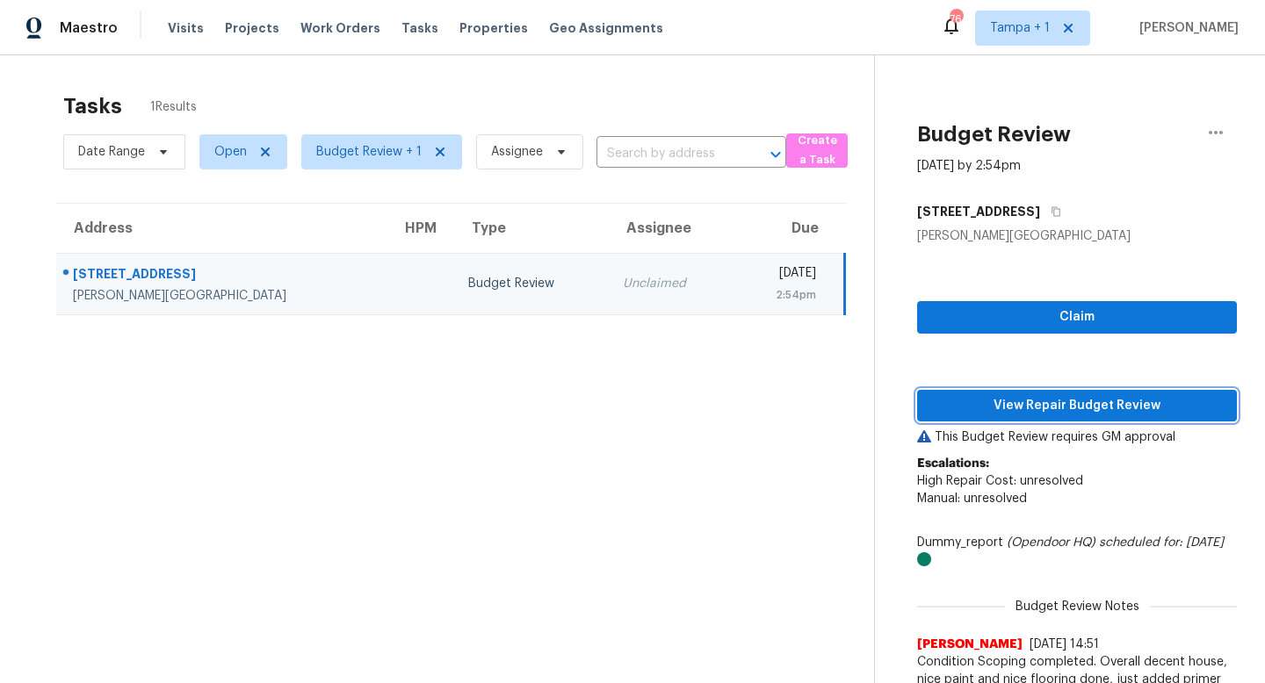
click at [1046, 397] on span "View Repair Budget Review" at bounding box center [1077, 406] width 292 height 22
